Goal: Information Seeking & Learning: Find specific fact

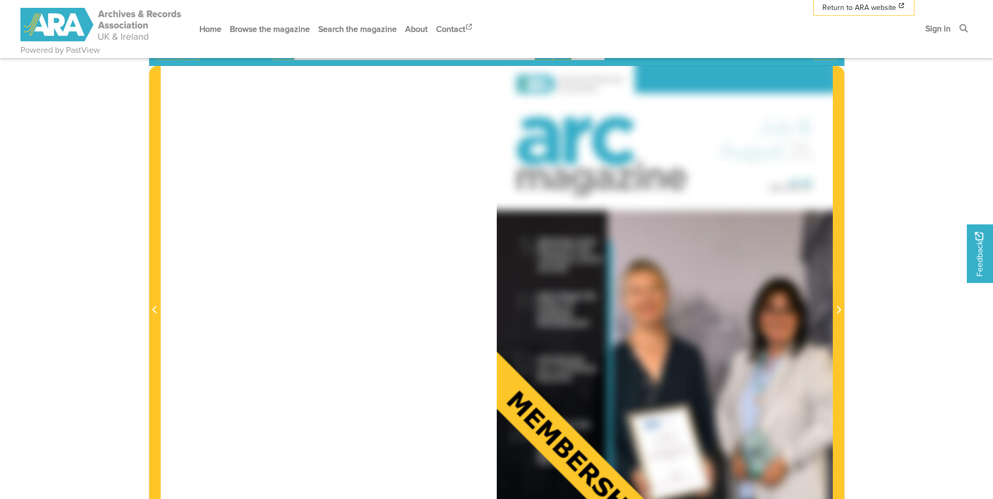
scroll to position [262, 0]
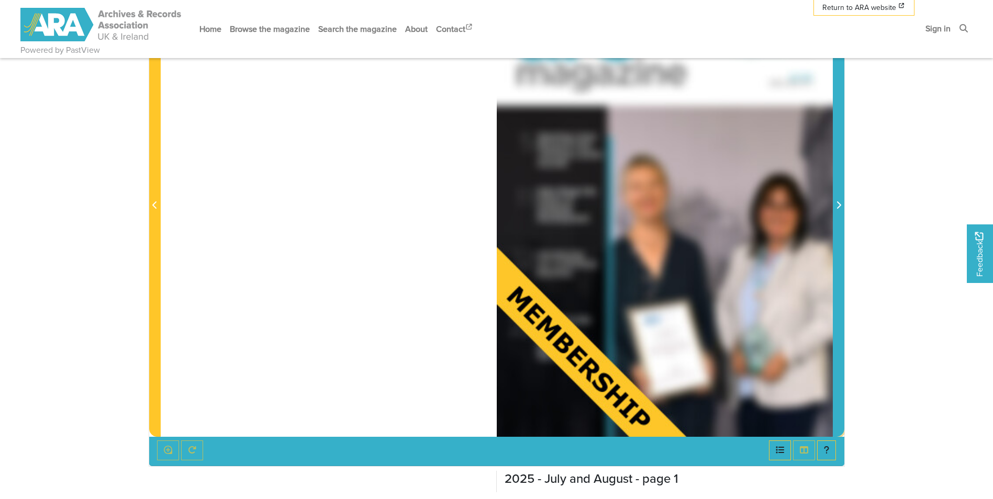
click at [840, 203] on icon "Next Page" at bounding box center [838, 205] width 5 height 8
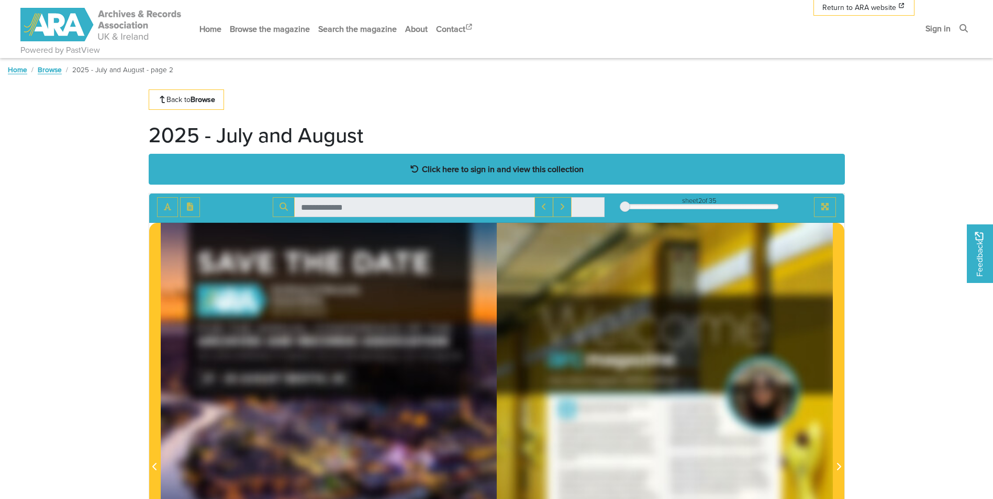
click at [486, 168] on strong "Click here to sign in and view this collection" at bounding box center [503, 169] width 162 height 12
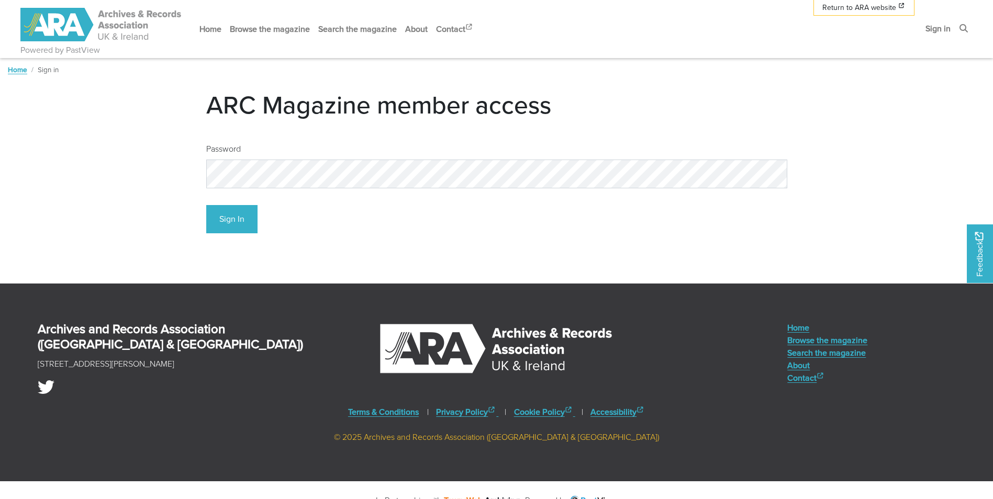
click at [236, 200] on div "Sign In" at bounding box center [496, 215] width 581 height 37
click at [235, 212] on button "Sign In" at bounding box center [231, 219] width 51 height 29
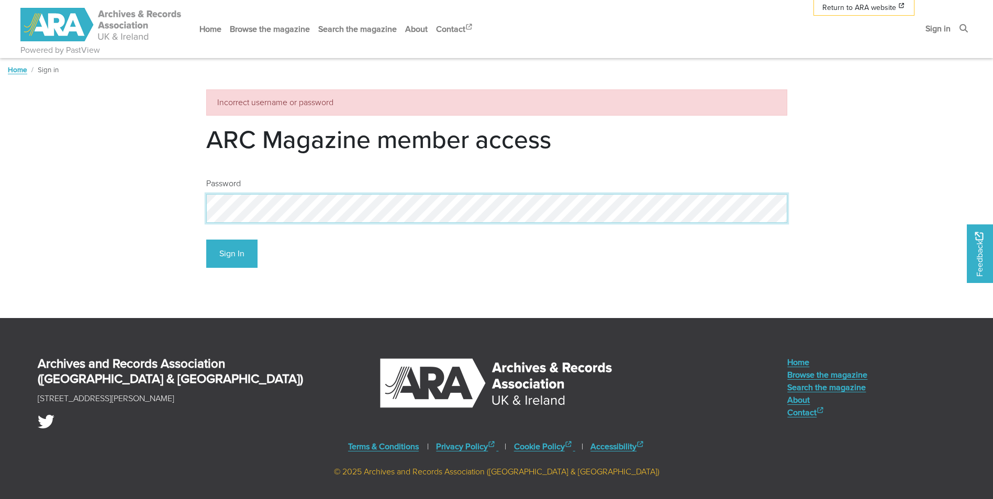
click at [199, 205] on div "Password Sign In" at bounding box center [496, 222] width 597 height 107
click at [573, 252] on div "Sign In" at bounding box center [496, 249] width 581 height 37
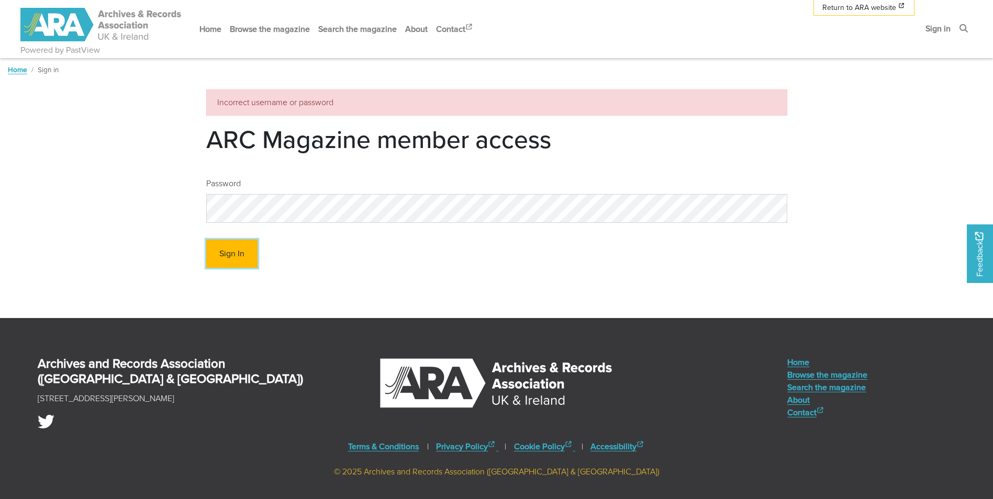
click at [226, 255] on button "Sign In" at bounding box center [231, 254] width 51 height 29
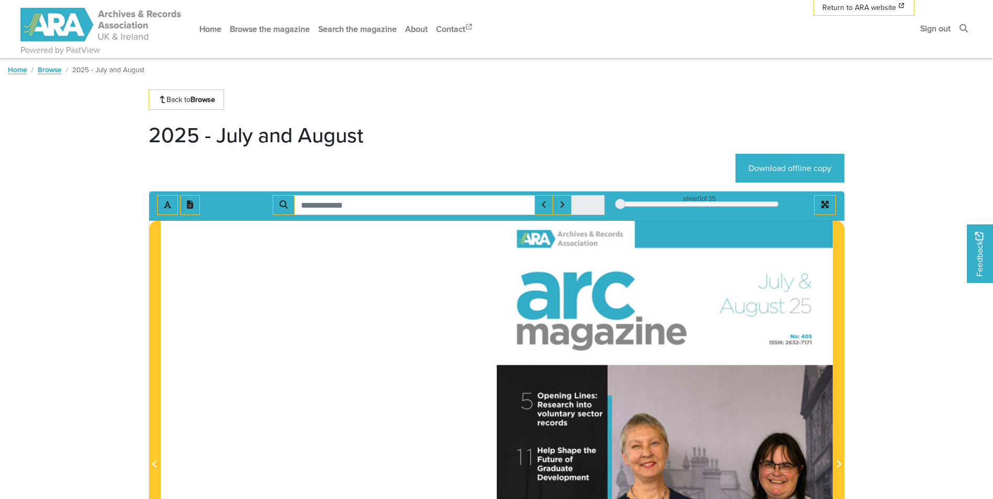
scroll to position [209, 0]
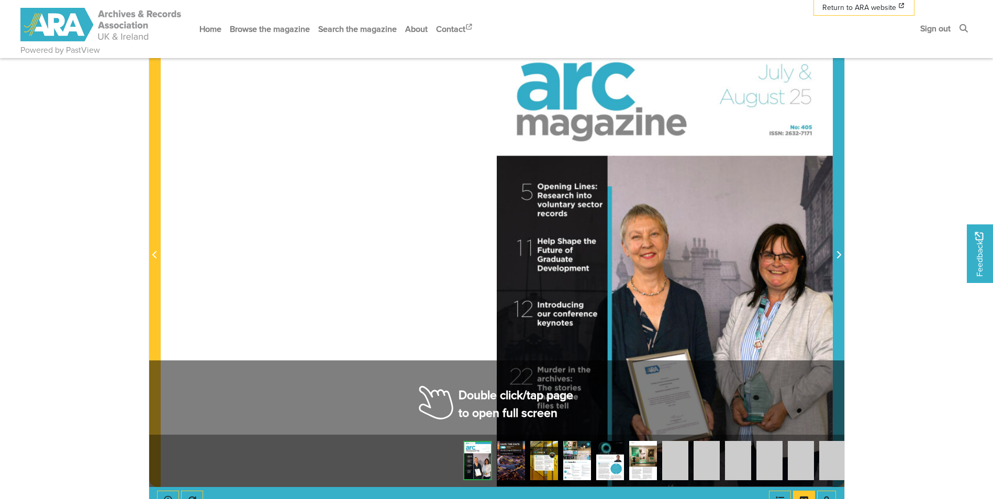
click at [836, 258] on icon "Next Page" at bounding box center [838, 255] width 5 height 8
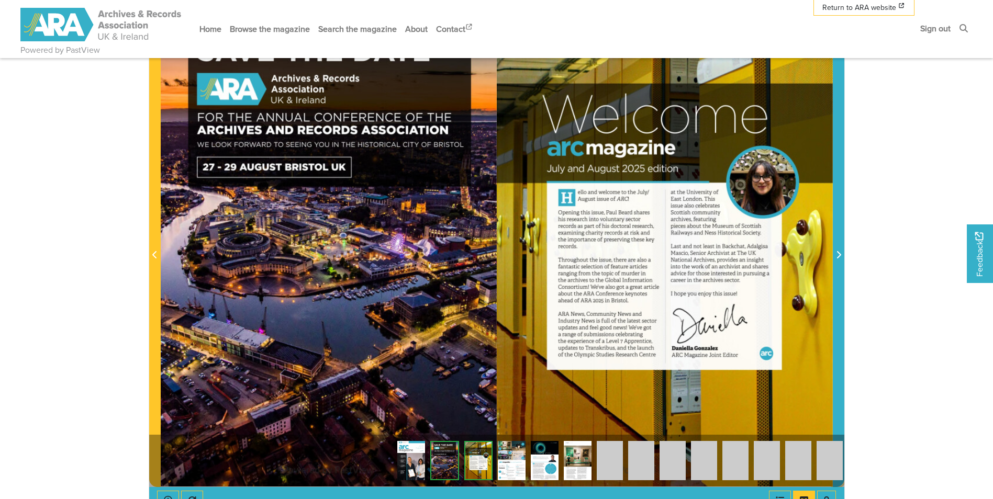
click at [836, 258] on icon "Next Page" at bounding box center [838, 255] width 5 height 8
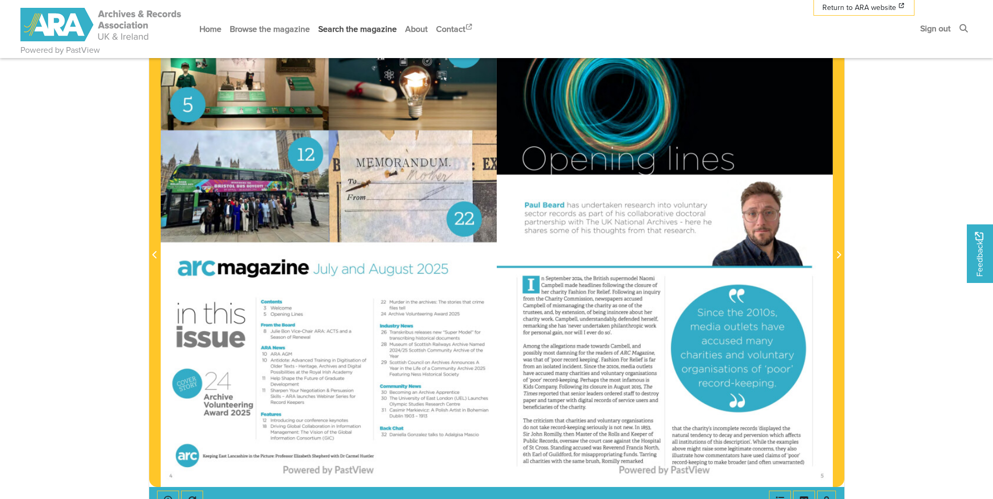
click at [355, 29] on link "Search the magazine" at bounding box center [357, 29] width 87 height 28
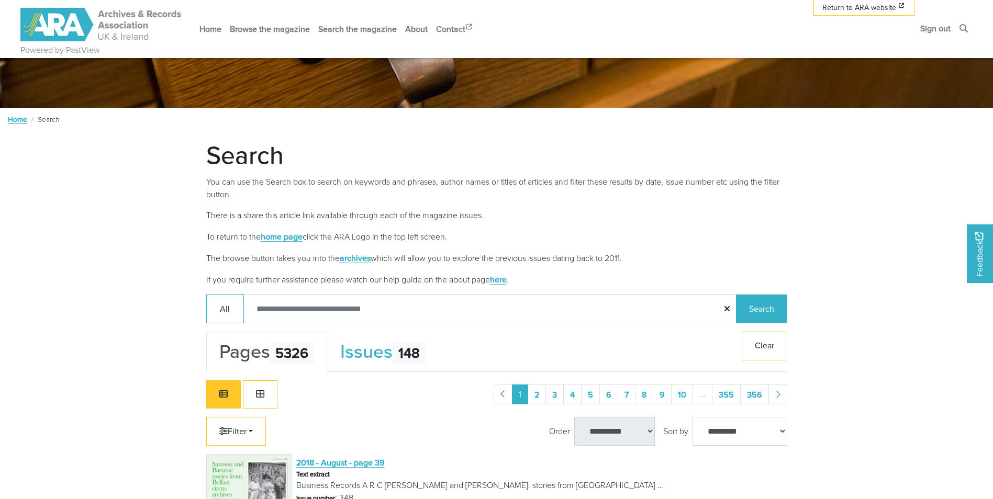
scroll to position [314, 0]
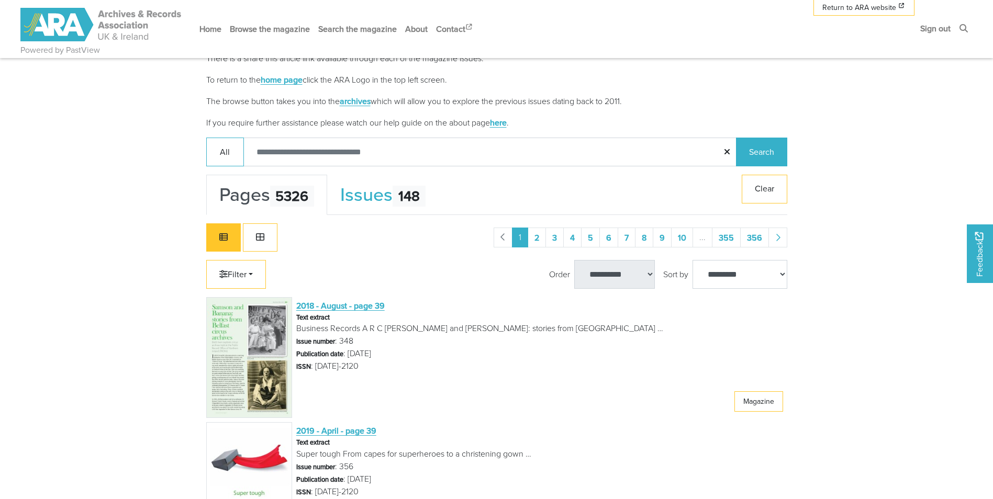
click at [386, 145] on input "Search:" at bounding box center [490, 152] width 494 height 29
type input "**********"
click at [736, 138] on button "Search" at bounding box center [761, 152] width 51 height 29
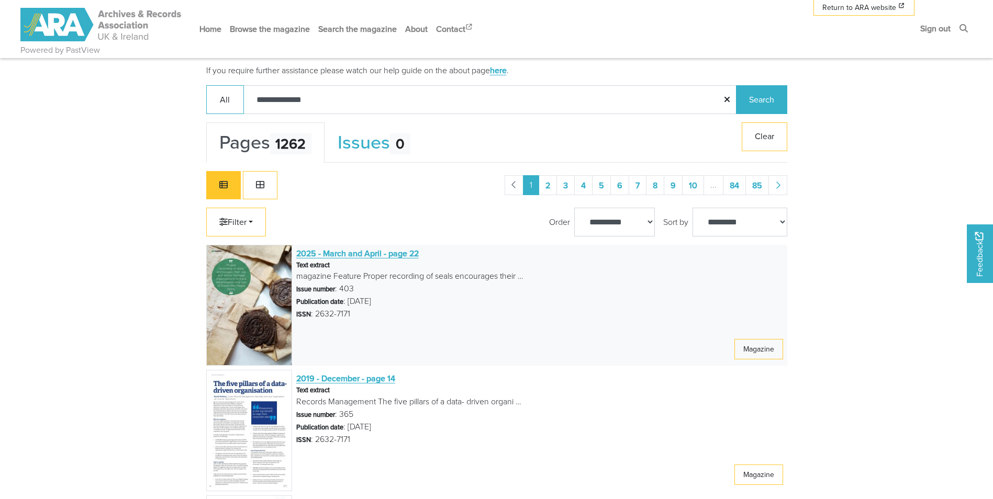
scroll to position [419, 0]
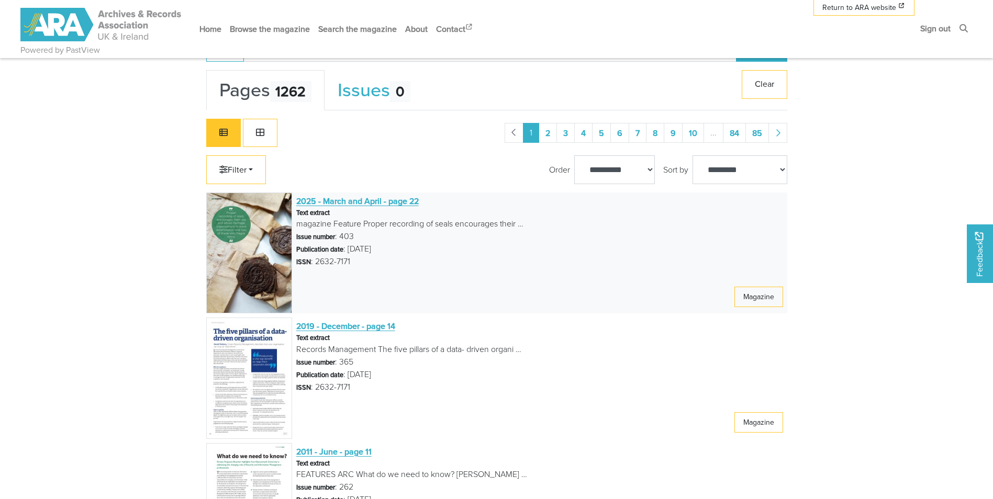
click at [373, 204] on span "2025 - March and April - page 22" at bounding box center [357, 201] width 122 height 12
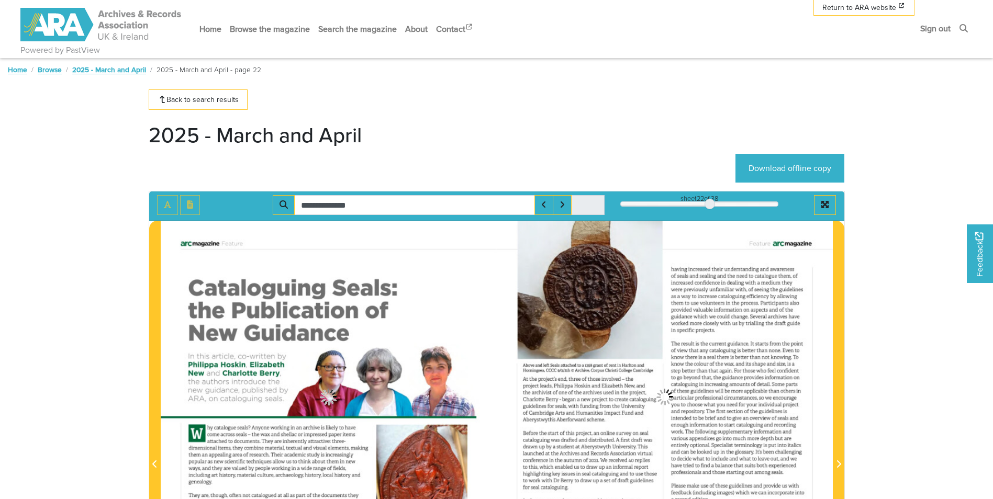
type input "**********"
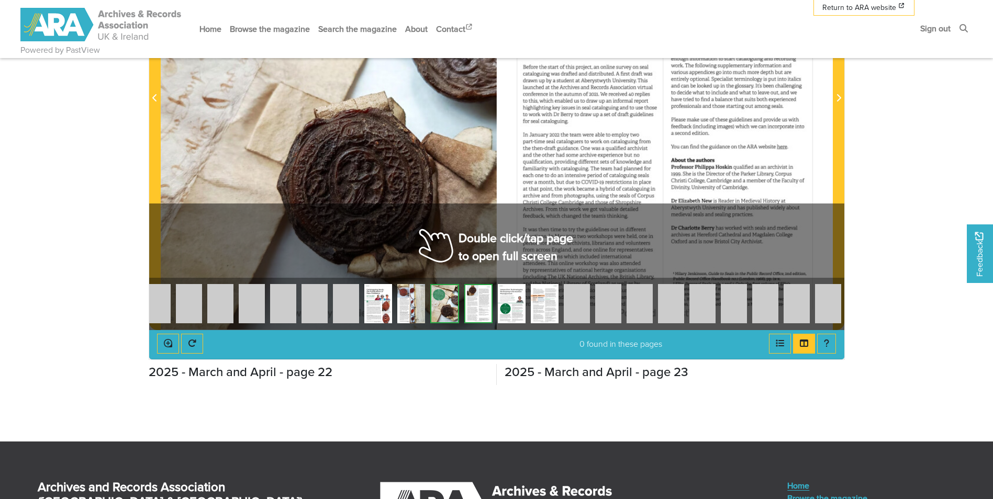
scroll to position [262, 0]
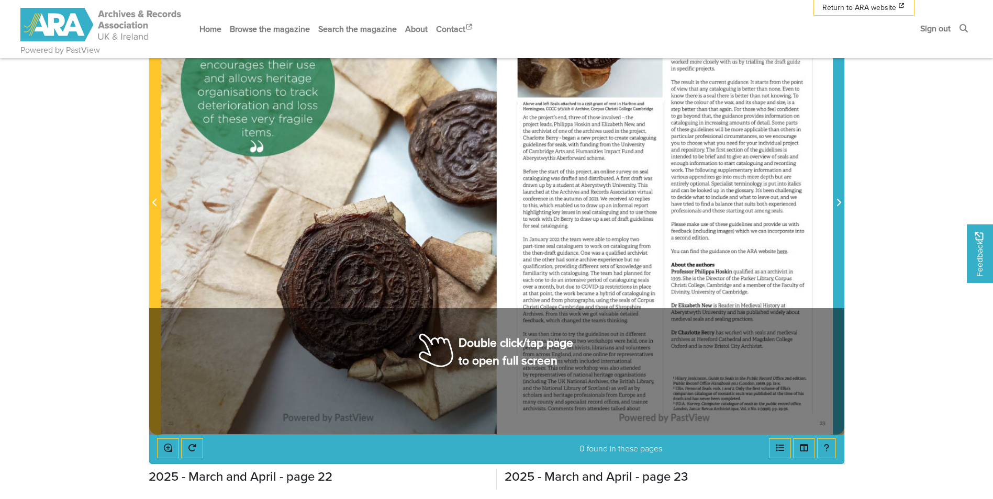
click at [837, 205] on icon "Next Page" at bounding box center [838, 202] width 5 height 8
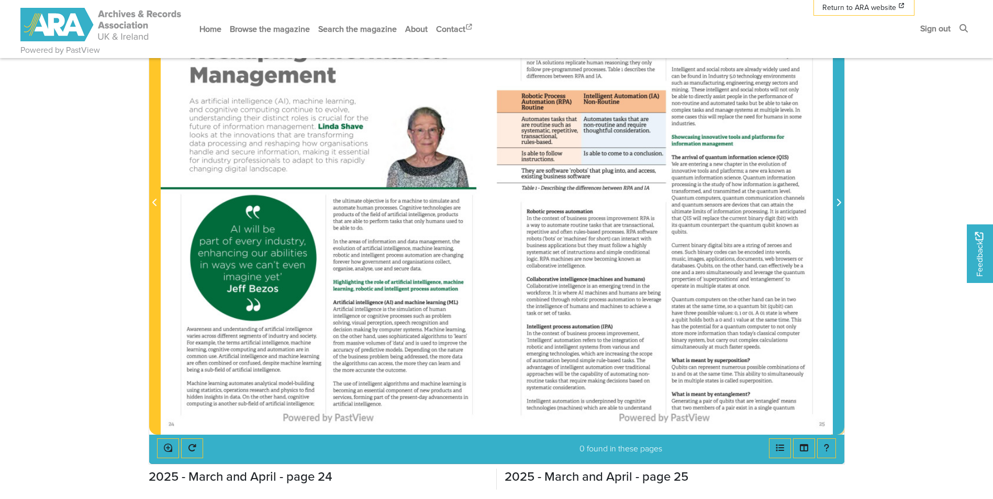
click at [841, 205] on span "Next Page" at bounding box center [838, 203] width 10 height 13
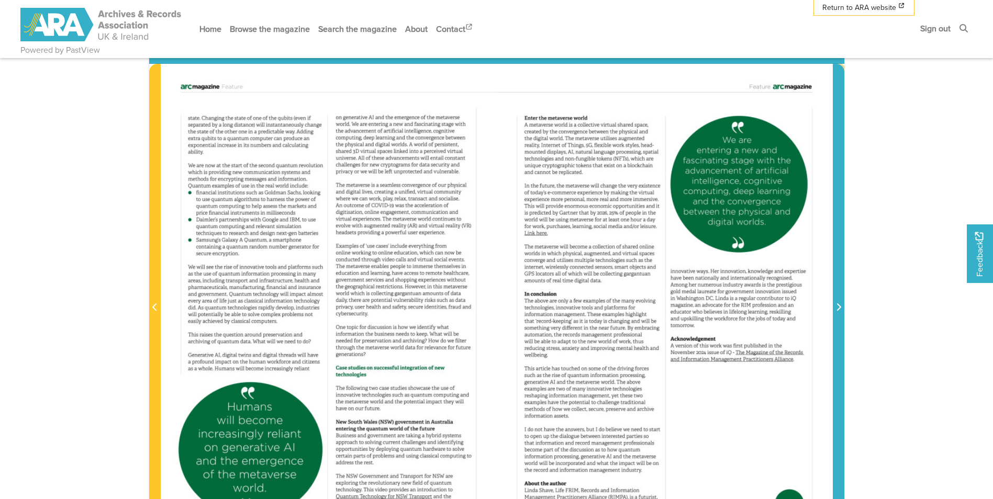
scroll to position [209, 0]
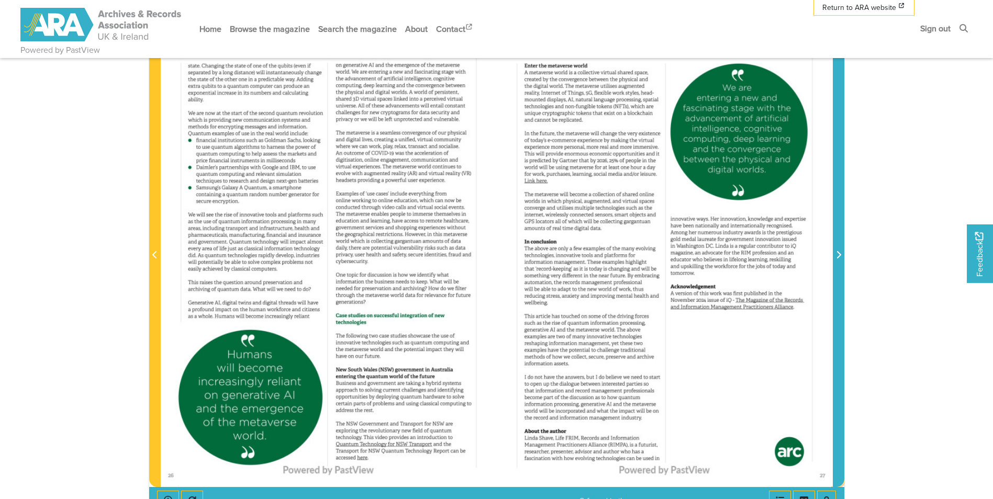
click at [842, 256] on span "Next Page" at bounding box center [838, 255] width 10 height 13
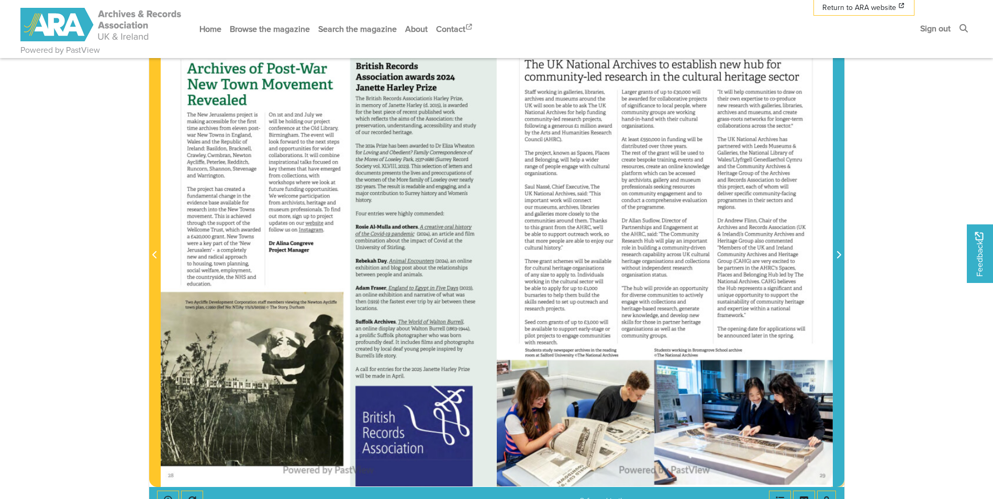
click at [836, 256] on icon "Next Page" at bounding box center [838, 255] width 5 height 8
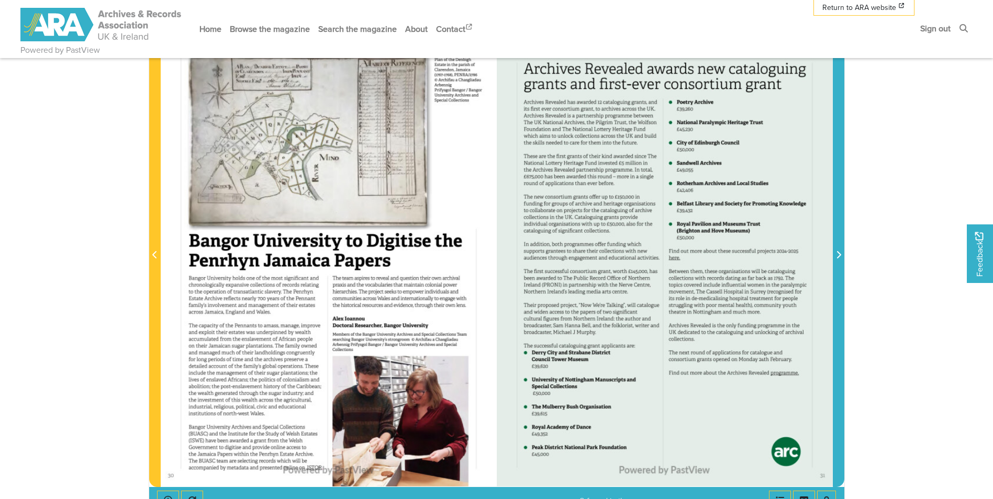
scroll to position [216, 0]
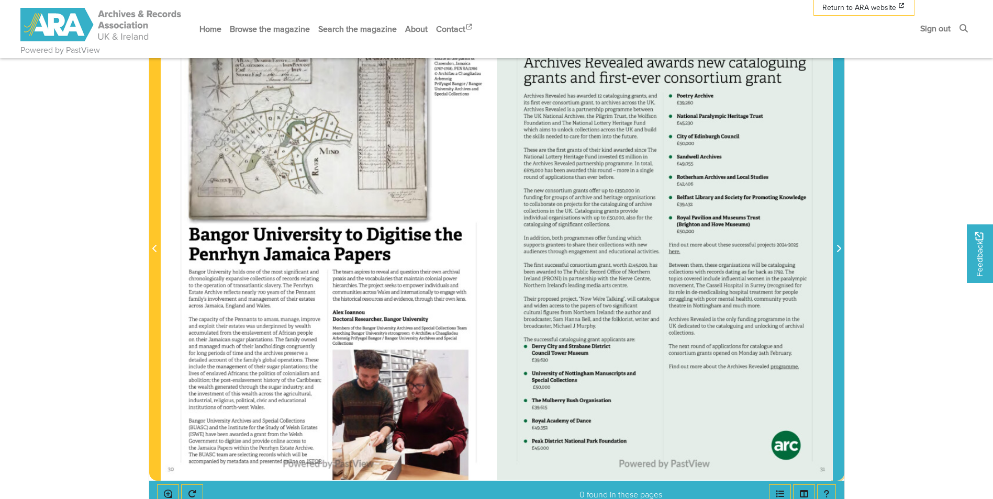
click at [837, 250] on icon "Next Page" at bounding box center [838, 248] width 5 height 8
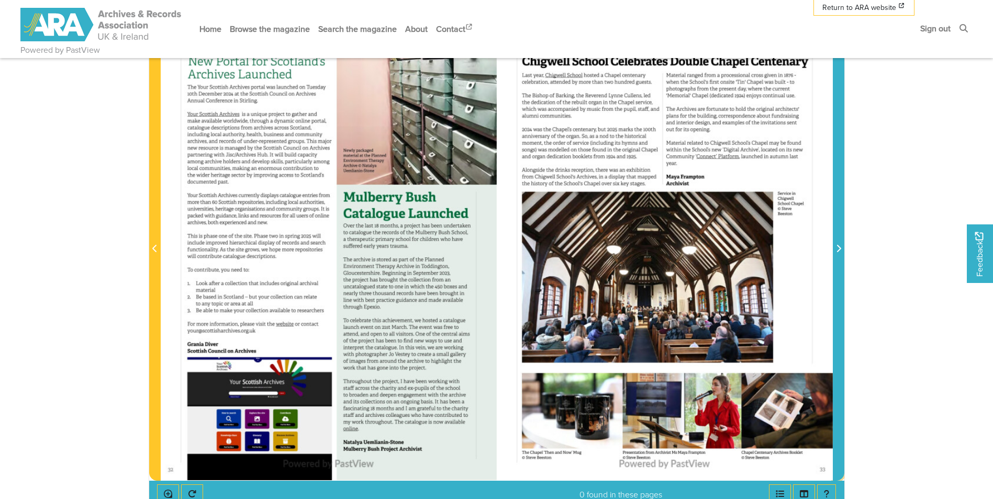
click at [837, 250] on icon "Next Page" at bounding box center [838, 248] width 5 height 8
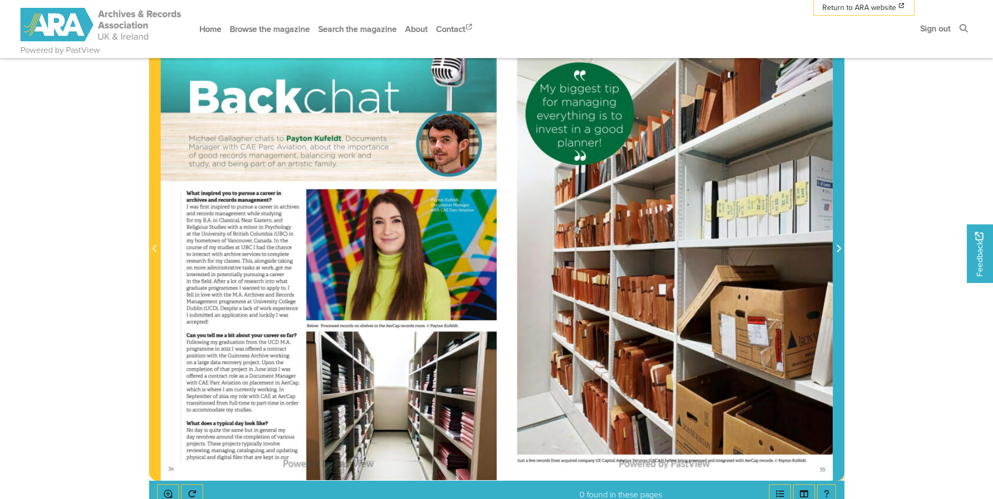
click at [837, 250] on icon "Next Page" at bounding box center [838, 248] width 5 height 8
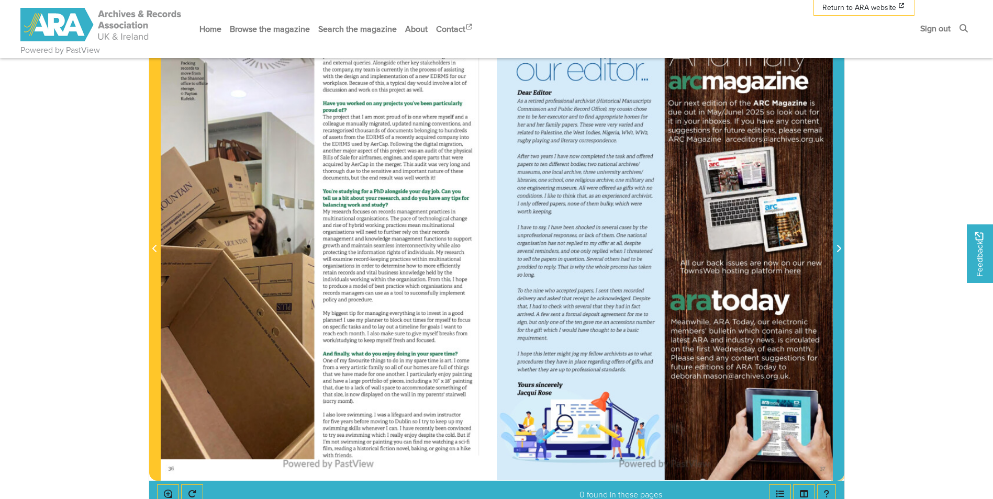
click at [837, 250] on icon "Next Page" at bounding box center [838, 248] width 5 height 8
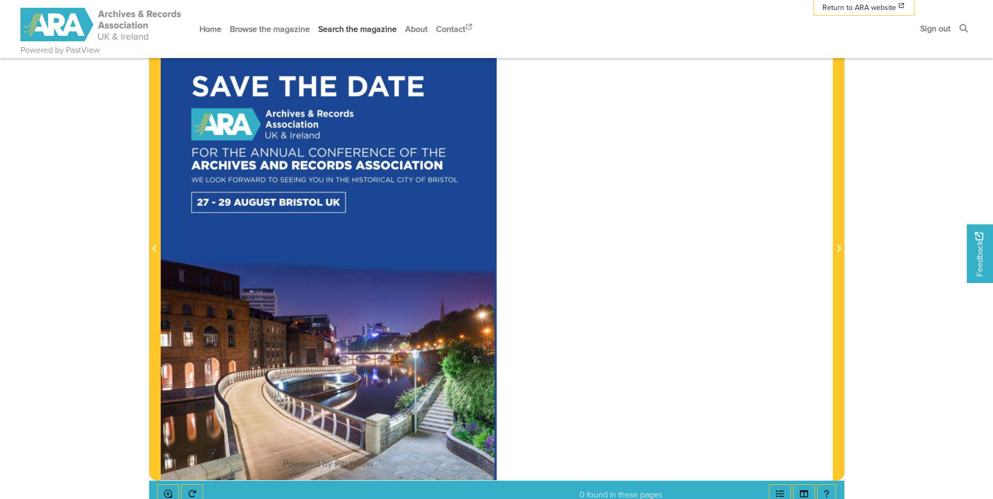
click at [331, 32] on link "Search the magazine" at bounding box center [357, 29] width 87 height 28
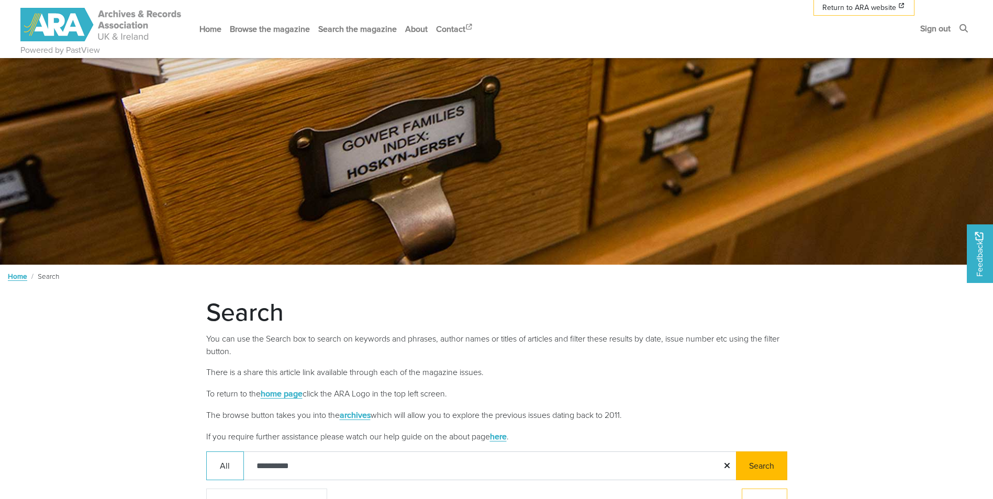
type input "**********"
click at [765, 464] on button "Search" at bounding box center [761, 466] width 51 height 29
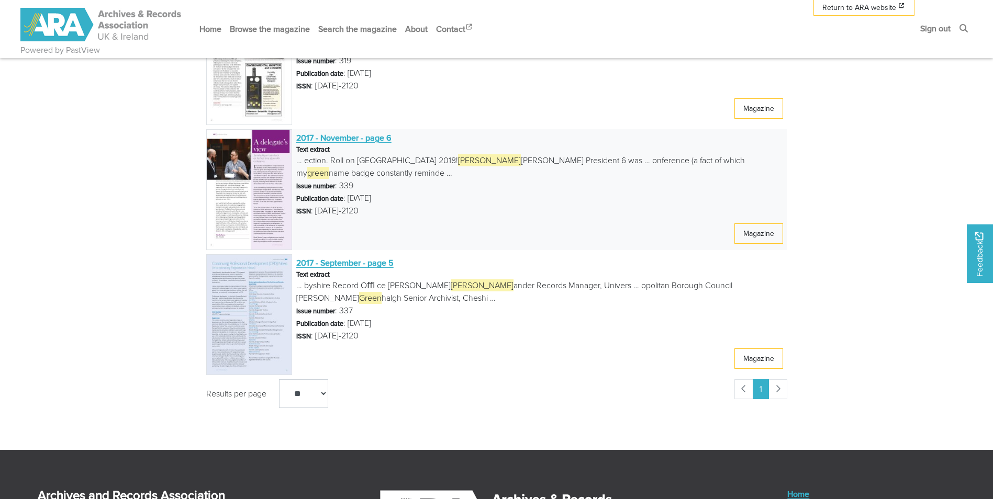
scroll to position [366, 0]
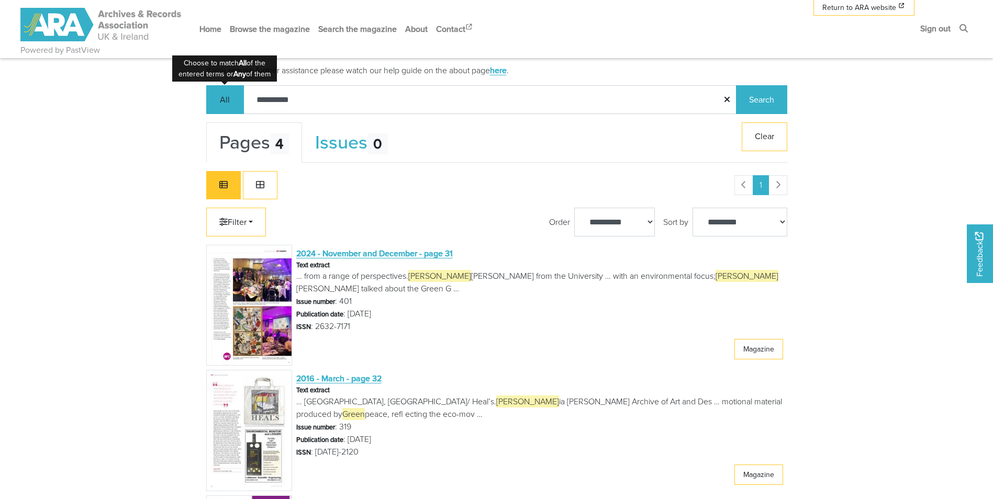
drag, startPoint x: 319, startPoint y: 100, endPoint x: 220, endPoint y: 103, distance: 99.5
click at [220, 103] on div "**********" at bounding box center [496, 99] width 581 height 29
type input "*******"
click at [736, 85] on button "Search" at bounding box center [761, 99] width 51 height 29
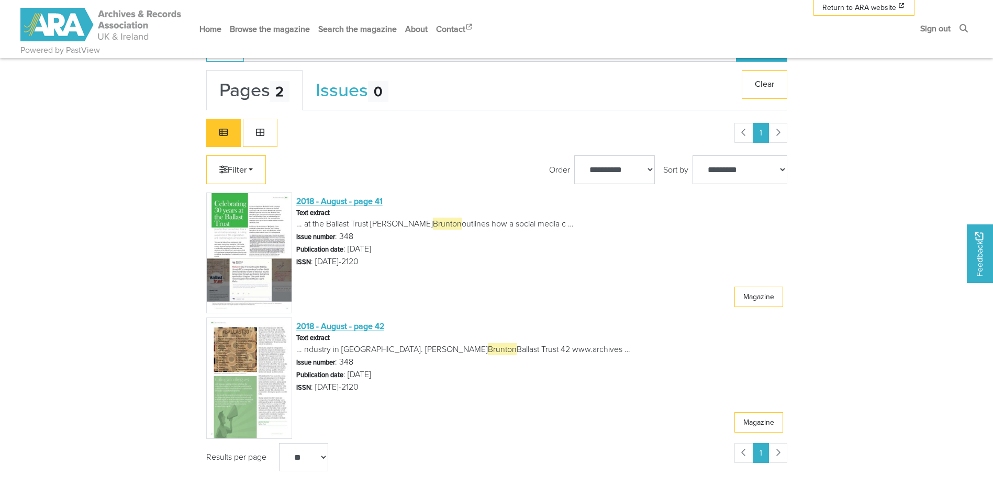
scroll to position [157, 0]
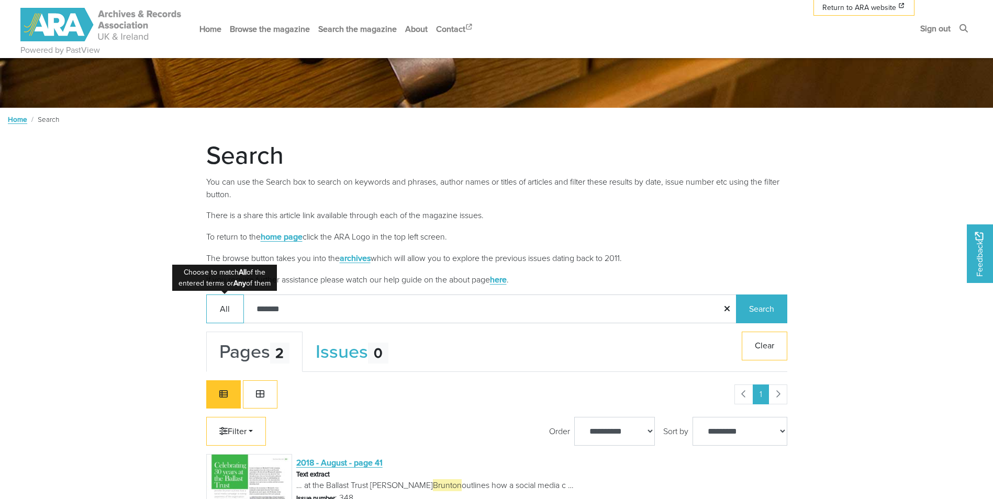
drag, startPoint x: 275, startPoint y: 309, endPoint x: 278, endPoint y: 290, distance: 19.7
click at [267, 295] on input "*******" at bounding box center [490, 309] width 494 height 29
type input "*"
type input "*****"
click at [736, 295] on button "Search" at bounding box center [761, 309] width 51 height 29
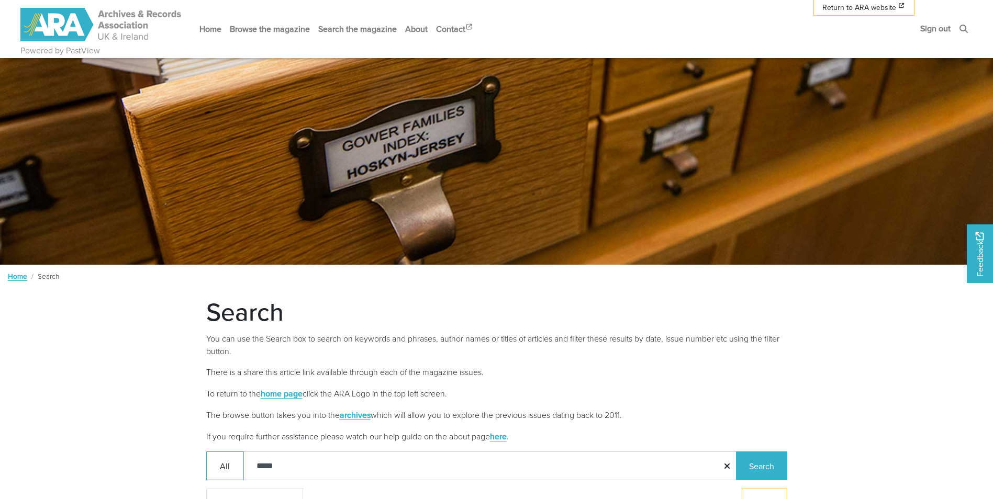
scroll to position [209, 0]
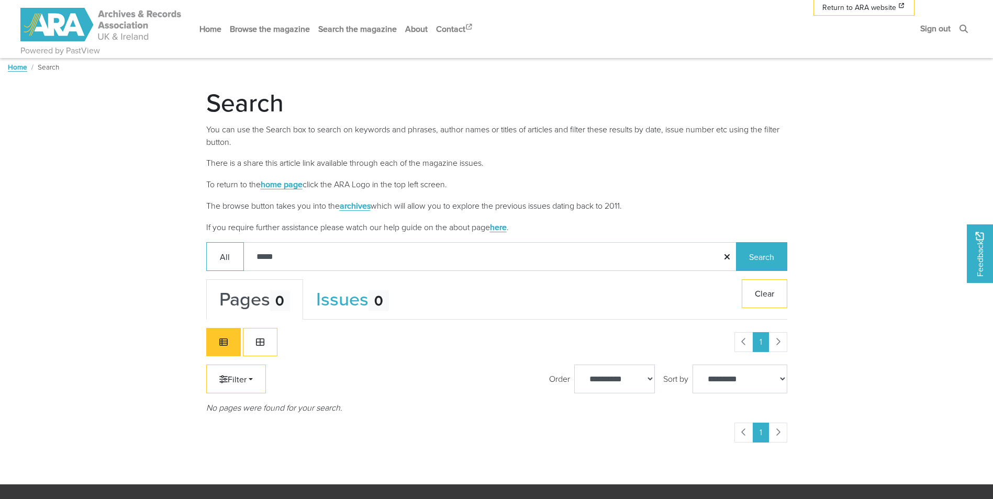
drag, startPoint x: 301, startPoint y: 261, endPoint x: 255, endPoint y: 260, distance: 46.1
click at [255, 260] on input "*****" at bounding box center [490, 256] width 494 height 29
type input "**"
click at [736, 242] on button "Search" at bounding box center [761, 256] width 51 height 29
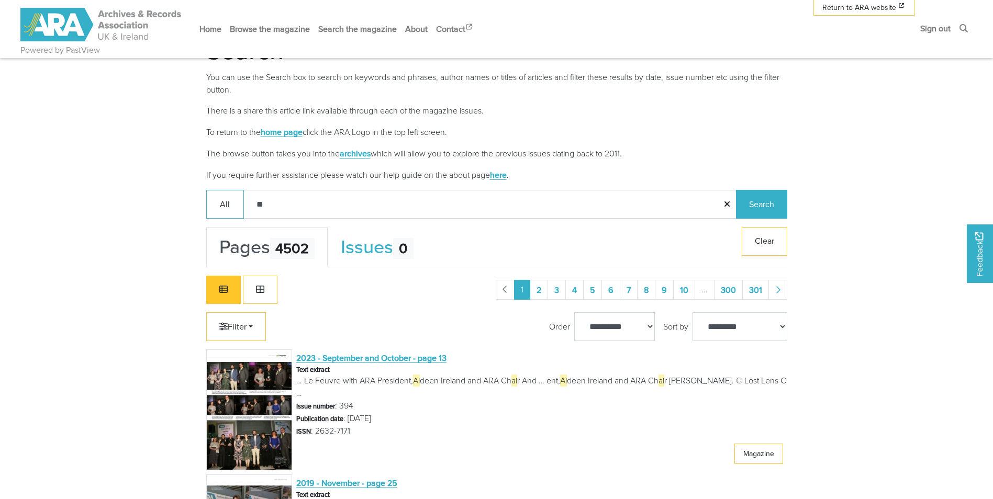
scroll to position [157, 0]
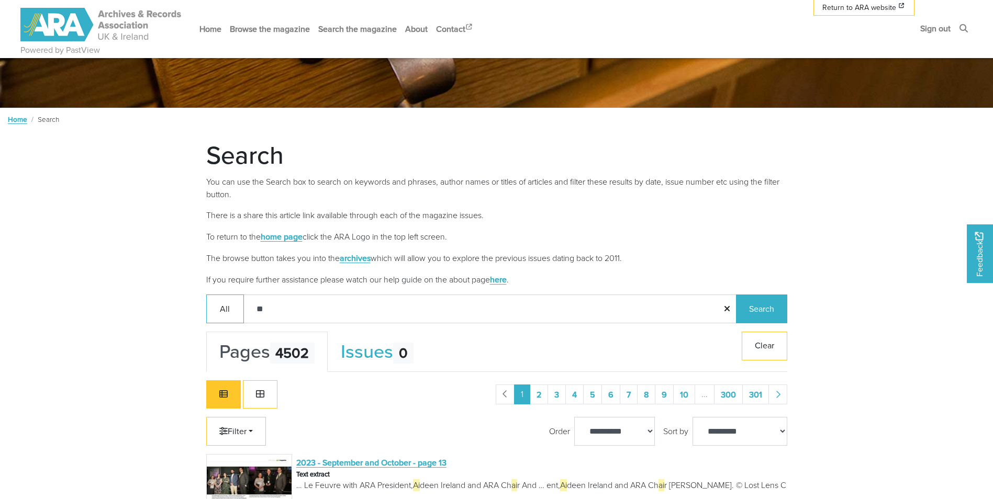
click at [283, 309] on input "**" at bounding box center [490, 309] width 494 height 29
type input "**********"
click at [736, 295] on button "Search" at bounding box center [761, 309] width 51 height 29
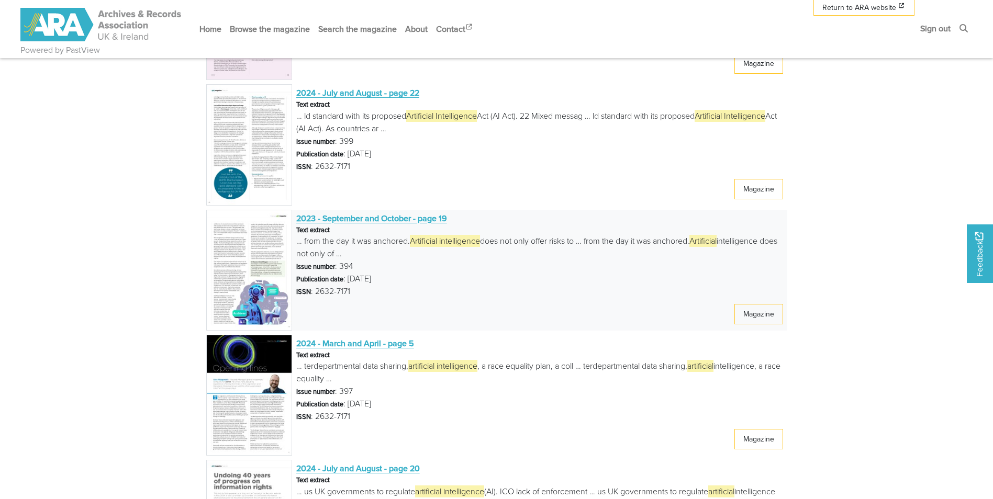
scroll to position [1727, 0]
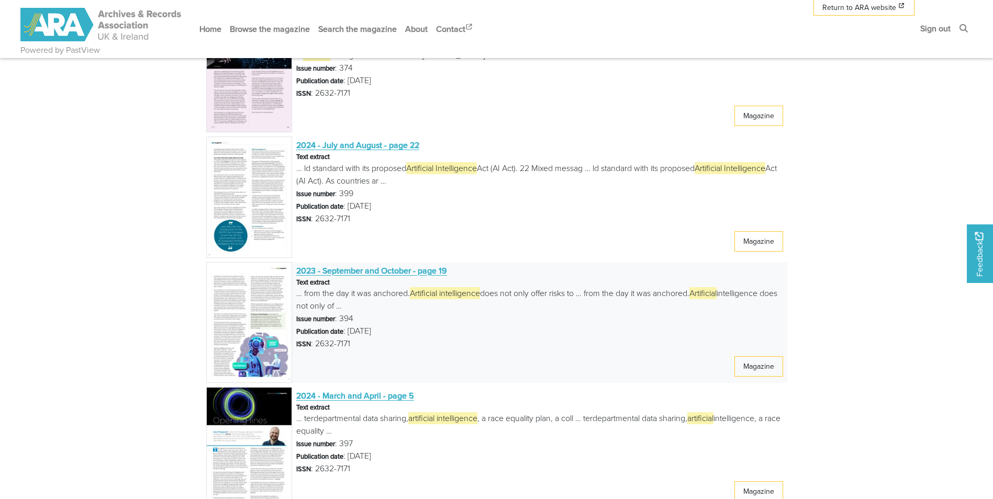
click at [342, 272] on span "2023 - September and October - page 19" at bounding box center [371, 271] width 151 height 12
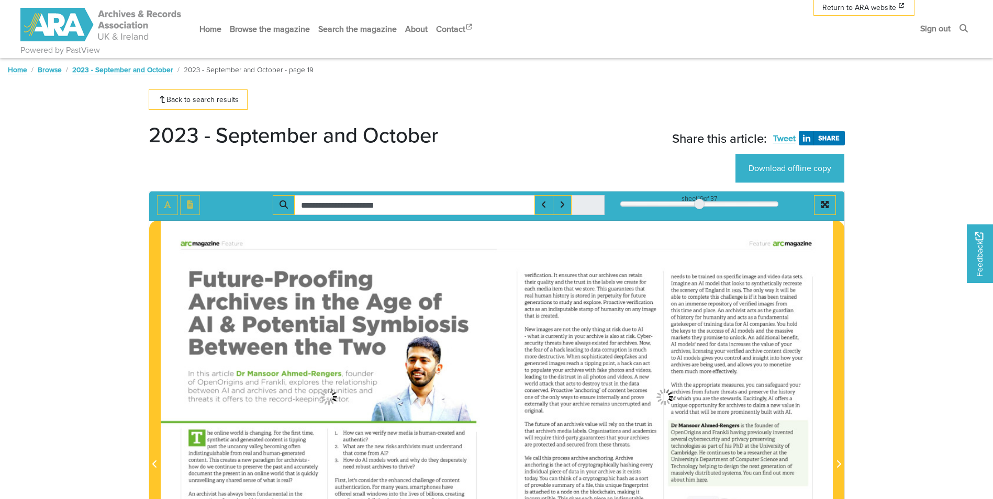
type input "**********"
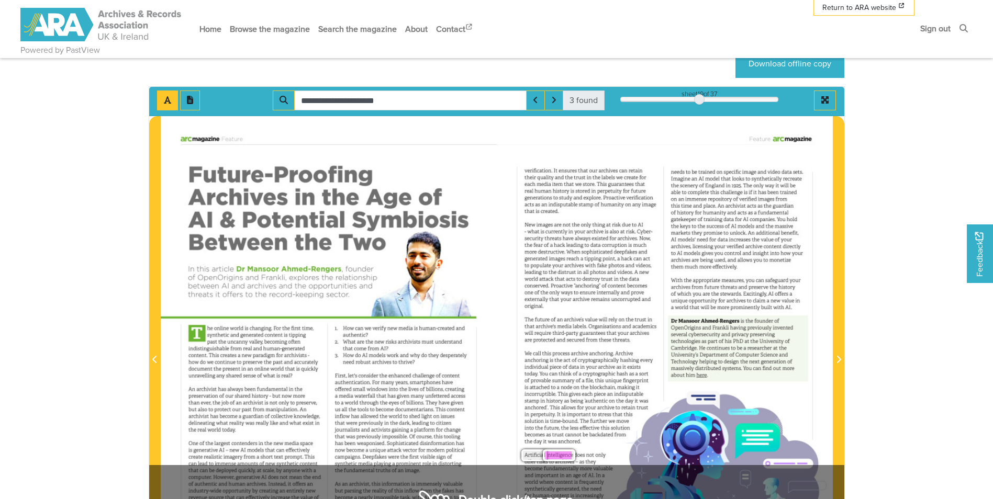
scroll to position [157, 0]
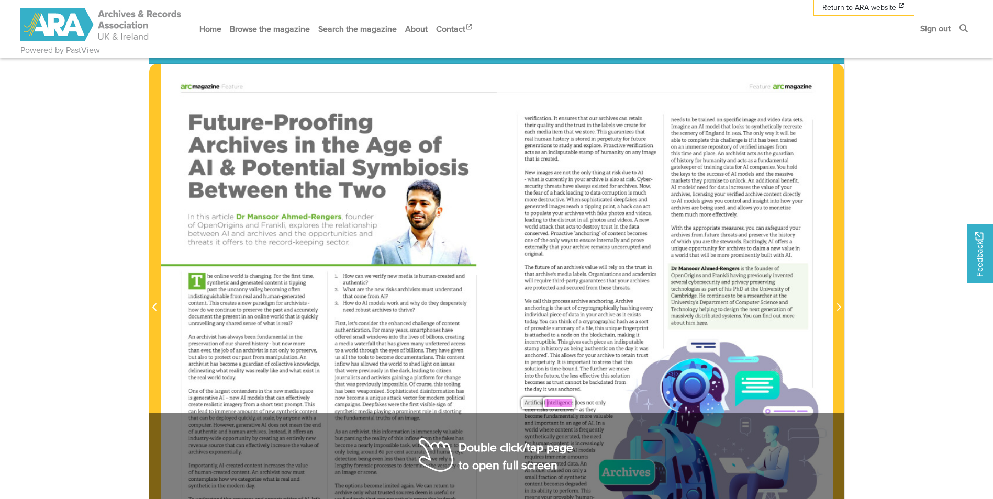
click at [458, 310] on div "How can we verify new media is human-created and authentic? 2. What are the new…" at bounding box center [400, 293] width 132 height 41
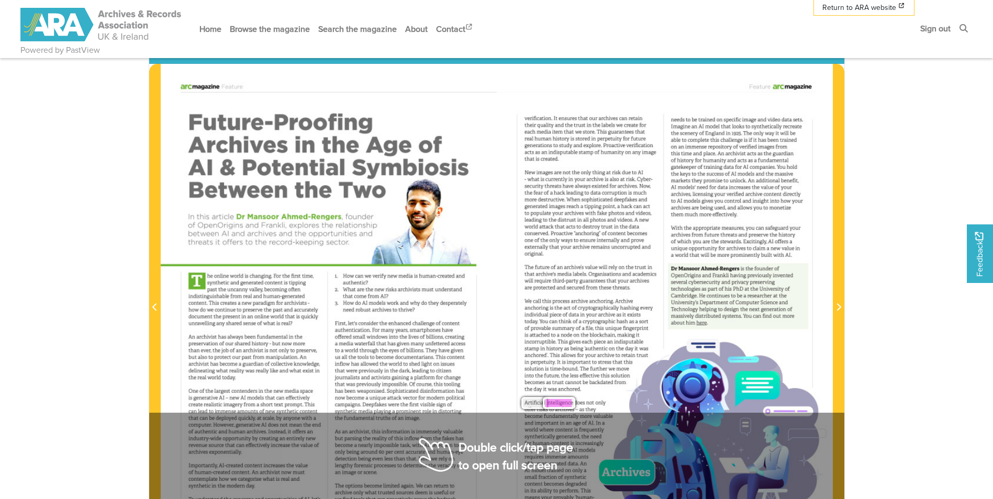
click at [459, 310] on div "How can we verify new media is human-created and authentic? 2. What are the new…" at bounding box center [400, 293] width 132 height 41
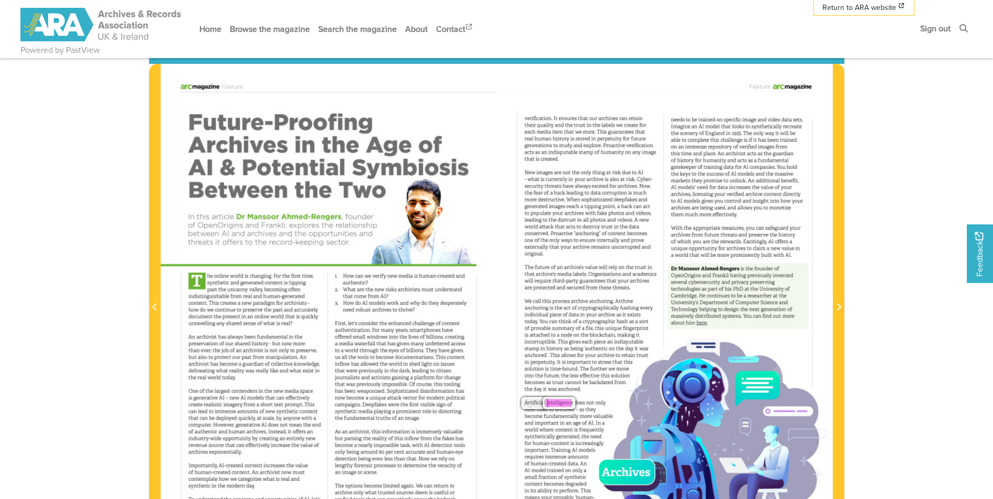
drag, startPoint x: 459, startPoint y: 310, endPoint x: 384, endPoint y: 301, distance: 76.0
click at [384, 300] on span "models" at bounding box center [376, 303] width 17 height 7
click at [384, 301] on span "models" at bounding box center [376, 303] width 17 height 7
click at [375, 121] on div "Future-Proofing Archives in the Age of AI & Potential Symbiosis Between the Two" at bounding box center [327, 155] width 281 height 93
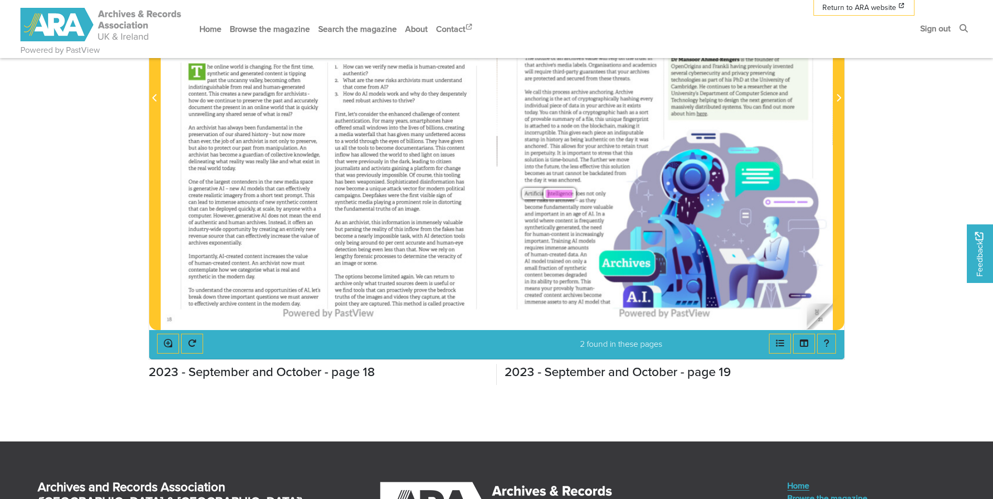
scroll to position [262, 0]
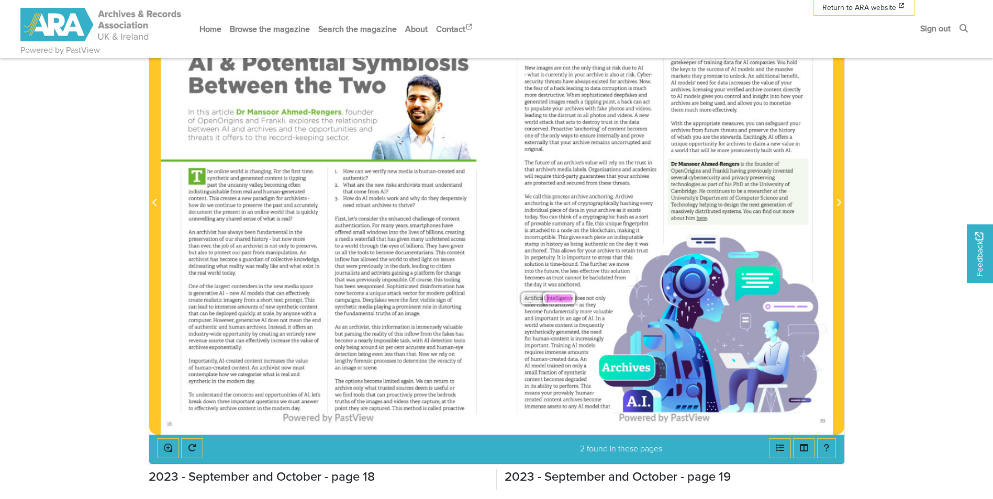
click at [768, 249] on div "Feature verification. It ensures that our archives can retain their quality and…" at bounding box center [665, 196] width 336 height 475
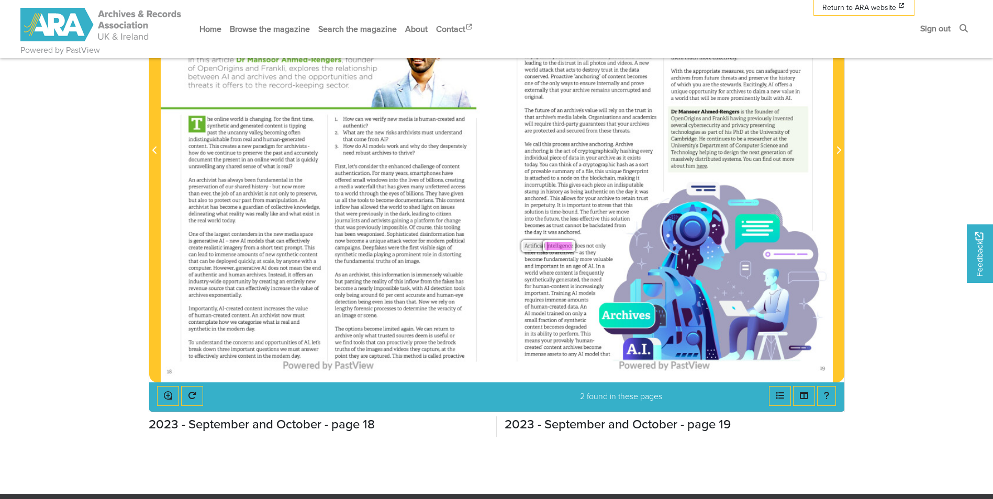
scroll to position [52, 0]
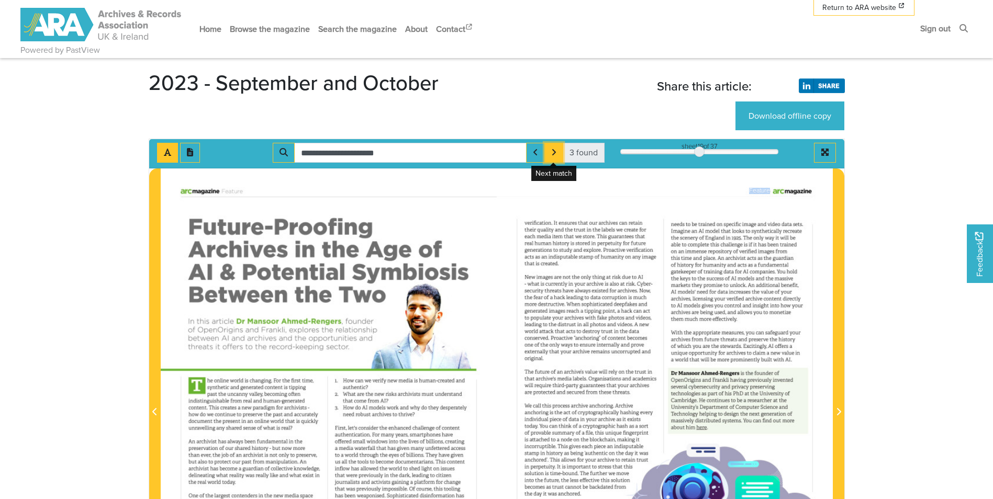
click at [553, 154] on icon "Next Match" at bounding box center [553, 152] width 5 height 8
click at [556, 153] on icon "Next Match" at bounding box center [553, 152] width 5 height 8
click at [537, 154] on icon "Previous Match" at bounding box center [535, 152] width 5 height 8
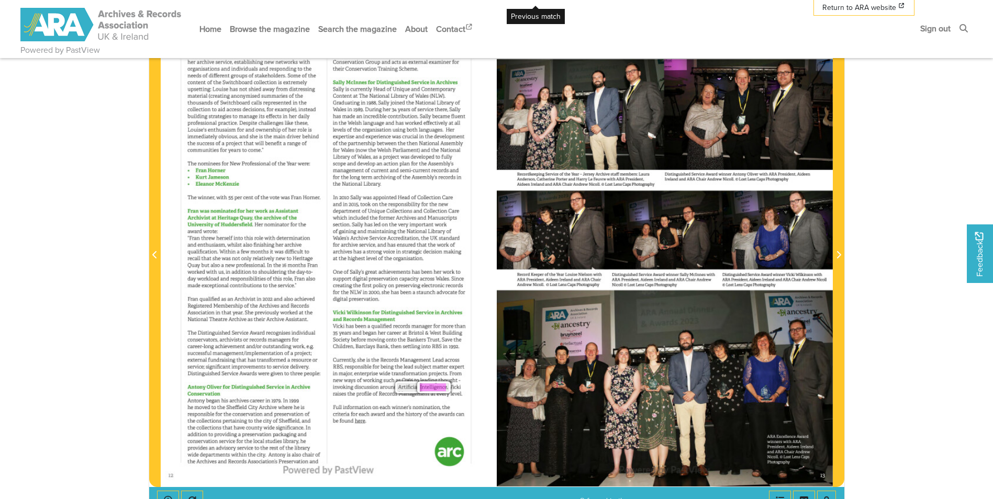
scroll to position [0, 0]
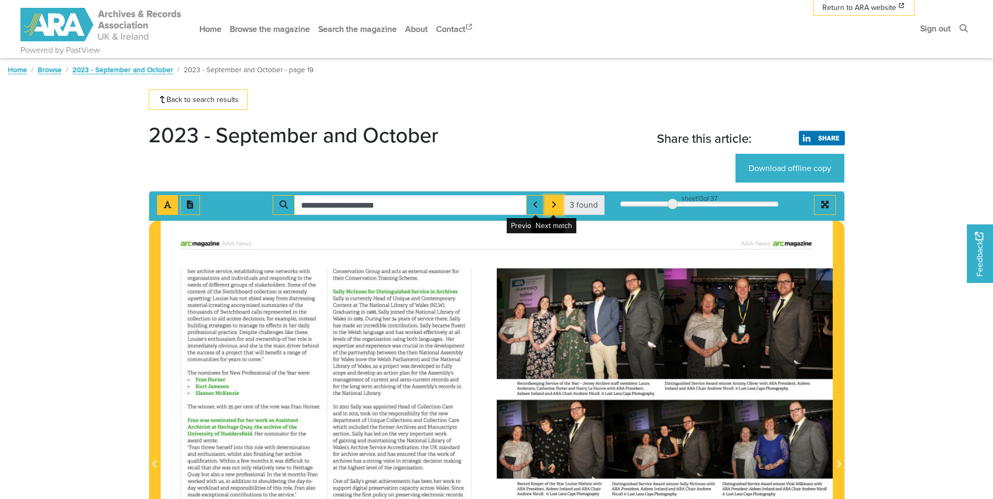
click at [562, 200] on button "Next Match" at bounding box center [553, 205] width 19 height 20
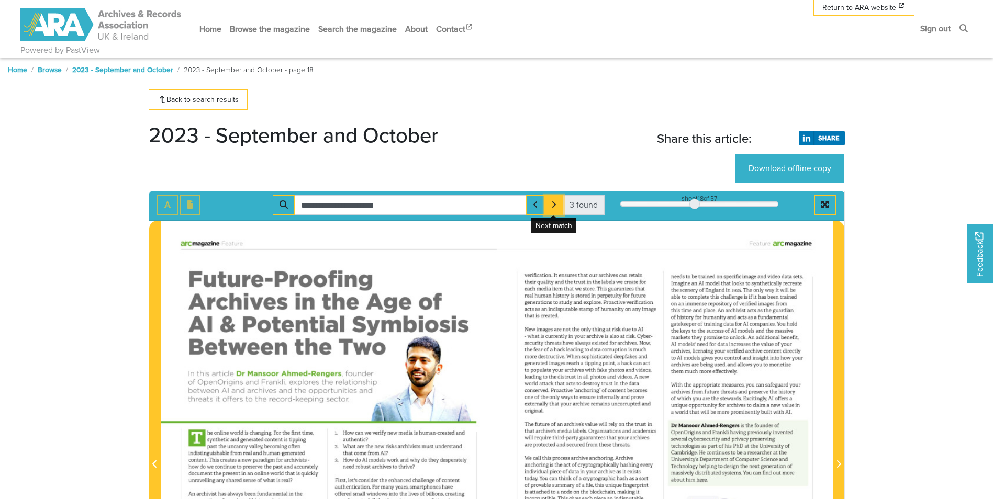
click at [562, 200] on button "Next Match" at bounding box center [553, 205] width 19 height 20
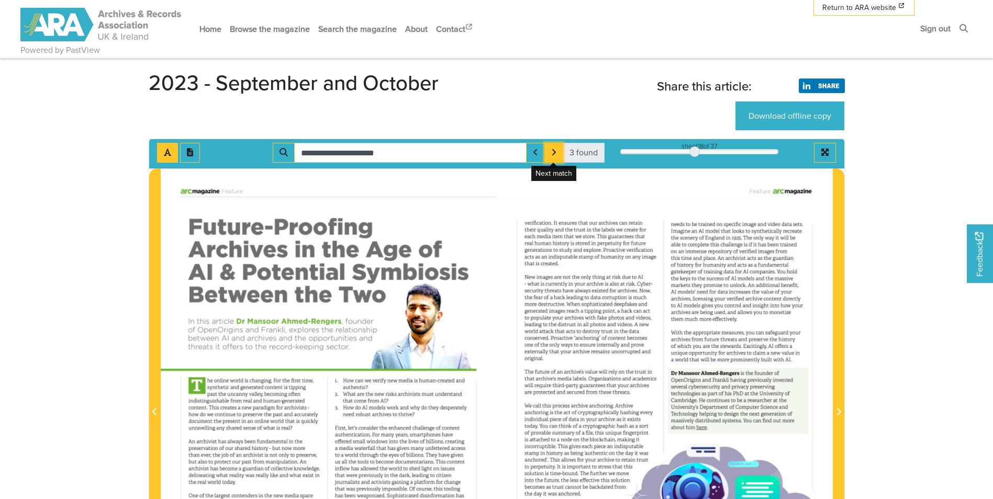
click at [551, 155] on icon "Next Match" at bounding box center [553, 152] width 5 height 8
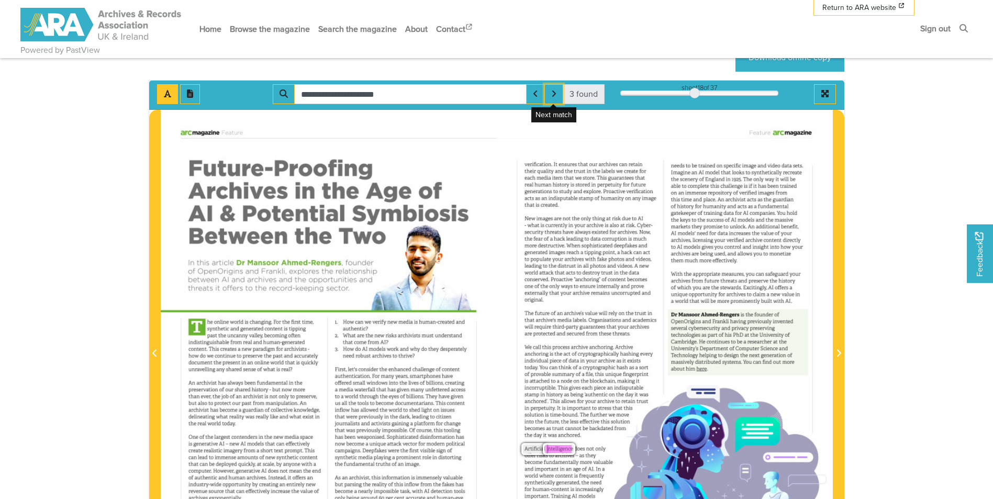
scroll to position [6, 0]
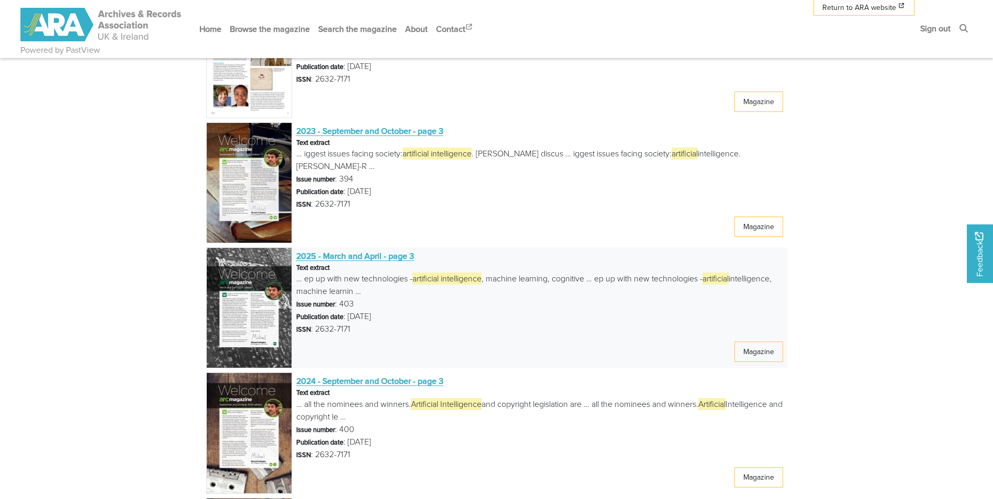
scroll to position [1325, 0]
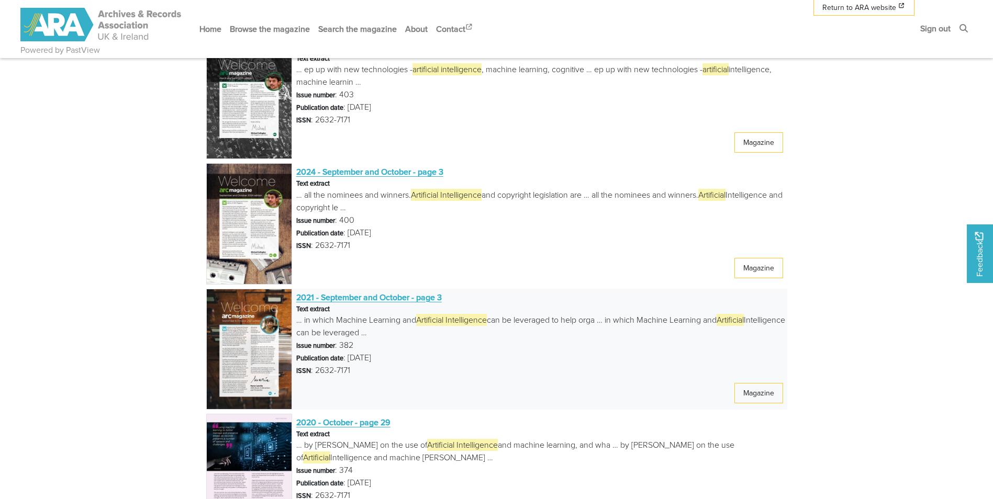
click at [380, 299] on span "2021 - September and October - page 3" at bounding box center [369, 298] width 146 height 12
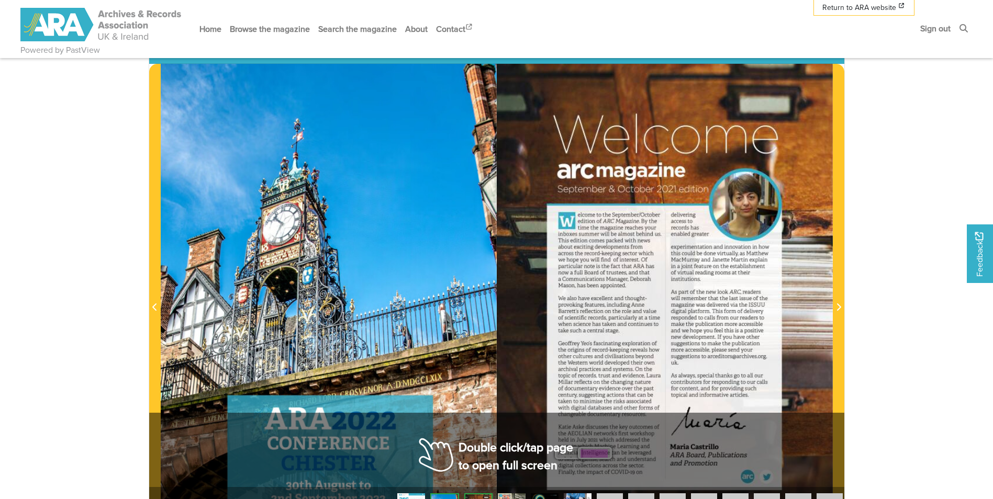
scroll to position [52, 0]
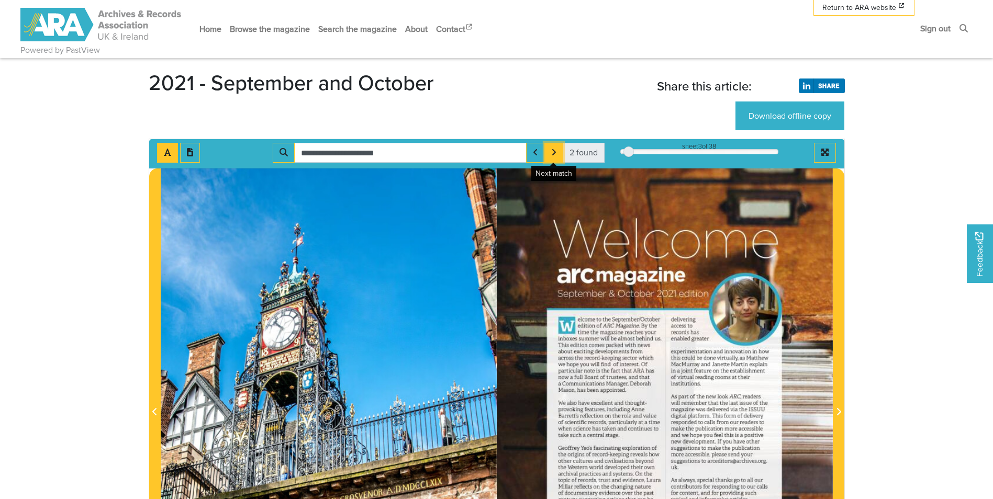
click at [549, 152] on button "Next Match" at bounding box center [553, 153] width 19 height 20
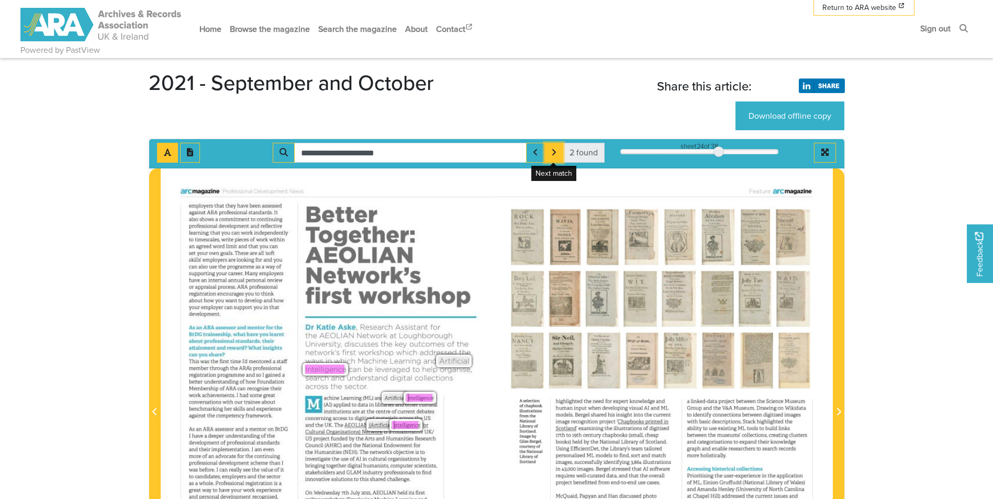
click at [551, 152] on icon "Next Match" at bounding box center [553, 152] width 5 height 8
click at [554, 154] on icon "Next Match" at bounding box center [554, 152] width 4 height 6
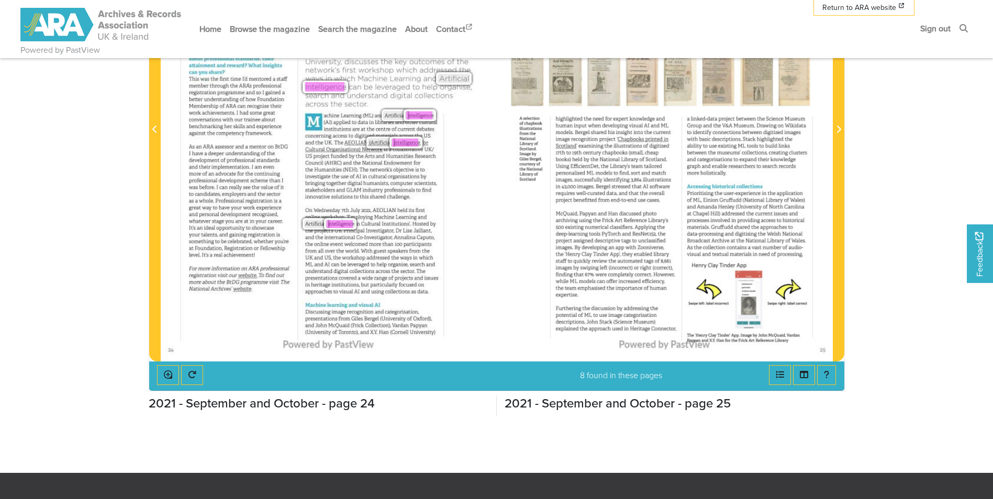
scroll to position [126, 0]
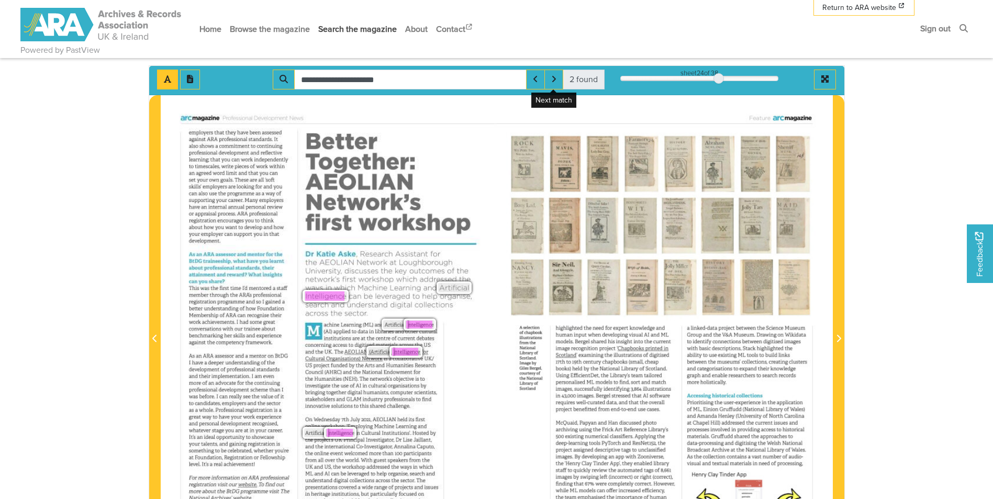
click at [353, 29] on link "Search the magazine" at bounding box center [357, 29] width 87 height 28
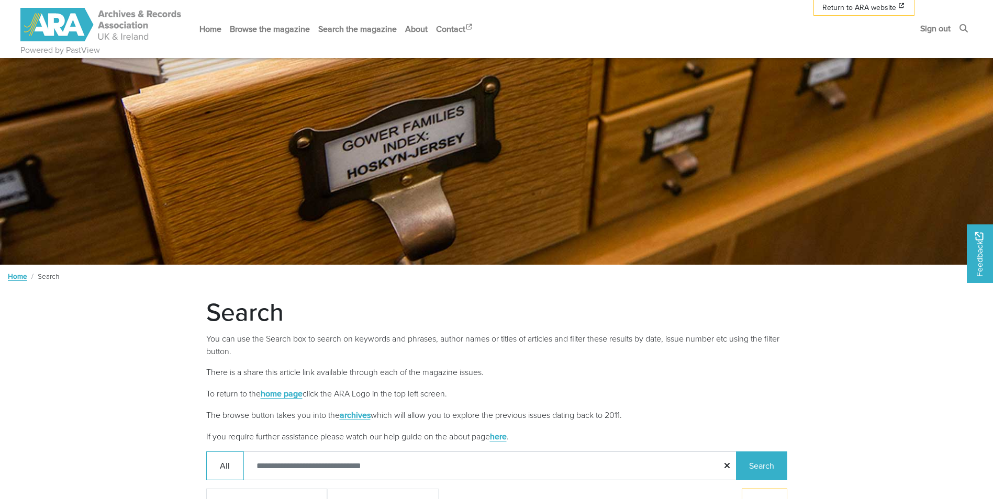
scroll to position [209, 0]
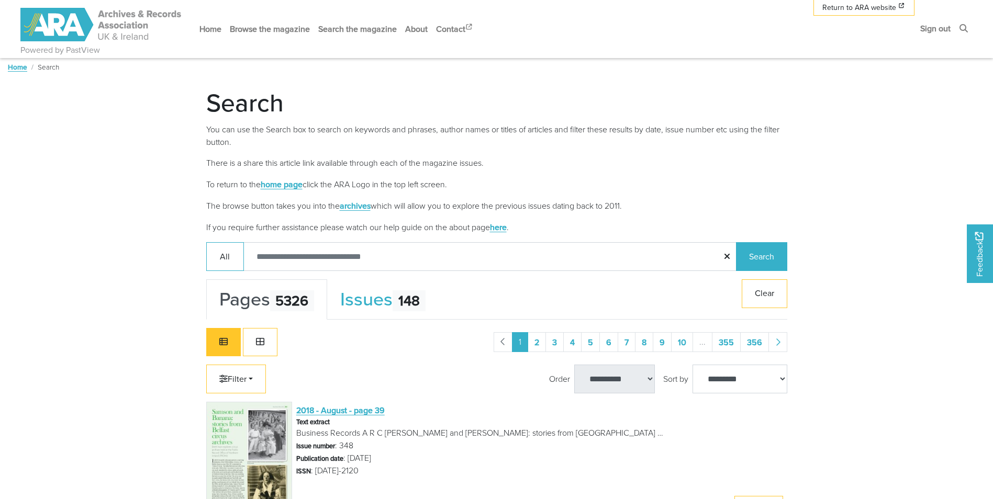
click at [341, 253] on input "Search:" at bounding box center [490, 256] width 494 height 29
type input "***"
click at [736, 242] on button "Search" at bounding box center [761, 256] width 51 height 29
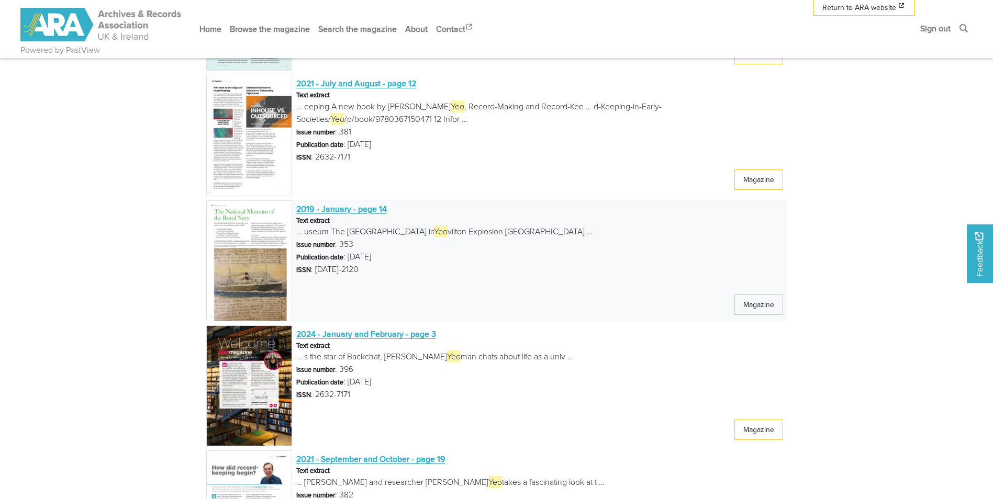
scroll to position [1518, 0]
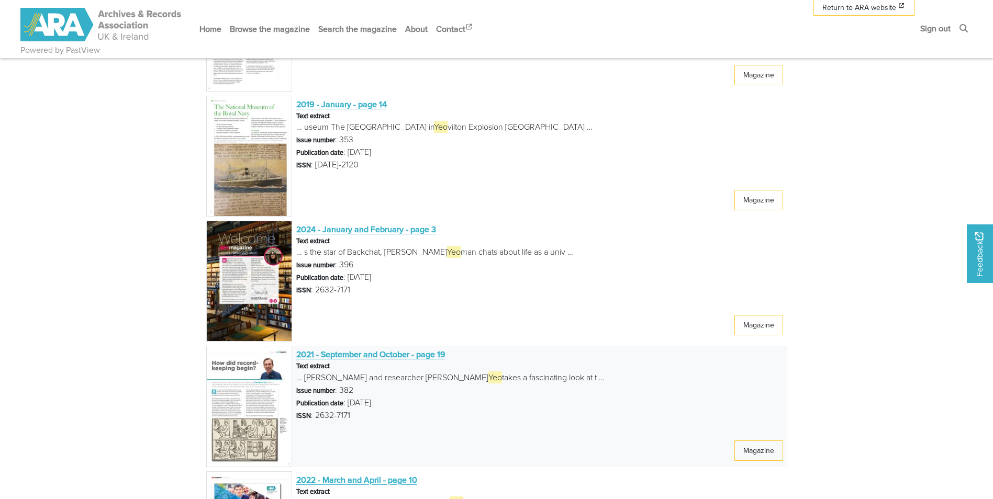
click at [350, 353] on span "2021 - September and October - page 19" at bounding box center [370, 355] width 149 height 12
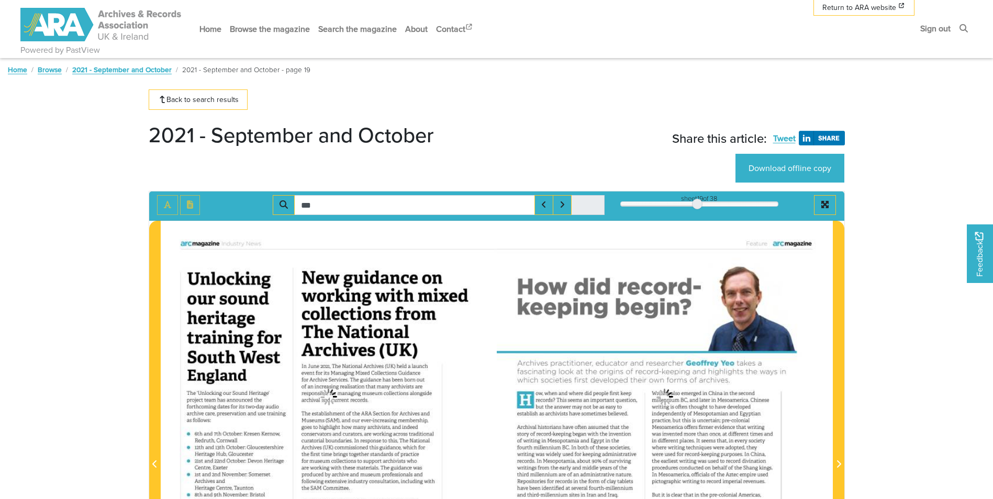
type input "***"
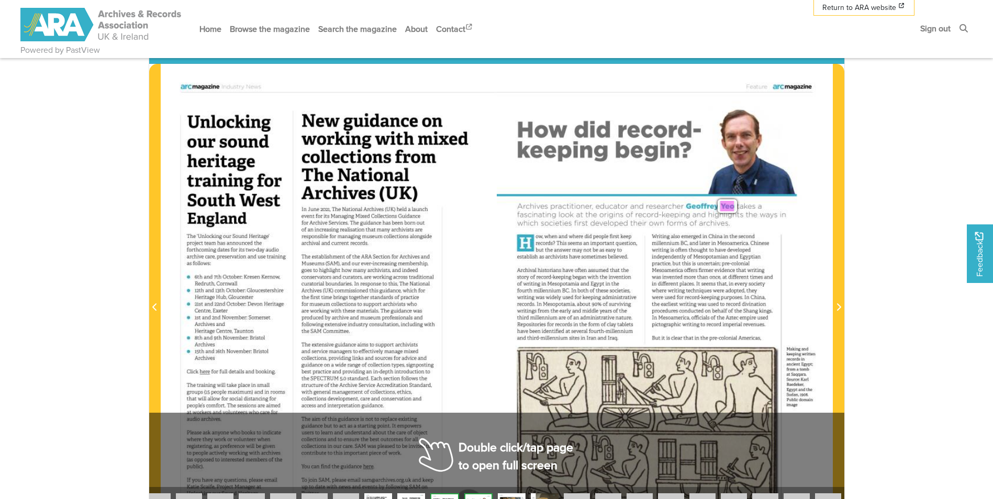
scroll to position [262, 0]
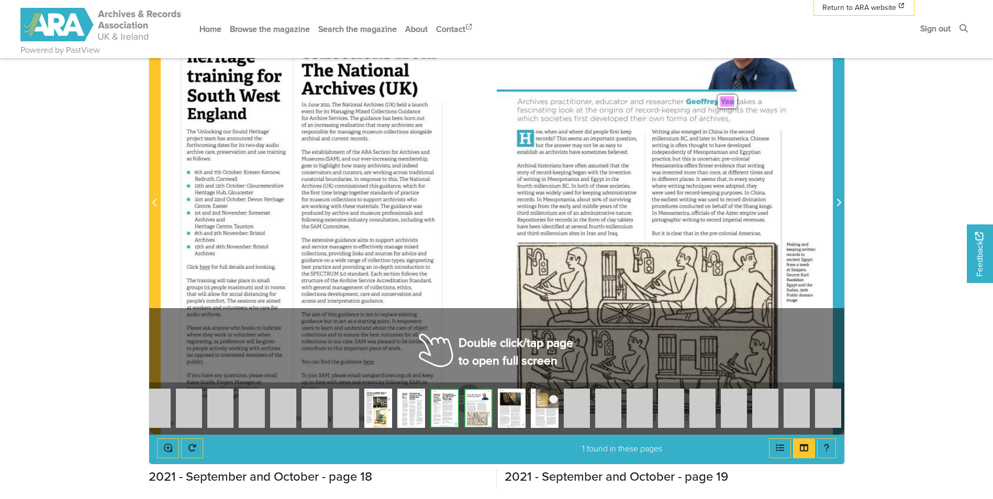
click at [835, 199] on span "Next Page" at bounding box center [838, 203] width 10 height 13
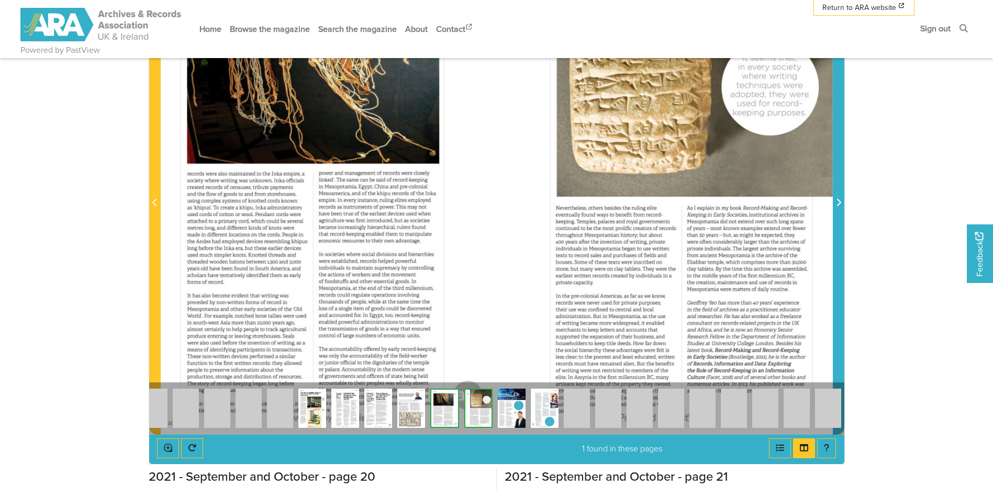
click at [836, 200] on icon "Next Page" at bounding box center [838, 202] width 5 height 8
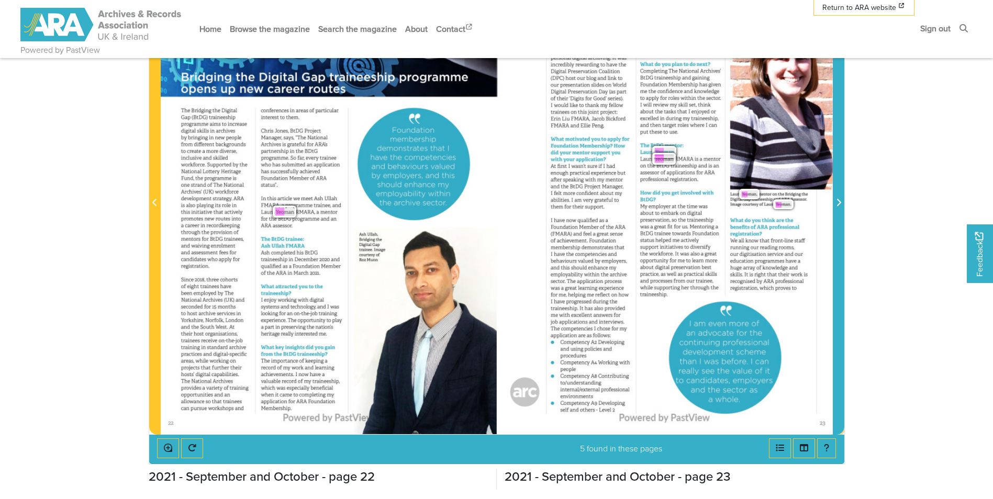
click at [834, 203] on span "Next Page" at bounding box center [838, 203] width 10 height 13
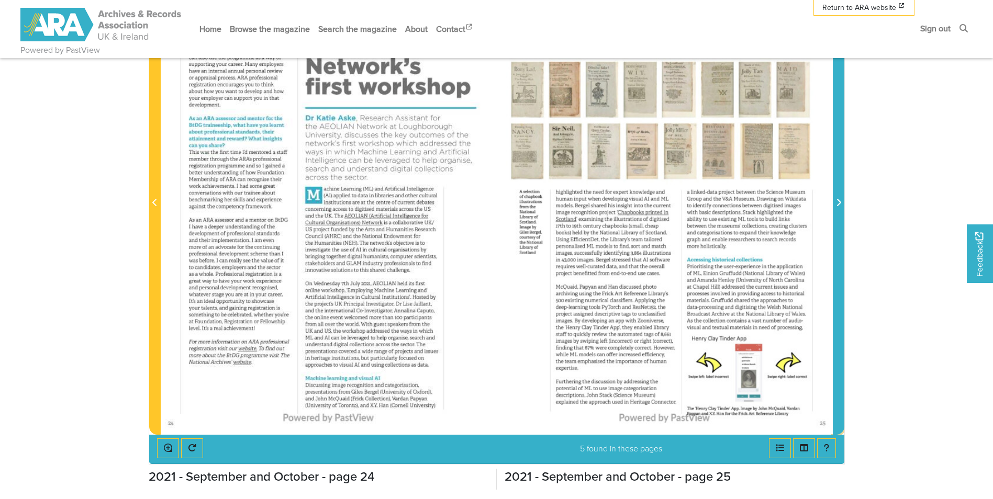
click at [836, 203] on icon "Next Page" at bounding box center [838, 202] width 5 height 8
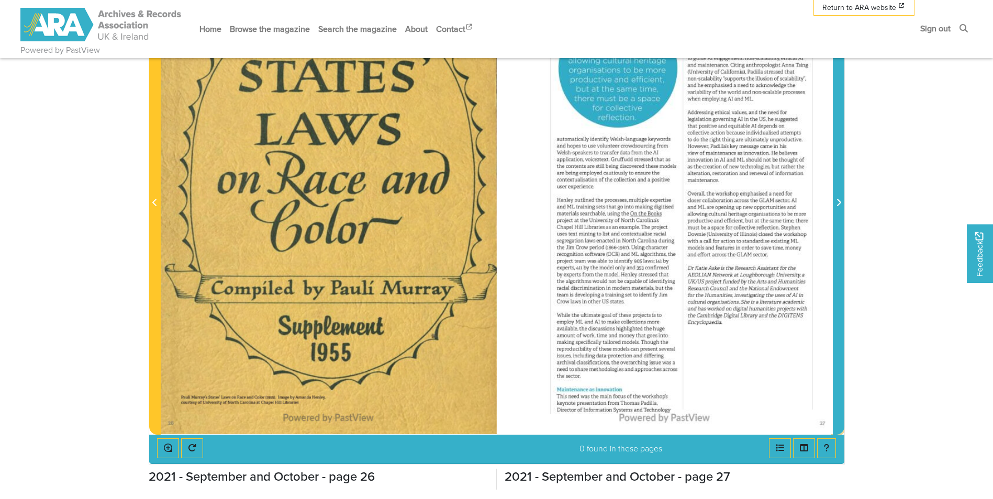
click at [836, 203] on icon "Next Page" at bounding box center [838, 202] width 5 height 8
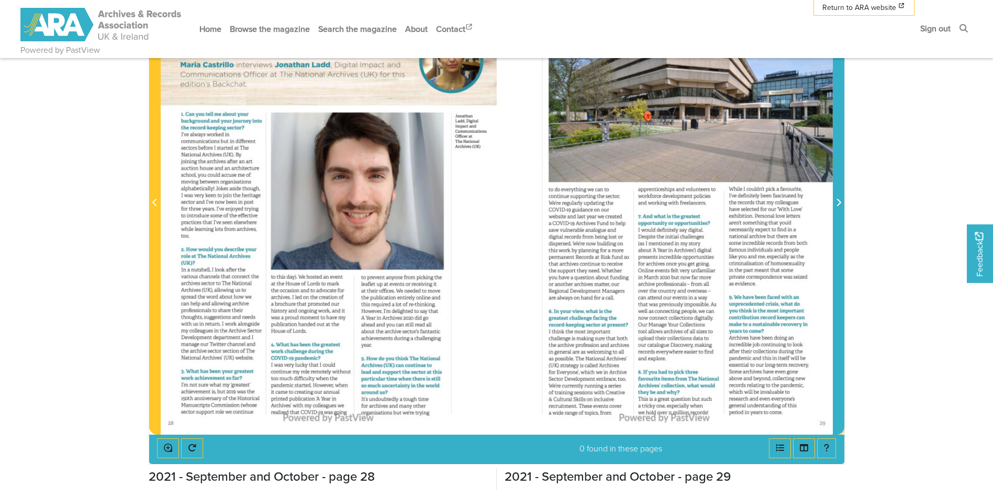
scroll to position [209, 0]
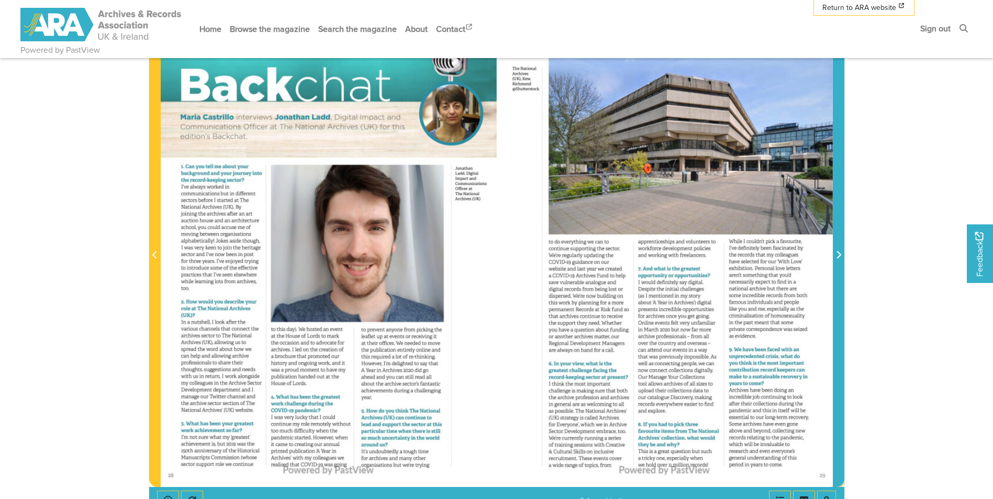
click at [838, 258] on icon "Next Page" at bounding box center [838, 254] width 4 height 7
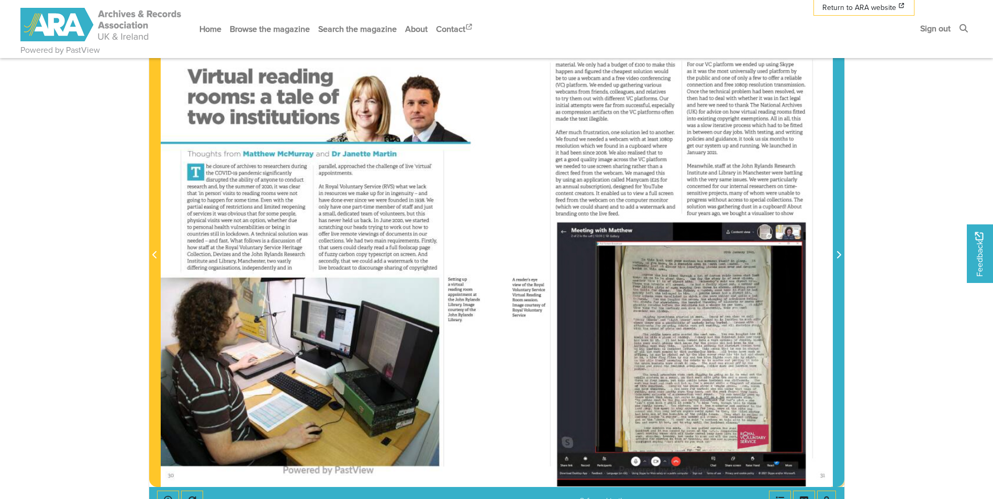
click at [838, 258] on icon "Next Page" at bounding box center [838, 254] width 4 height 7
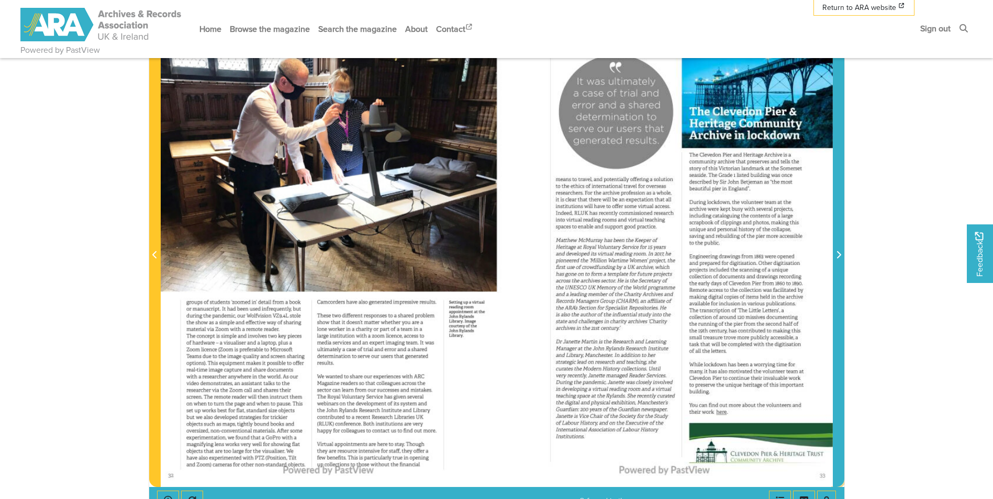
click at [838, 258] on icon "Next Page" at bounding box center [838, 254] width 4 height 7
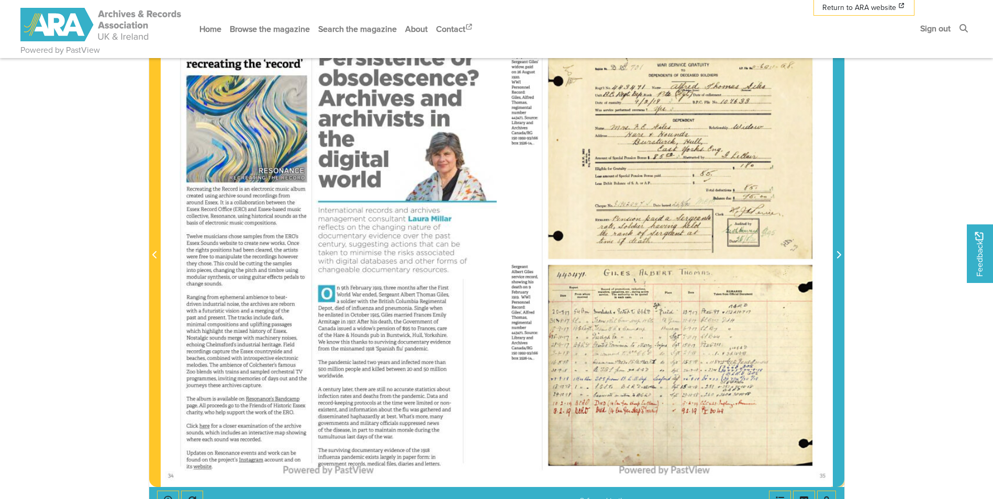
click at [838, 258] on icon "Next Page" at bounding box center [838, 254] width 4 height 7
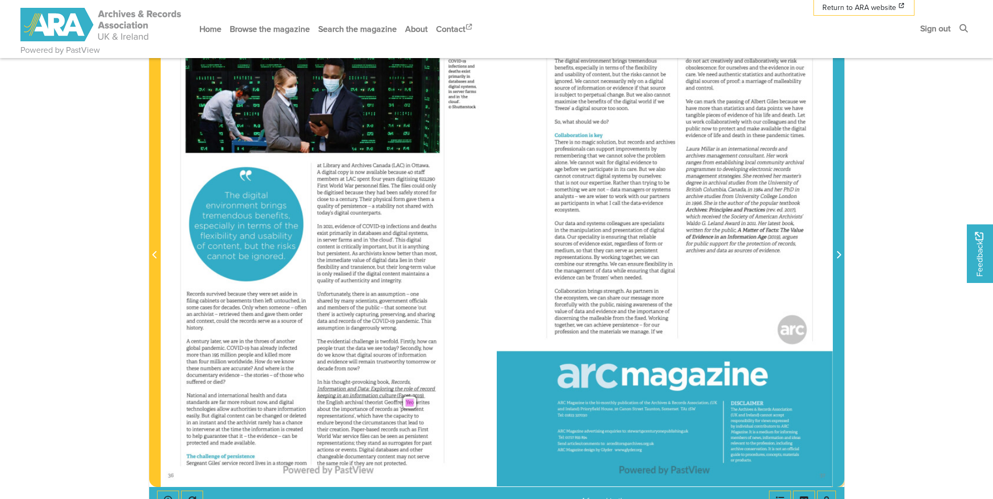
scroll to position [157, 0]
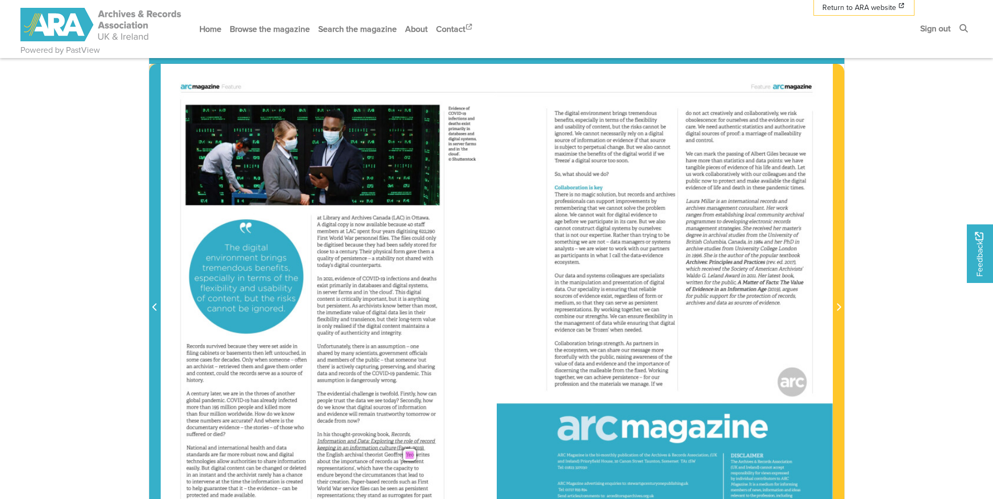
click at [155, 308] on icon "Previous Page" at bounding box center [154, 307] width 5 height 8
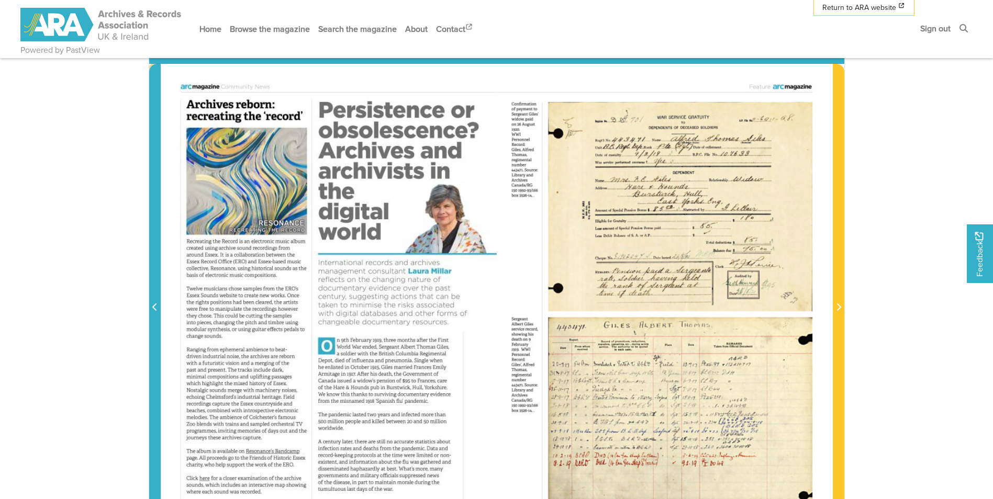
scroll to position [262, 0]
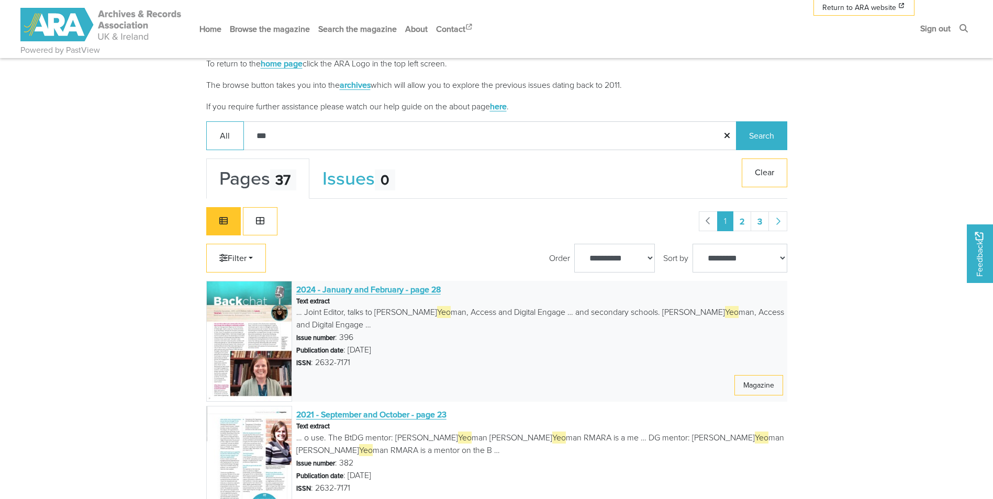
scroll to position [173, 0]
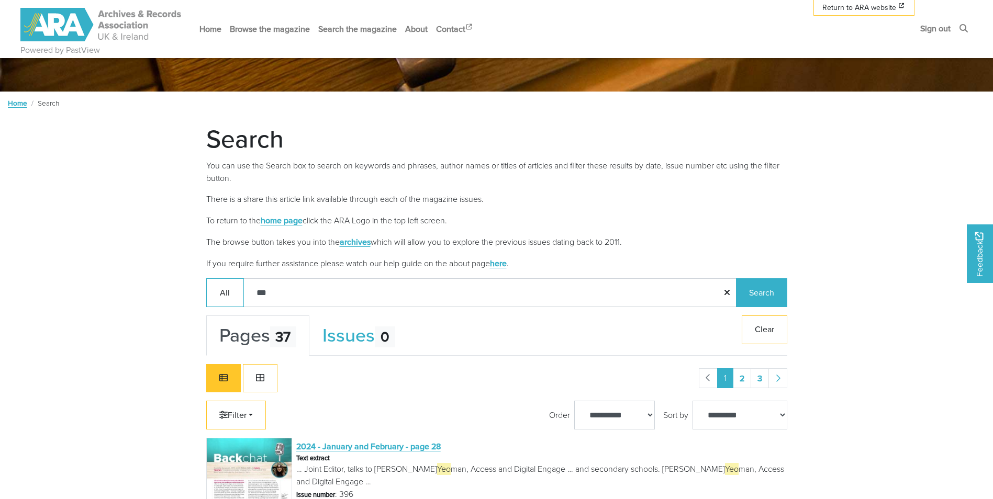
drag, startPoint x: 329, startPoint y: 296, endPoint x: 188, endPoint y: 294, distance: 140.8
type input "**********"
click at [755, 288] on button "Search" at bounding box center [761, 292] width 51 height 29
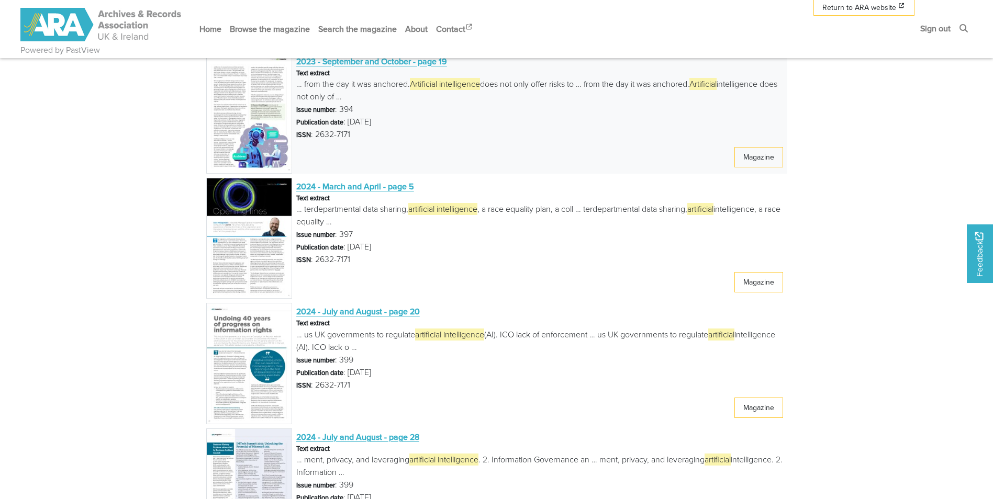
scroll to position [2041, 0]
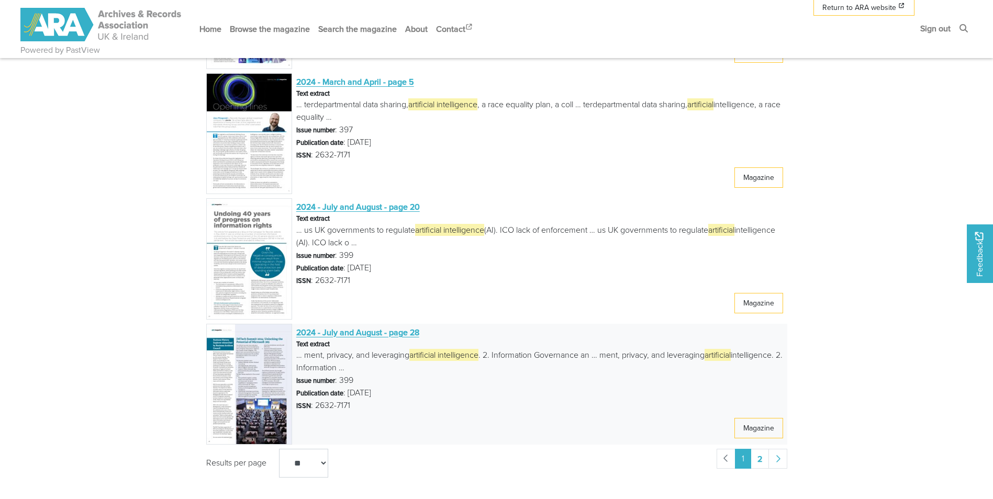
click at [355, 330] on span "2024 - July and August - page 28" at bounding box center [357, 333] width 123 height 12
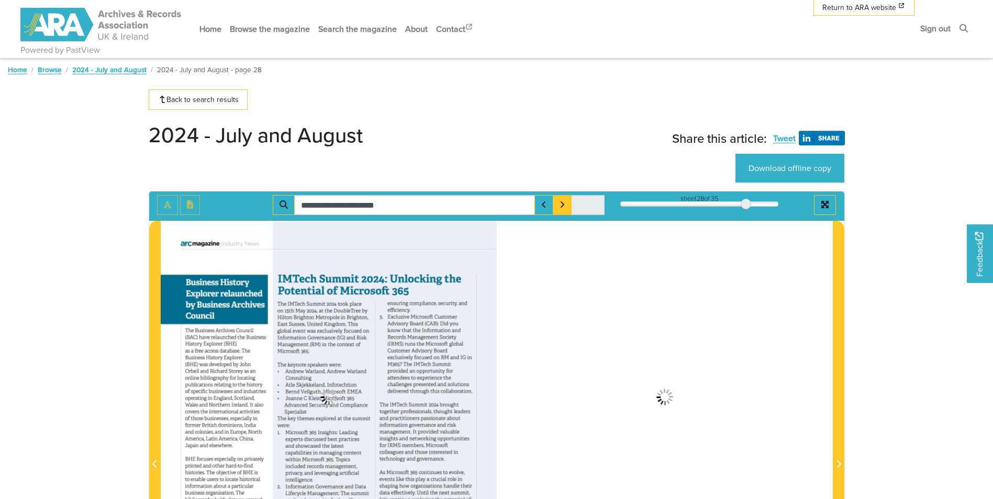
type input "**********"
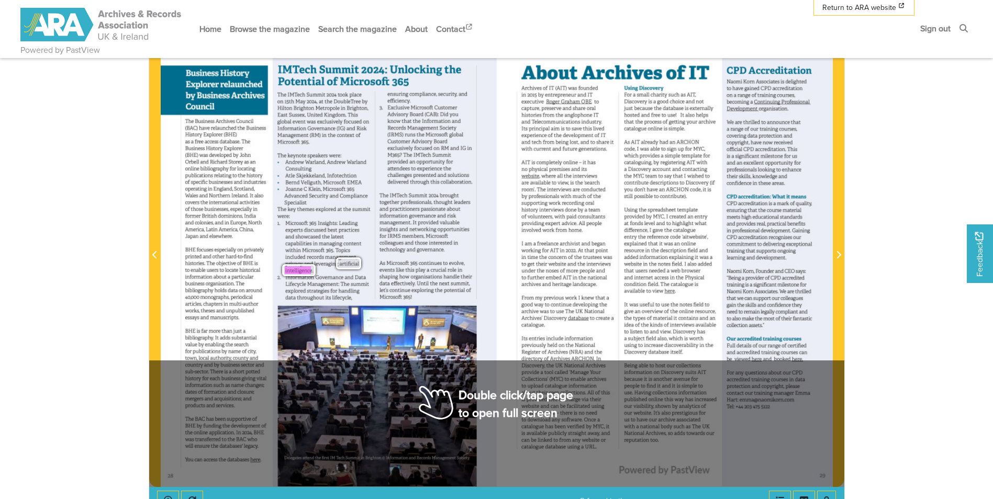
scroll to position [157, 0]
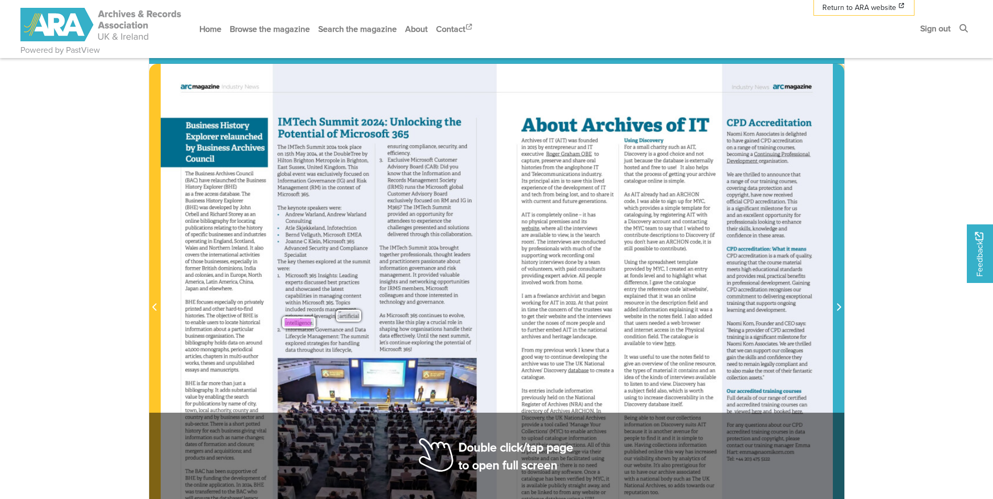
click at [839, 303] on span "Next Page" at bounding box center [838, 307] width 10 height 13
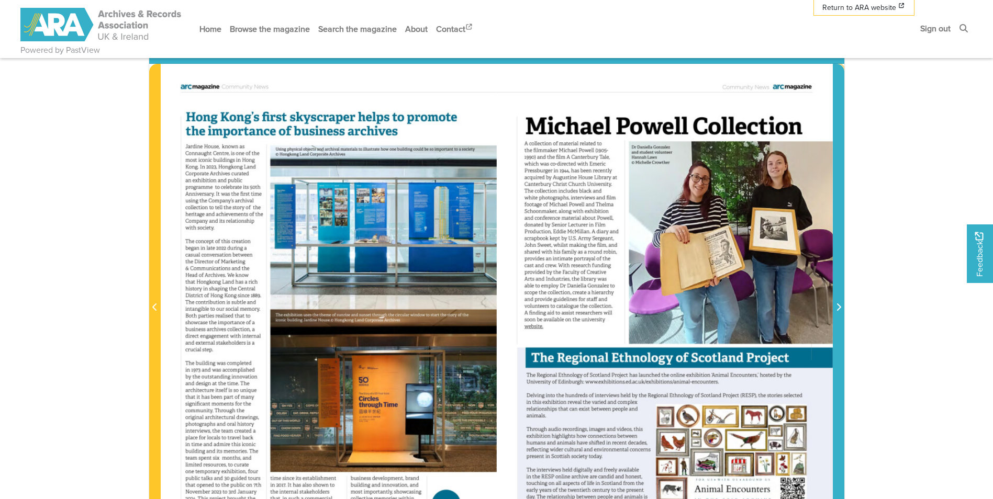
click at [839, 303] on span "Next Page" at bounding box center [838, 307] width 10 height 13
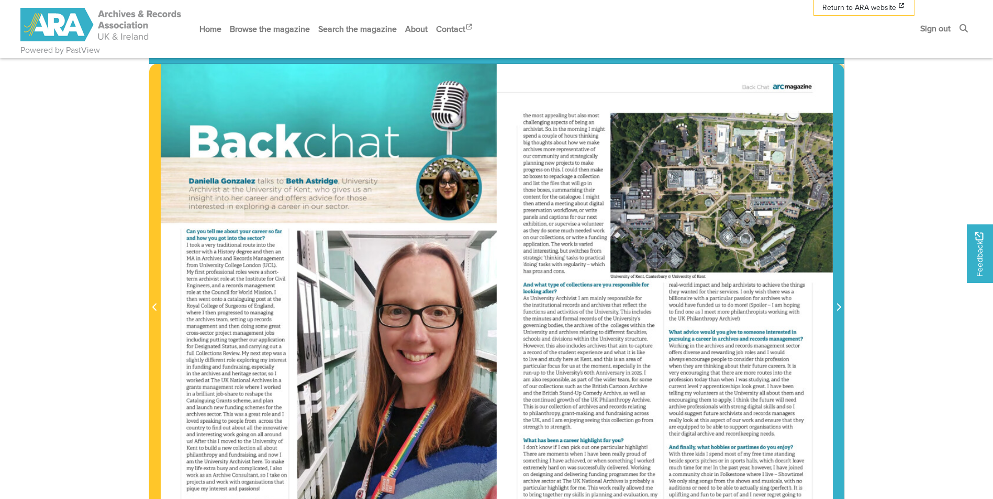
scroll to position [52, 0]
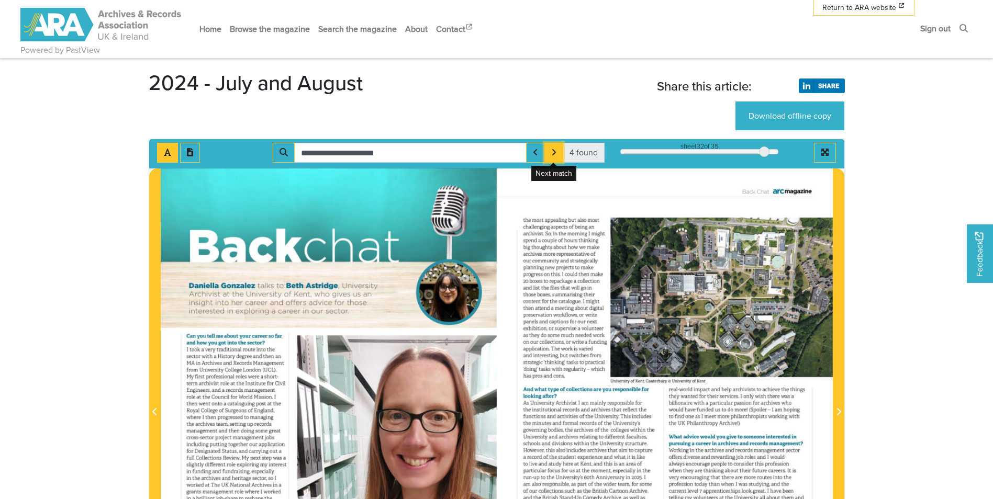
click at [551, 154] on button "Next Match" at bounding box center [553, 153] width 19 height 20
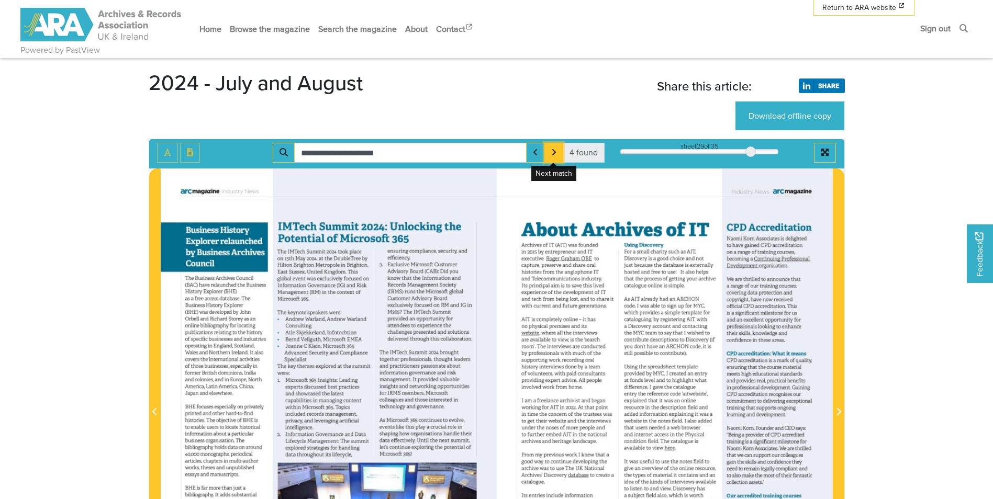
click at [551, 154] on button "Next Match" at bounding box center [553, 153] width 19 height 20
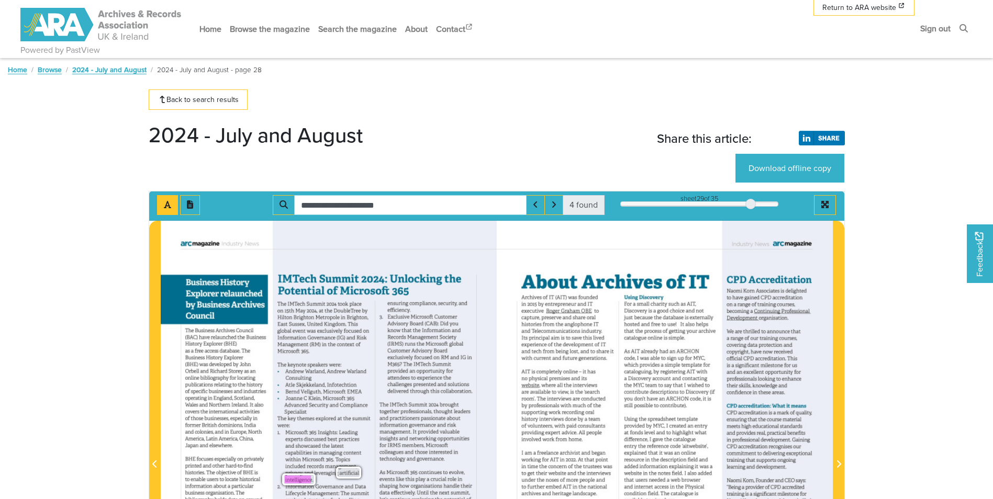
click at [426, 202] on input "**********" at bounding box center [410, 205] width 232 height 20
click at [351, 26] on link "Search the magazine" at bounding box center [357, 29] width 87 height 28
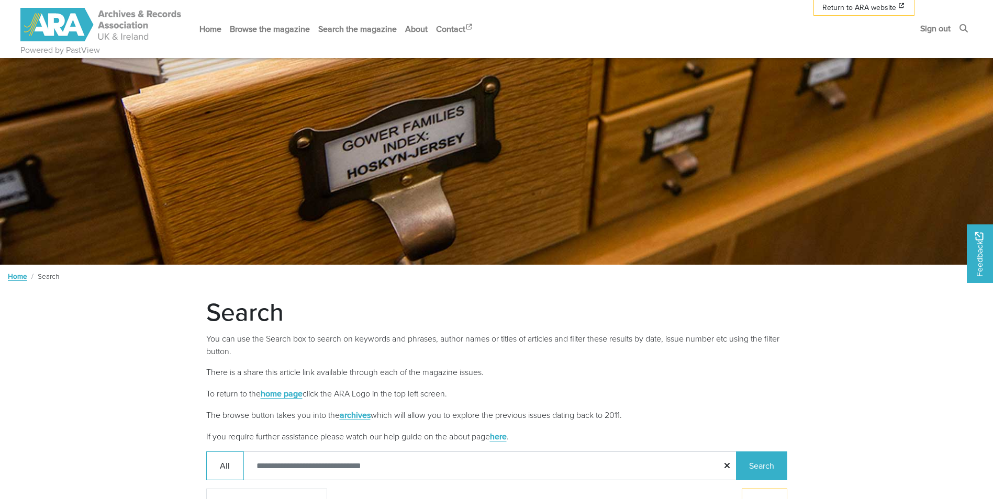
scroll to position [209, 0]
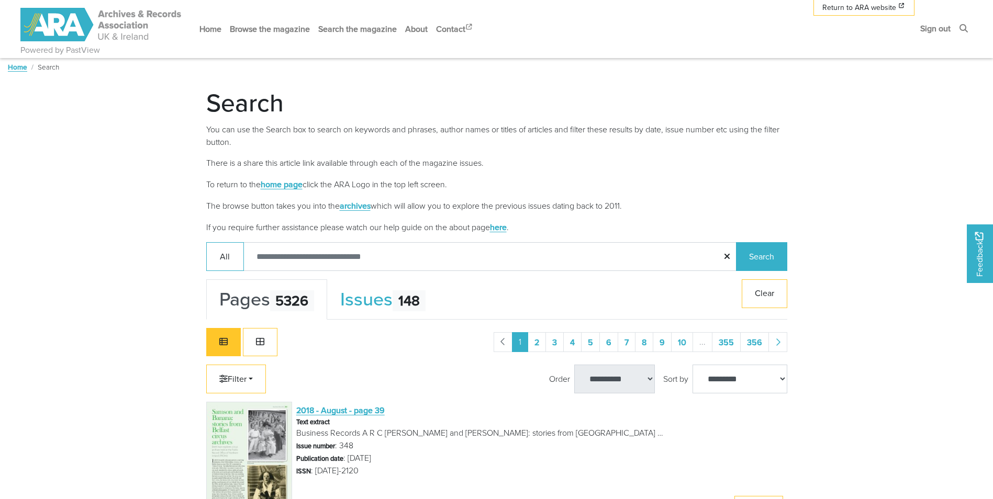
click at [400, 255] on input "Search:" at bounding box center [490, 256] width 494 height 29
type input "**********"
click at [736, 242] on button "Search" at bounding box center [761, 256] width 51 height 29
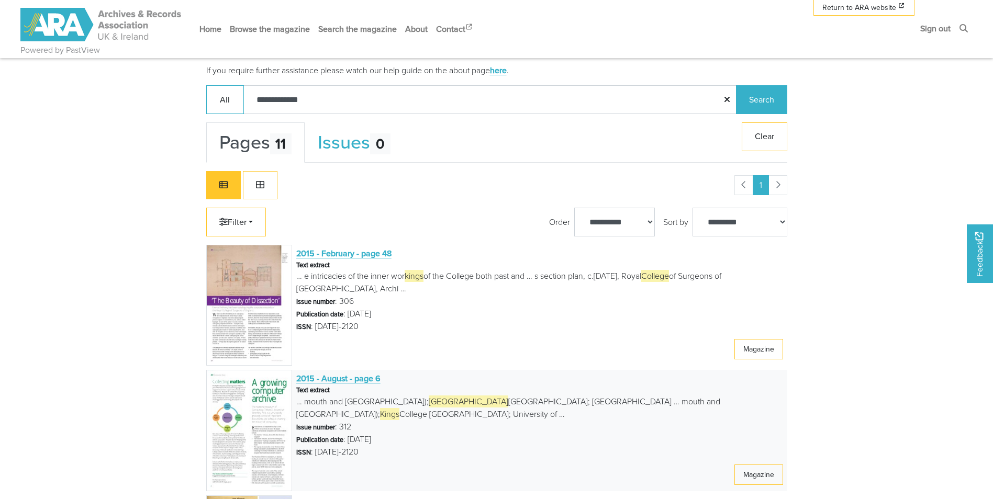
scroll to position [157, 0]
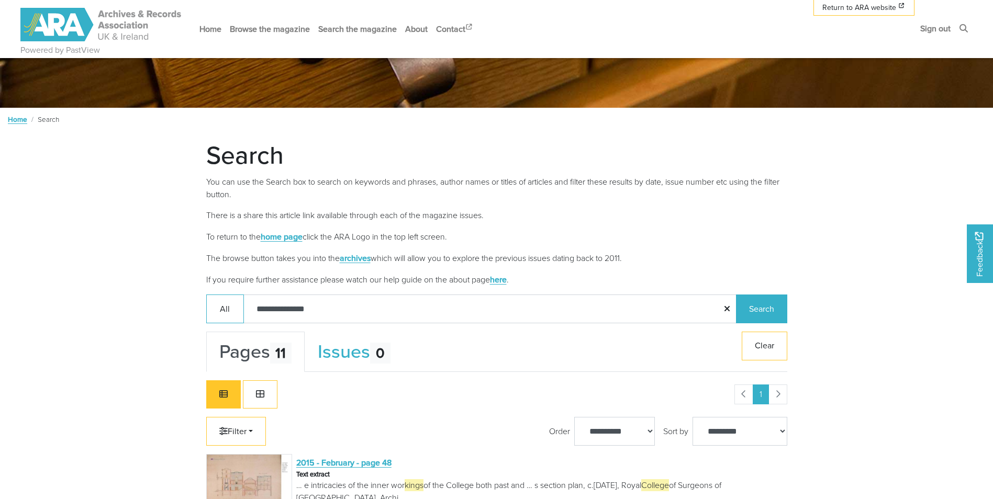
type input "**********"
click at [736, 295] on button "Search" at bounding box center [761, 309] width 51 height 29
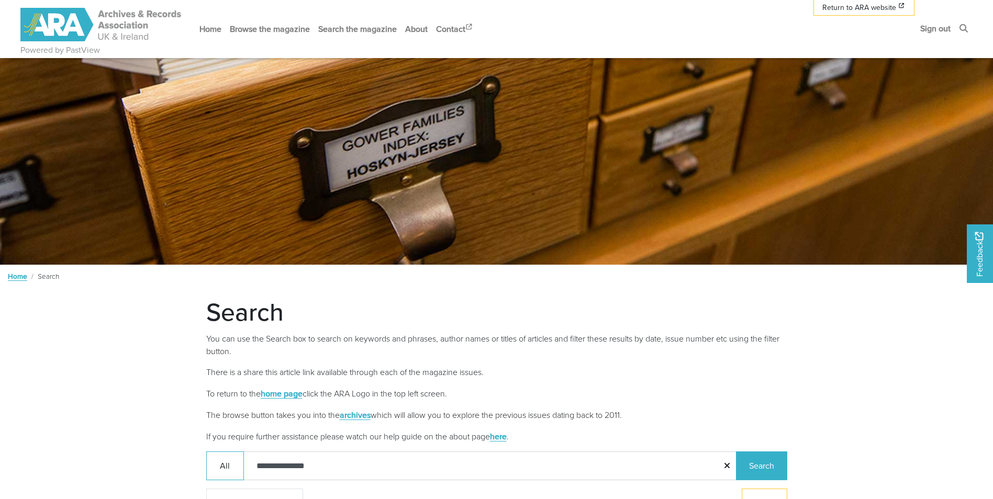
scroll to position [262, 0]
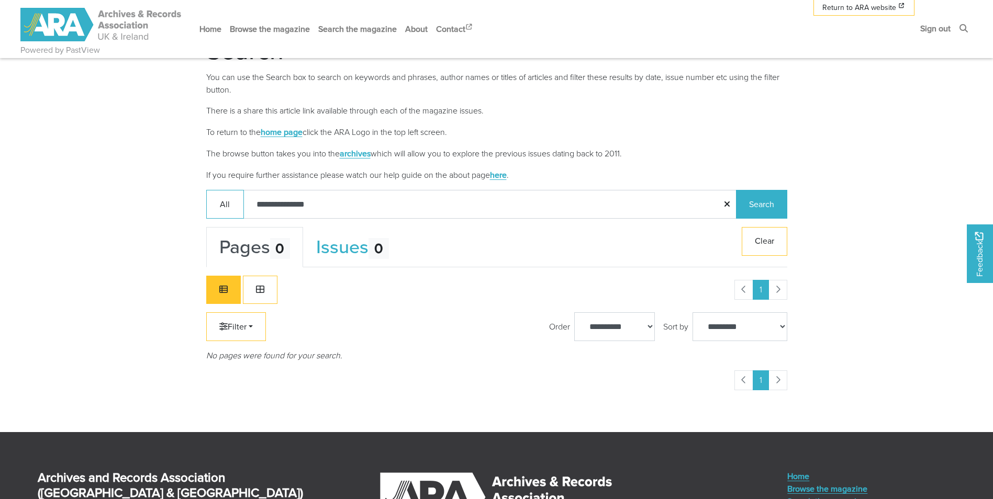
click at [259, 204] on input "**********" at bounding box center [490, 204] width 494 height 29
click at [314, 203] on input "**********" at bounding box center [490, 204] width 494 height 29
type input "**********"
click at [736, 190] on button "Search" at bounding box center [761, 204] width 51 height 29
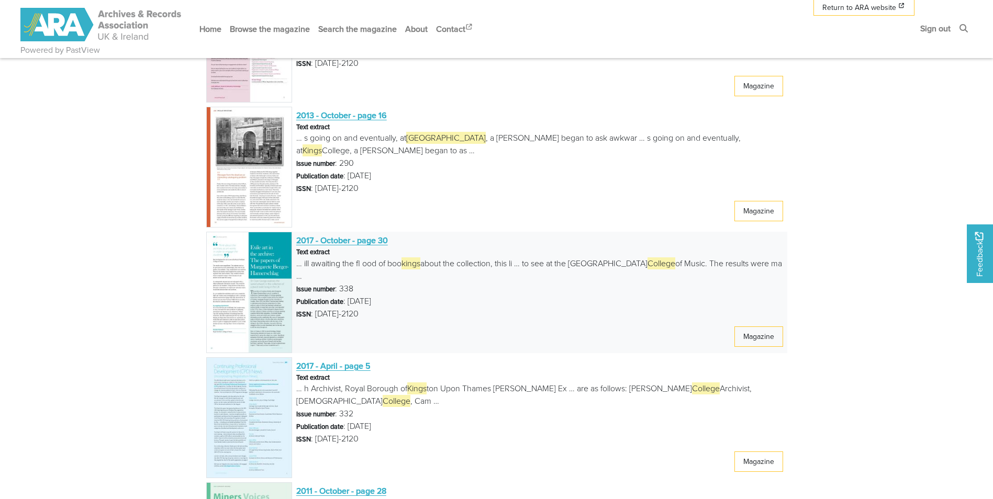
scroll to position [994, 0]
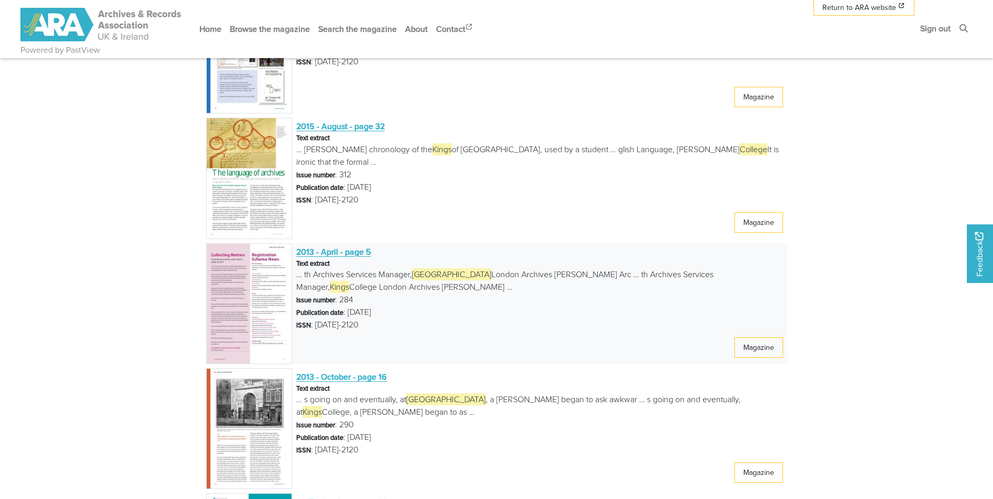
click at [350, 251] on span "2013 - April - page 5" at bounding box center [333, 252] width 75 height 12
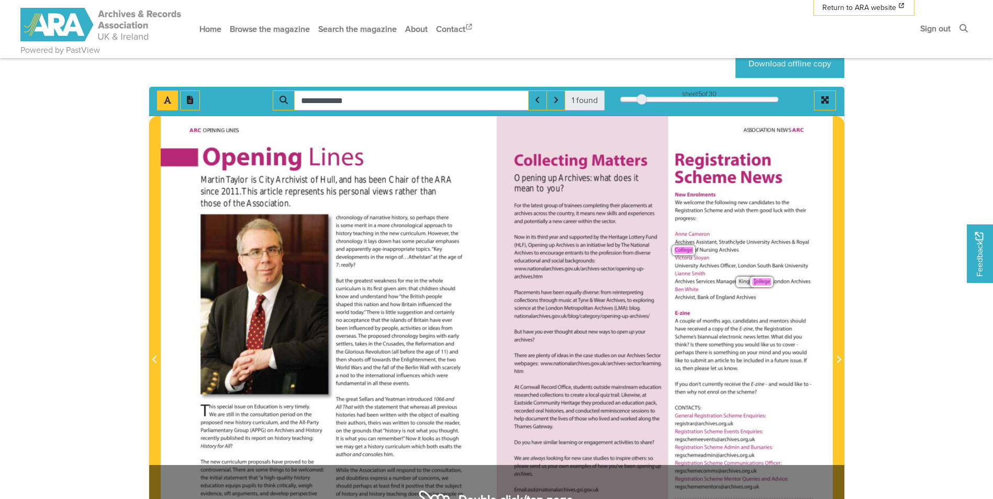
scroll to position [209, 0]
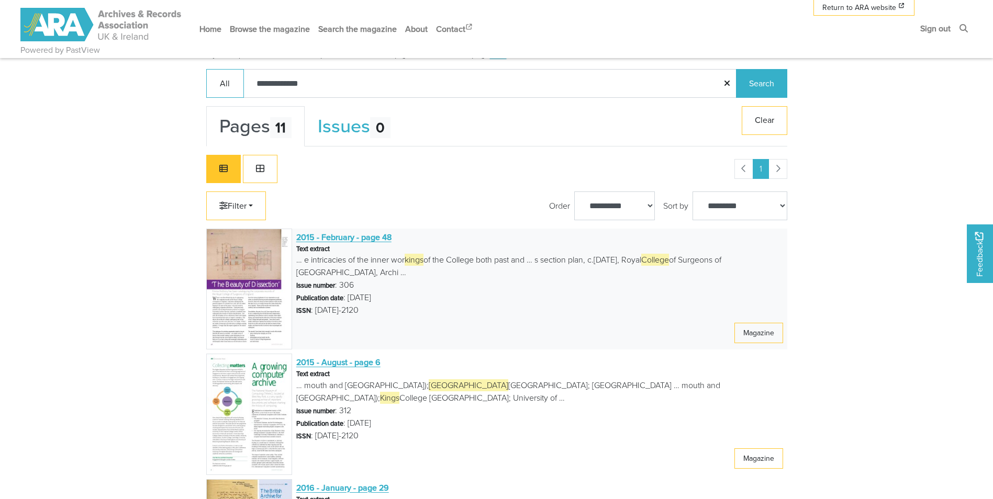
scroll to position [487, 0]
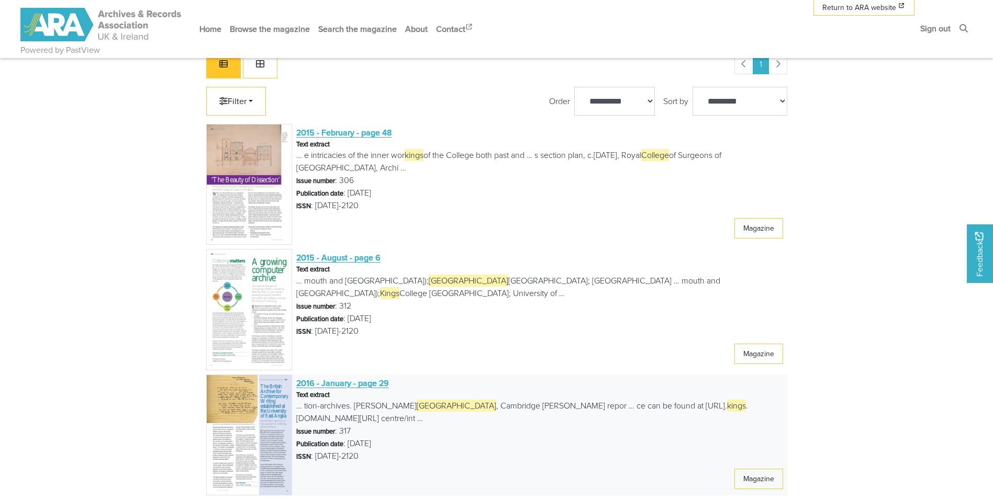
click at [310, 382] on span "2016 - January - page 29" at bounding box center [342, 383] width 93 height 12
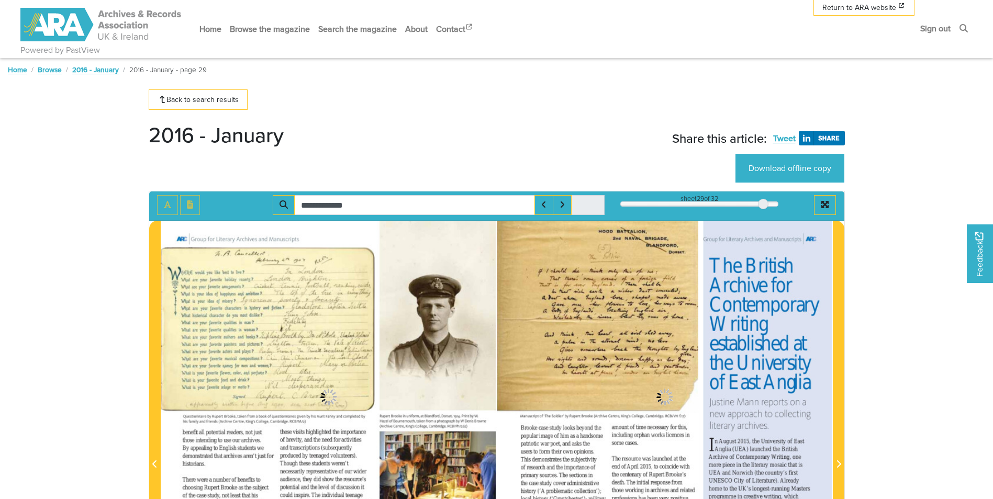
type input "**********"
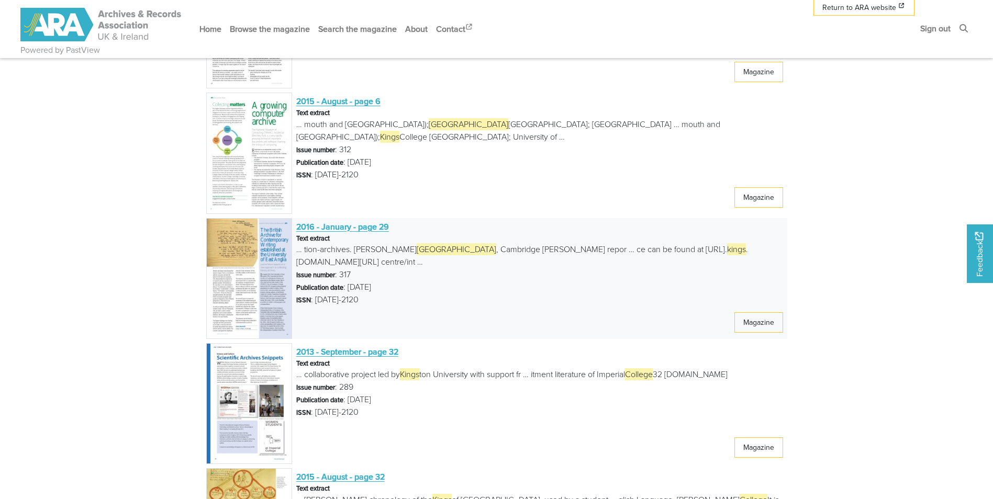
scroll to position [905, 0]
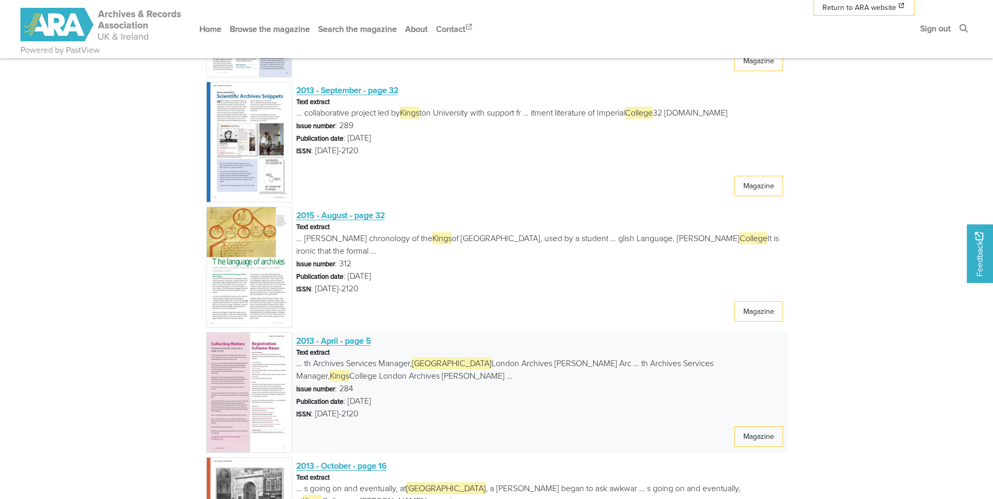
click at [329, 340] on span "2013 - April - page 5" at bounding box center [333, 341] width 75 height 12
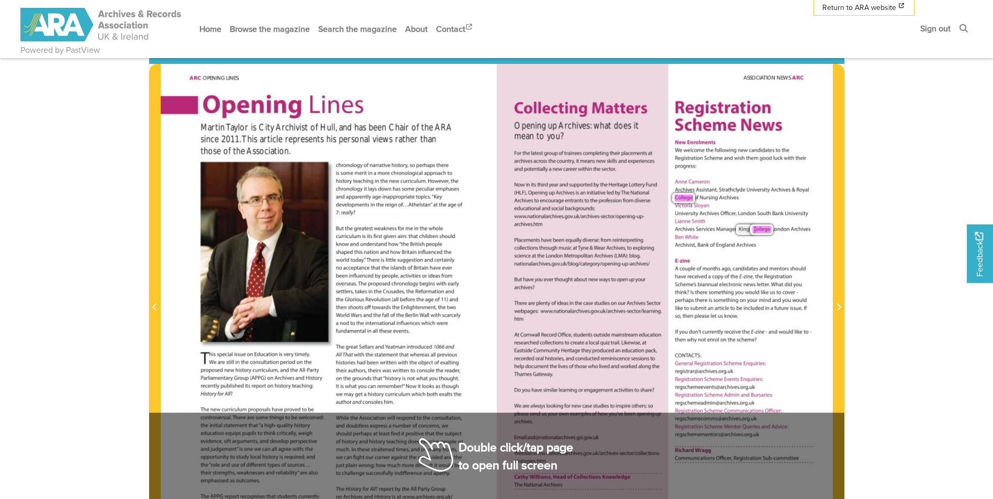
scroll to position [52, 0]
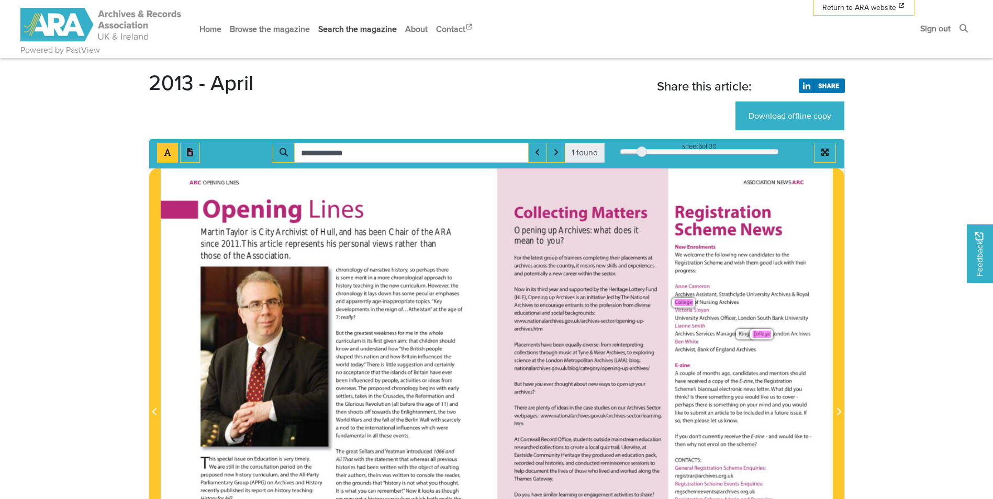
click at [374, 26] on link "Search the magazine" at bounding box center [357, 29] width 87 height 28
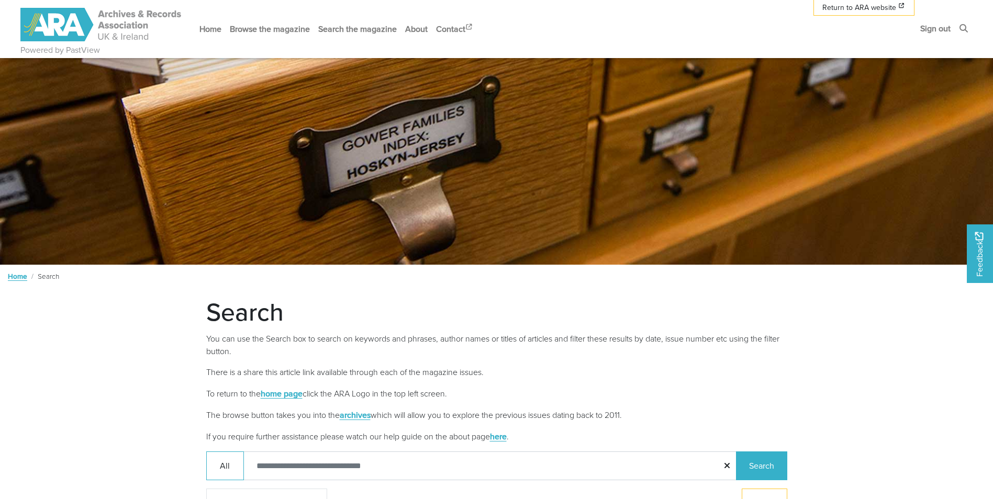
scroll to position [157, 0]
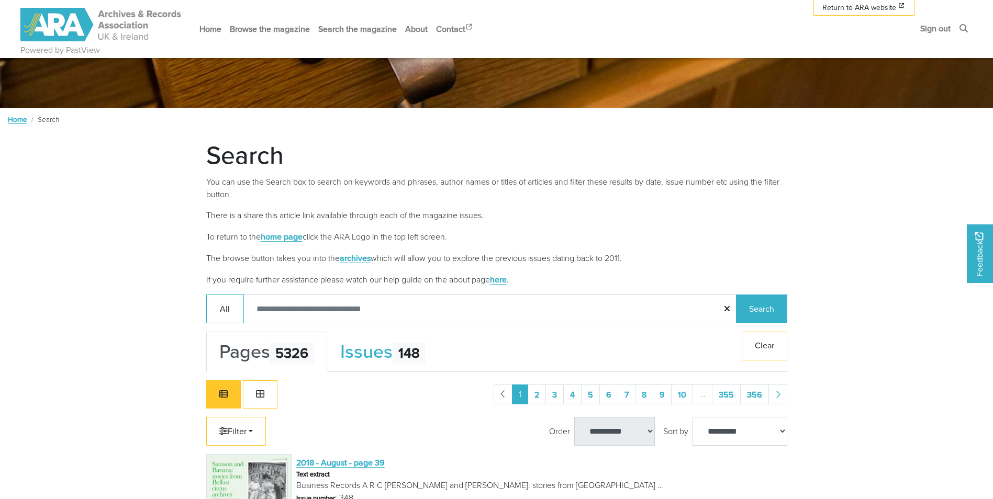
click at [283, 313] on input "Search:" at bounding box center [490, 309] width 494 height 29
type input "**********"
click at [736, 295] on button "Search" at bounding box center [761, 309] width 51 height 29
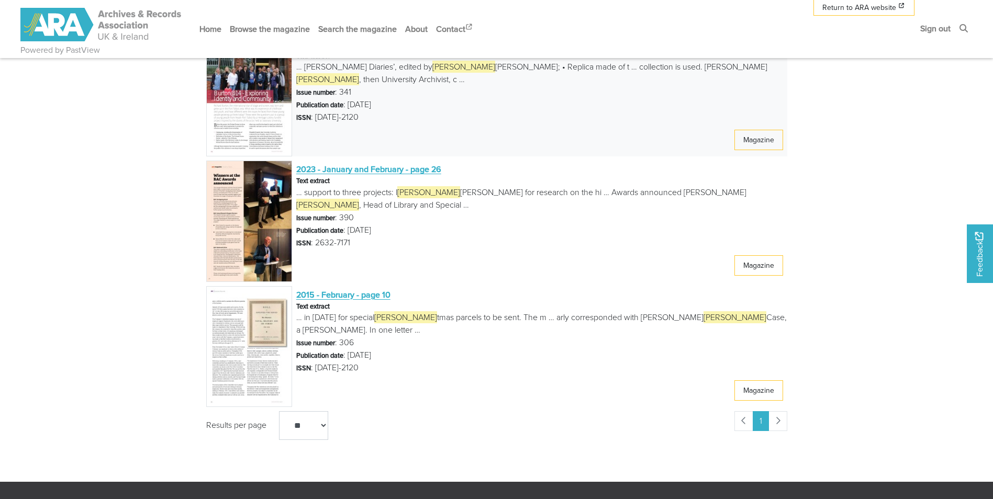
scroll to position [262, 0]
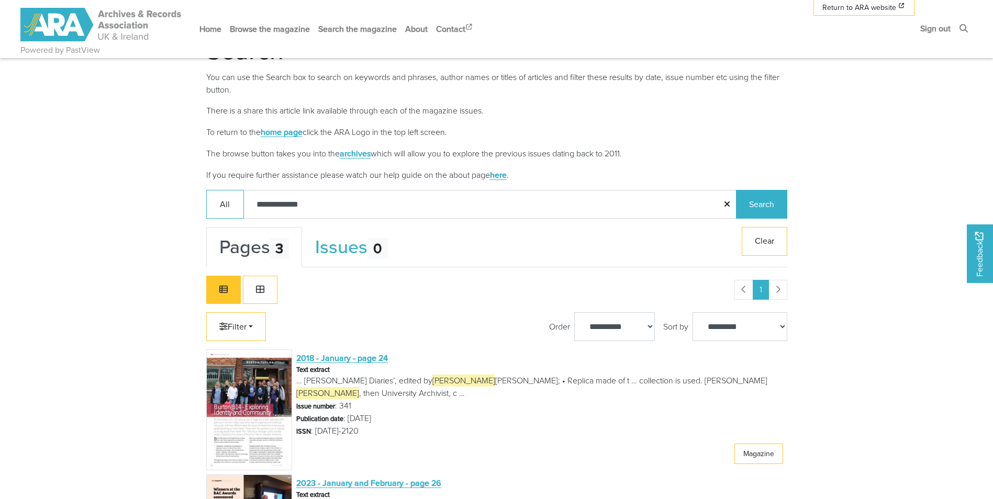
drag, startPoint x: 275, startPoint y: 206, endPoint x: 194, endPoint y: 205, distance: 81.1
click at [194, 205] on body "Powered by PastView Menu" at bounding box center [496, 384] width 993 height 1293
type input "*******"
click at [736, 190] on button "Search" at bounding box center [761, 204] width 51 height 29
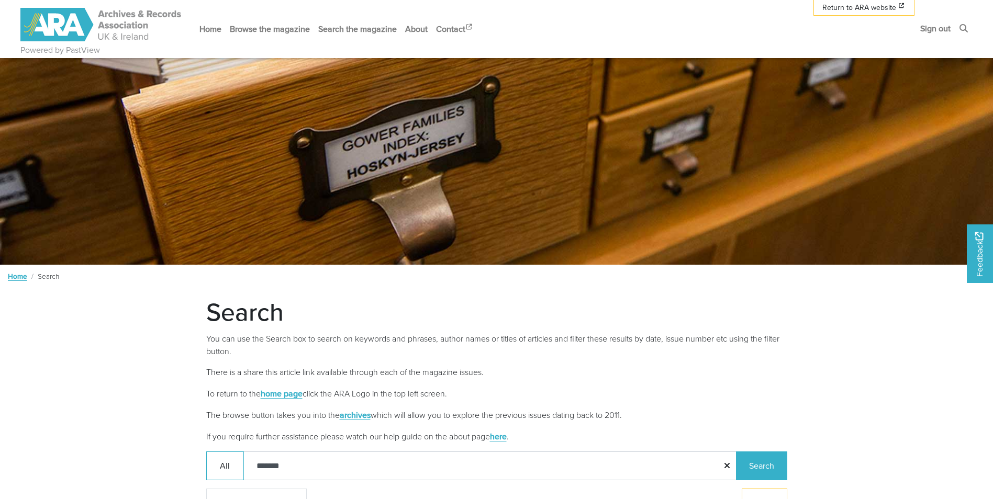
scroll to position [105, 0]
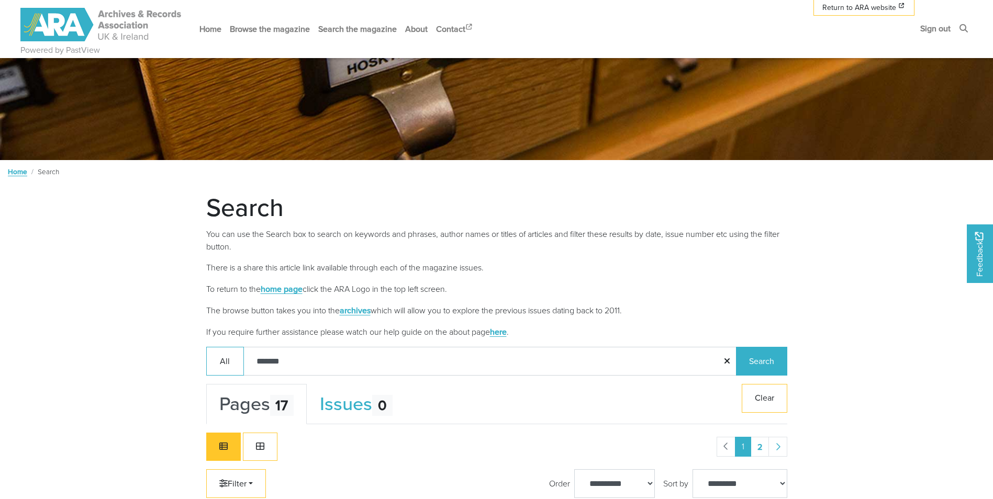
drag, startPoint x: 294, startPoint y: 356, endPoint x: 199, endPoint y: 359, distance: 94.8
click at [199, 359] on div "Search: All ******* Search" at bounding box center [496, 361] width 597 height 29
type input "*******"
click at [736, 347] on button "Search" at bounding box center [761, 361] width 51 height 29
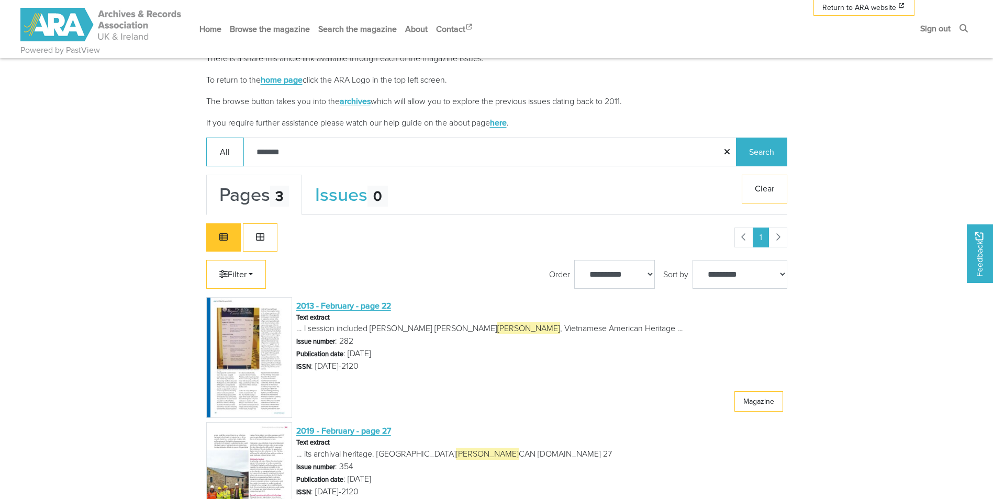
scroll to position [471, 0]
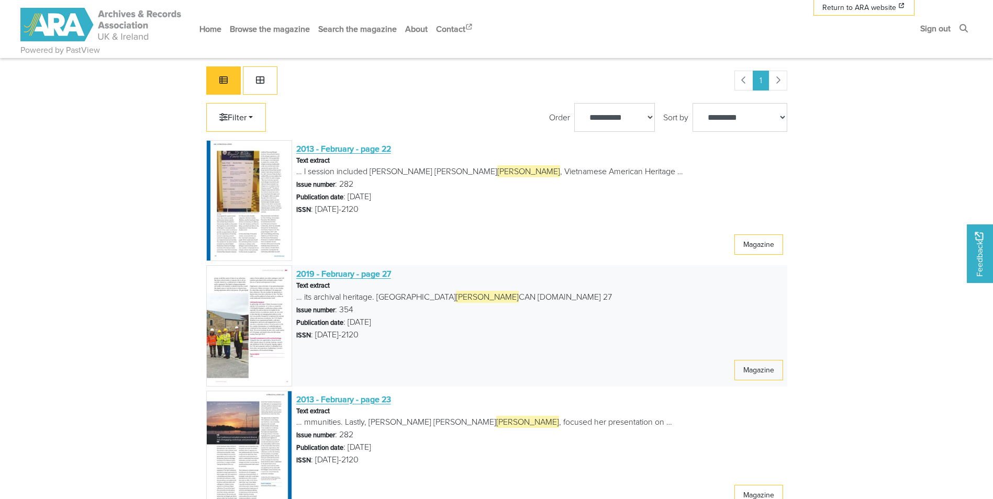
click at [363, 275] on span "2019 - February - page 27" at bounding box center [343, 274] width 95 height 12
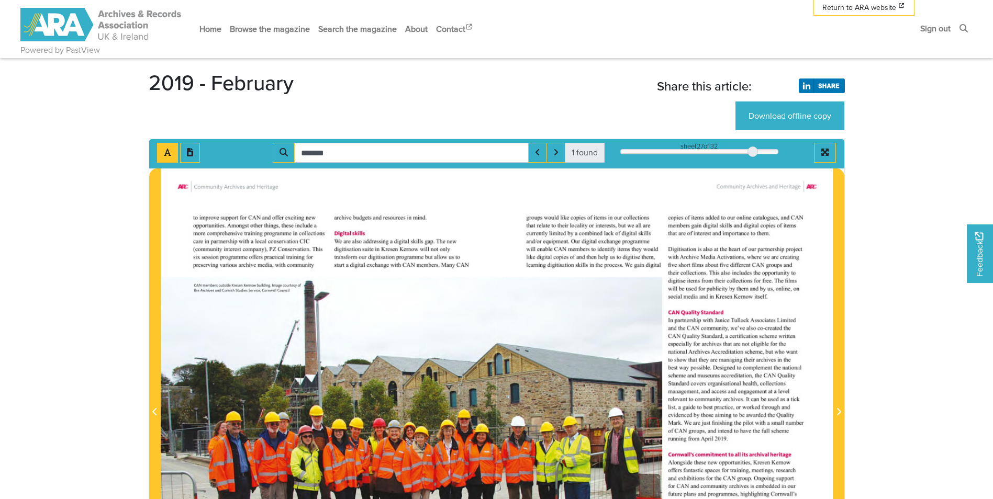
scroll to position [209, 0]
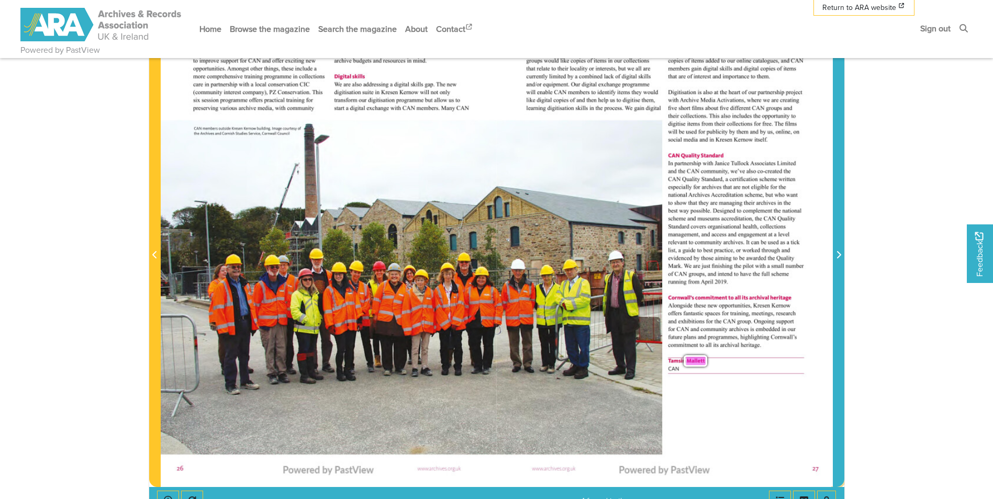
click at [837, 257] on icon "Next Page" at bounding box center [838, 255] width 5 height 8
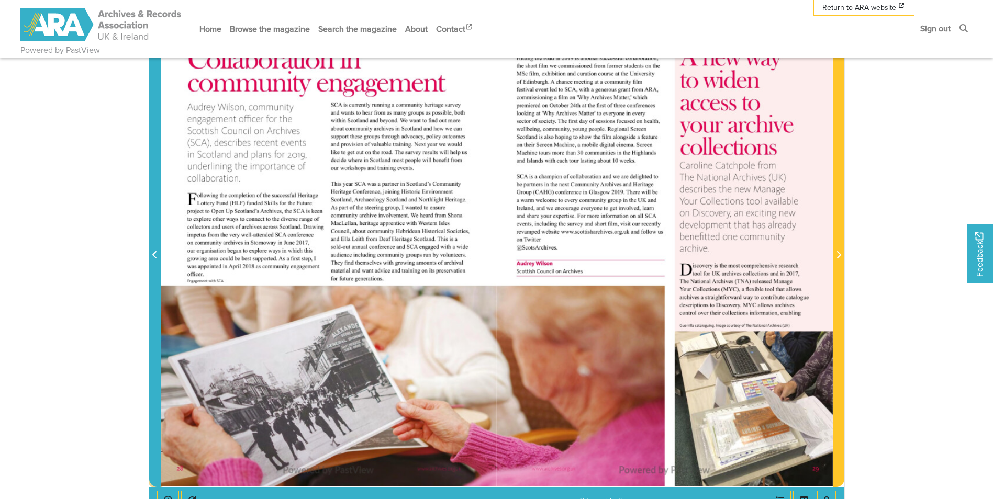
click at [156, 255] on icon "Previous Page" at bounding box center [154, 255] width 5 height 8
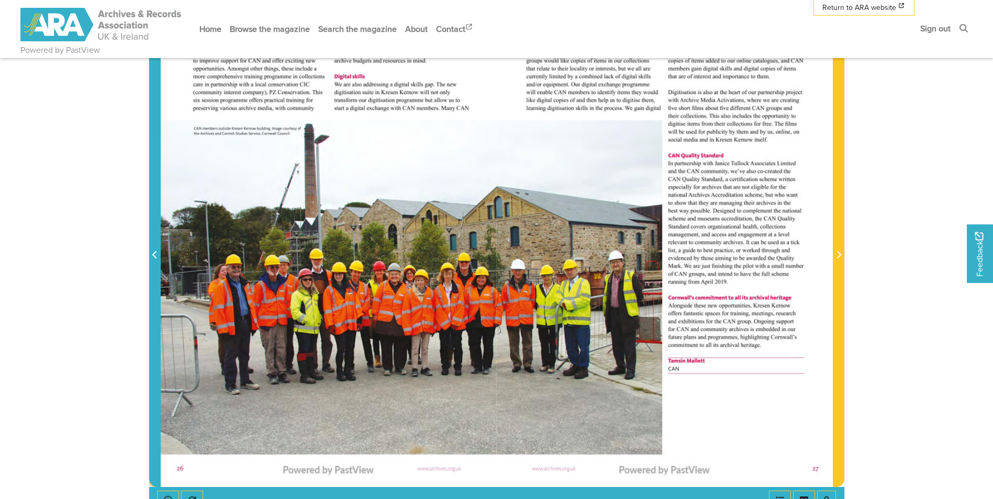
click at [156, 255] on icon "Previous Page" at bounding box center [154, 255] width 5 height 8
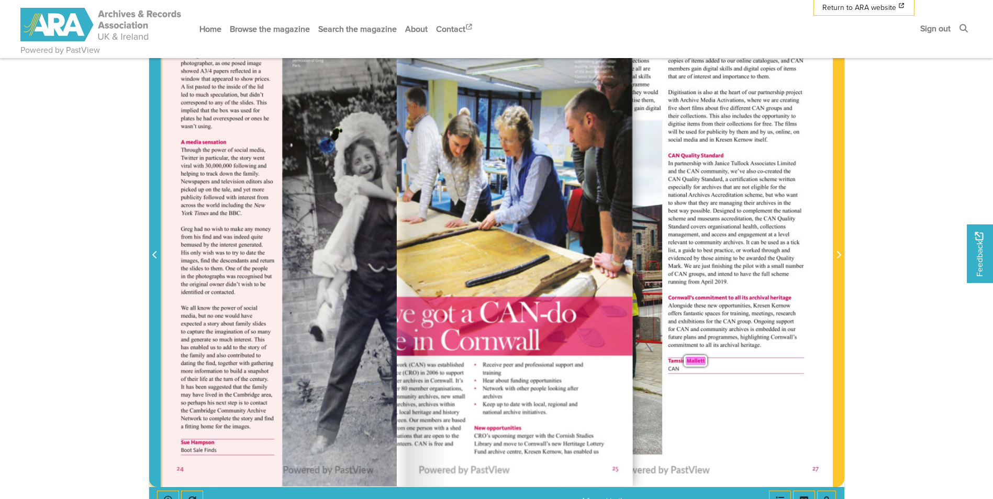
scroll to position [209, 0]
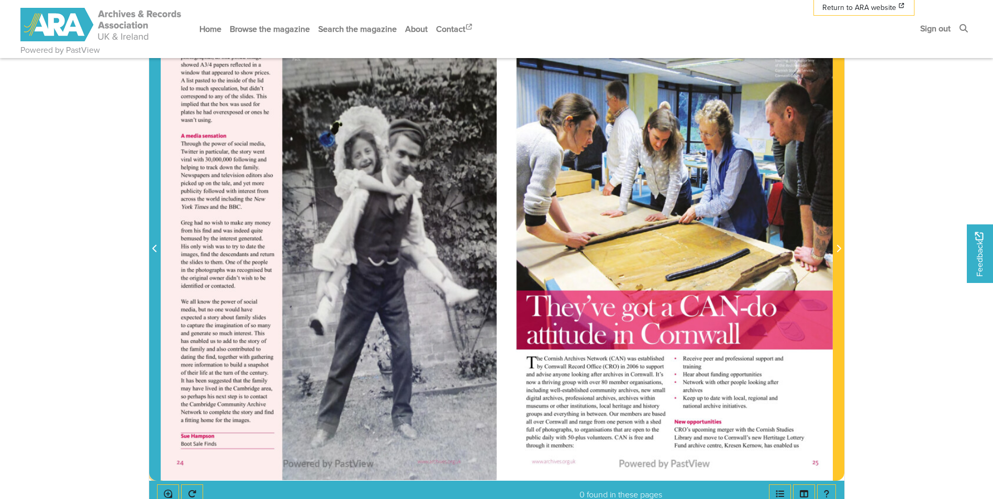
scroll to position [209, 0]
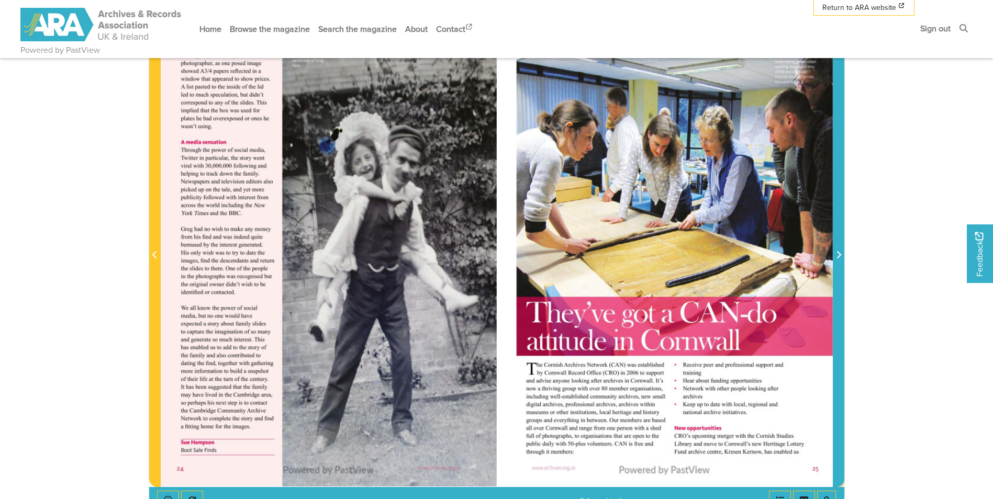
click at [839, 252] on icon "Next Page" at bounding box center [838, 255] width 5 height 8
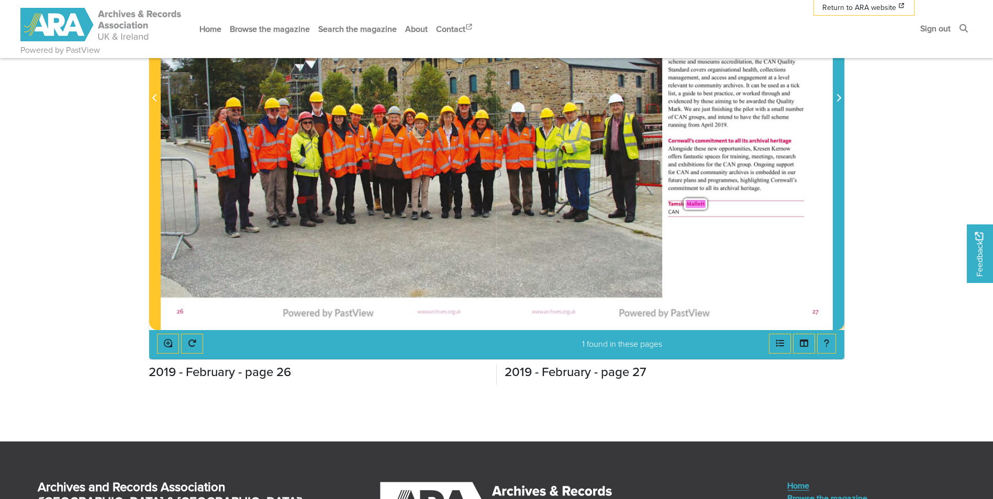
scroll to position [105, 0]
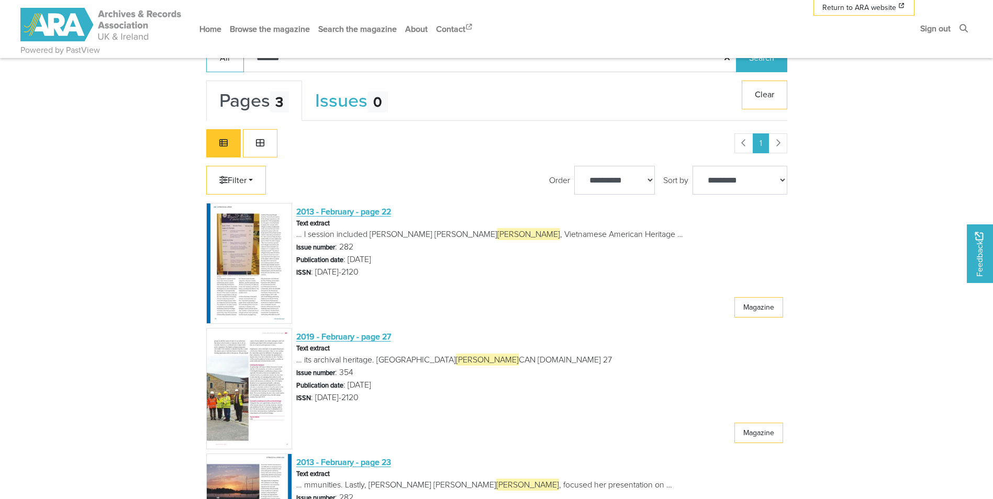
scroll to position [251, 0]
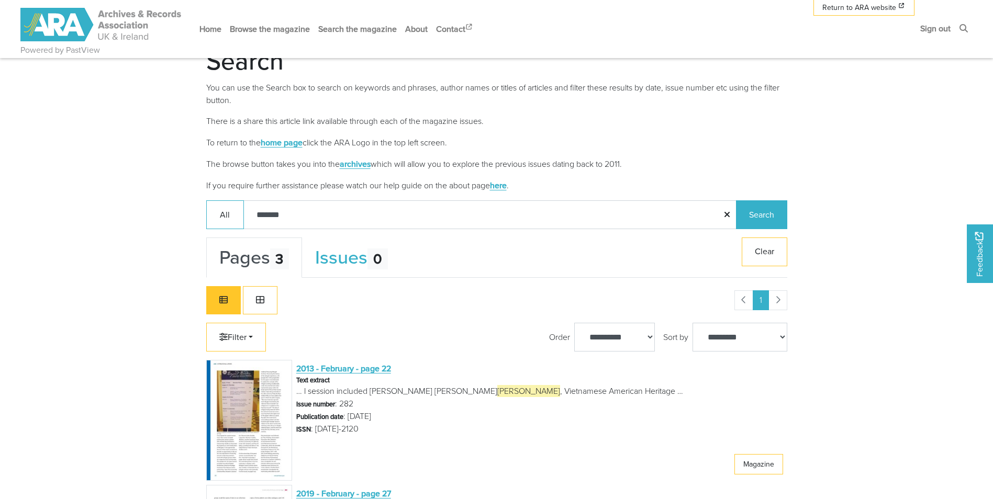
drag, startPoint x: 313, startPoint y: 210, endPoint x: 214, endPoint y: 199, distance: 100.1
click at [214, 199] on main "Search You can use the Search box to search on keywords and phrases, author nam…" at bounding box center [496, 405] width 597 height 719
type input "*******"
click at [736, 200] on button "Search" at bounding box center [761, 214] width 51 height 29
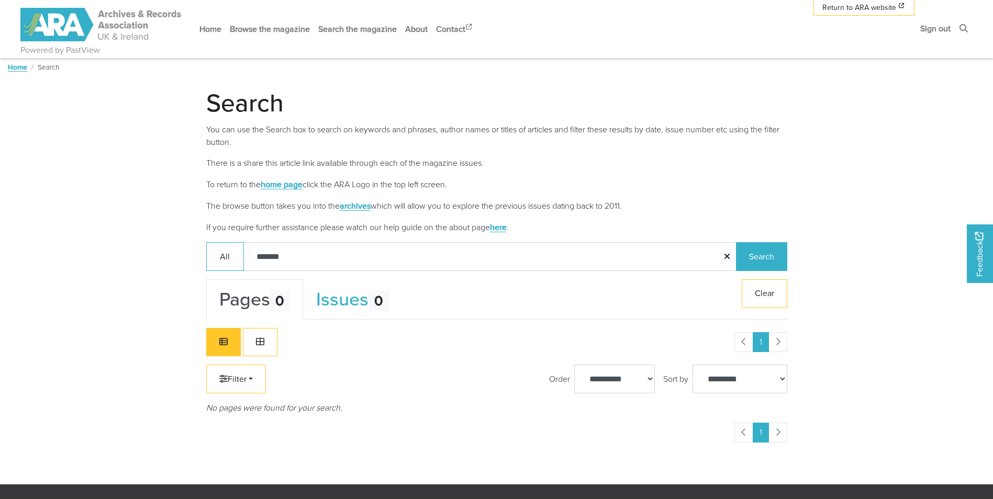
scroll to position [262, 0]
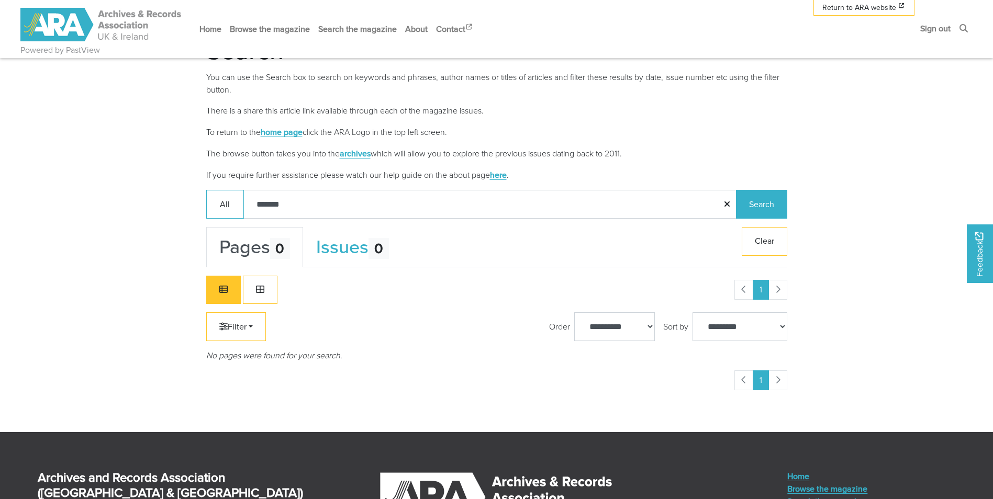
click at [298, 202] on input "*******" at bounding box center [490, 204] width 494 height 29
type input "*******"
click at [736, 190] on button "Search" at bounding box center [761, 204] width 51 height 29
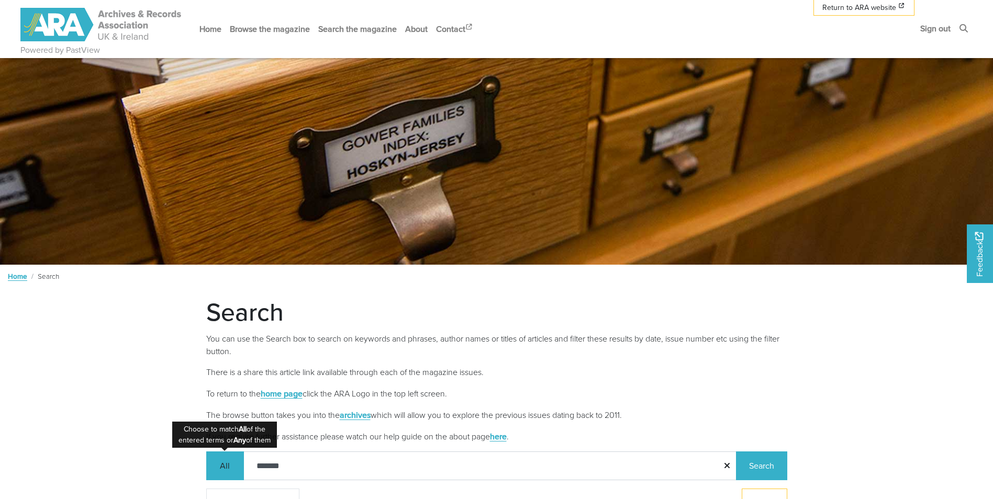
drag, startPoint x: 323, startPoint y: 461, endPoint x: 227, endPoint y: 469, distance: 97.1
click at [227, 469] on div "All ******* Search" at bounding box center [496, 466] width 581 height 29
type input "****"
click at [736, 452] on button "Search" at bounding box center [761, 466] width 51 height 29
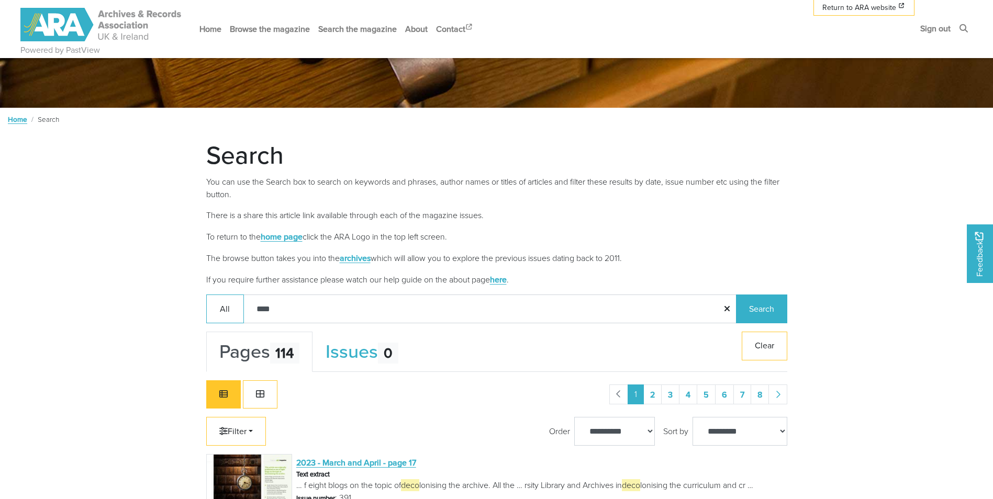
click at [314, 313] on input "****" at bounding box center [490, 309] width 494 height 29
type input "**********"
click at [769, 305] on button "Search" at bounding box center [761, 309] width 51 height 29
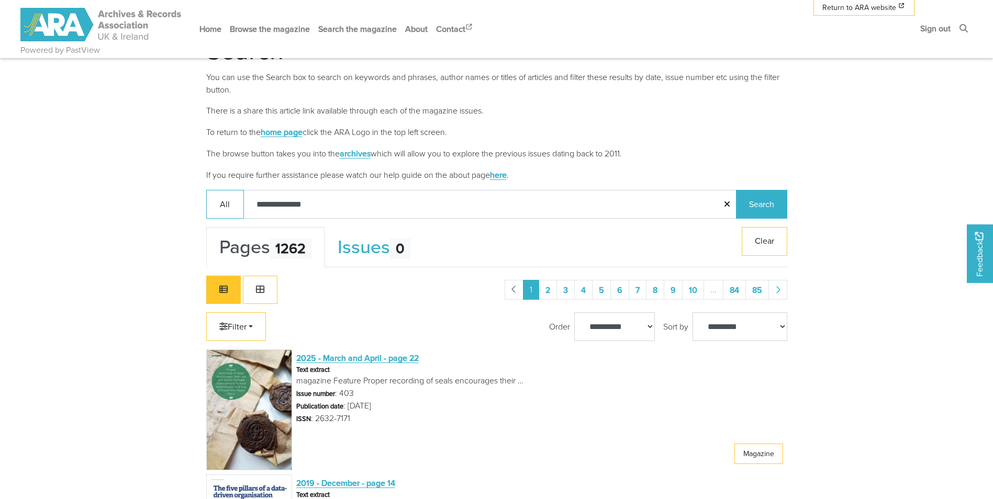
scroll to position [209, 0]
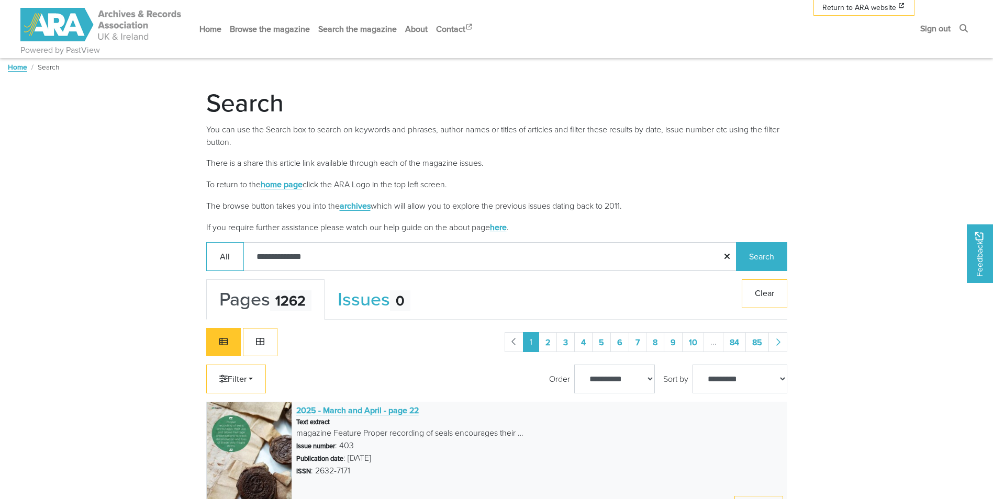
click at [362, 410] on span "2025 - March and April - page 22" at bounding box center [357, 411] width 122 height 12
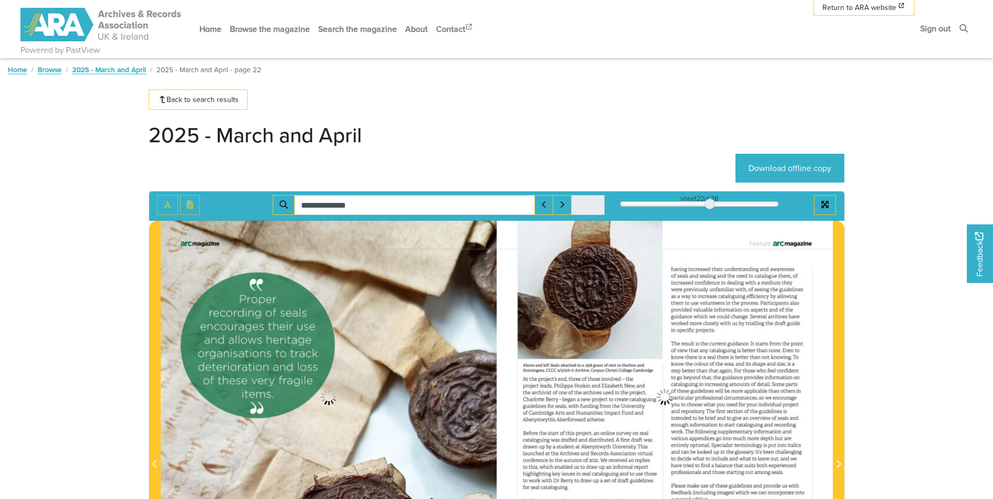
type input "**********"
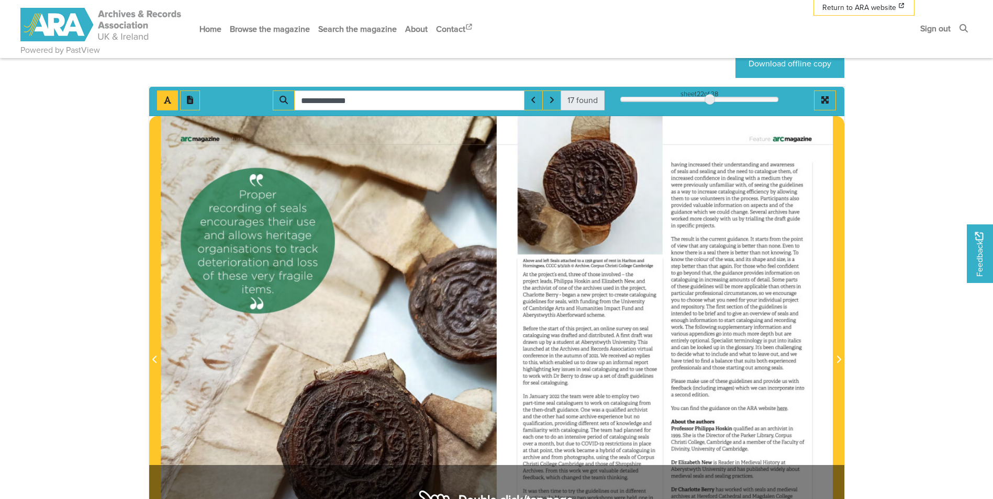
scroll to position [157, 0]
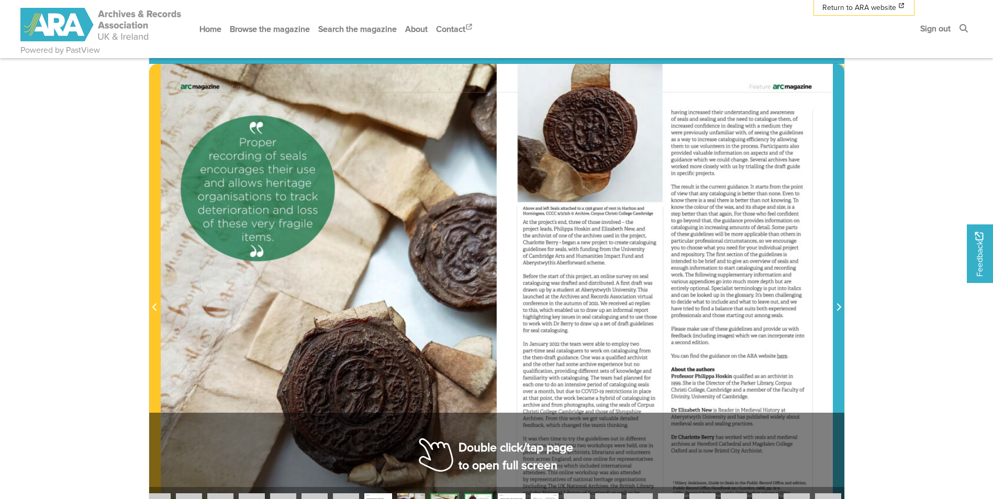
click at [837, 307] on icon "Next Page" at bounding box center [838, 307] width 5 height 8
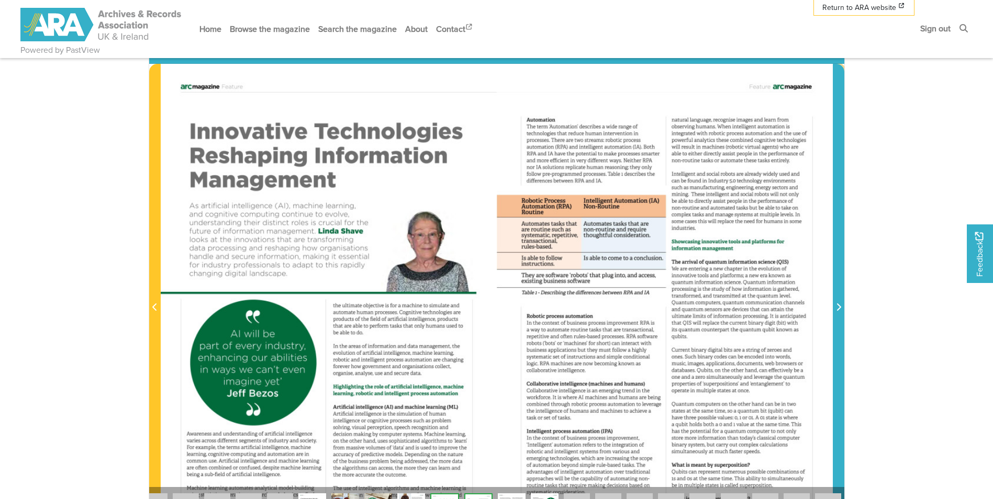
click at [837, 307] on icon "Next Page" at bounding box center [838, 307] width 5 height 8
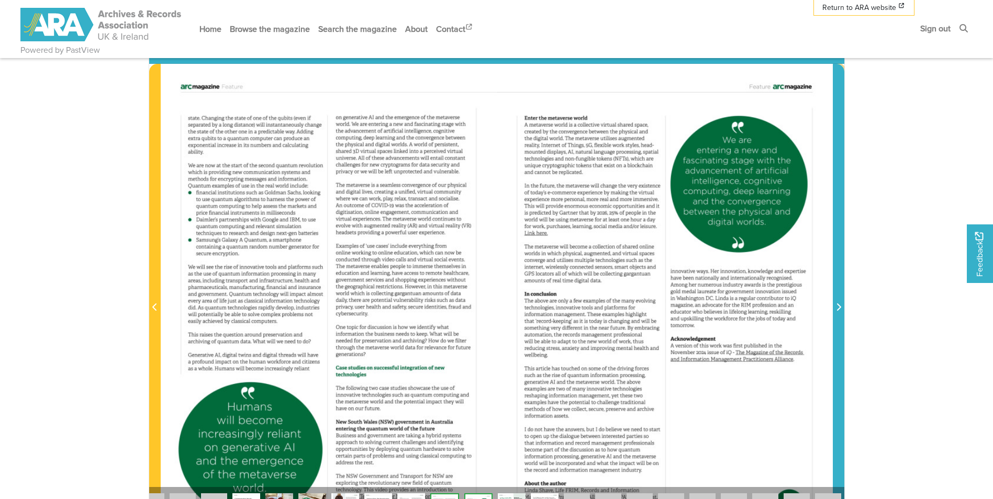
click at [837, 307] on icon "Next Page" at bounding box center [838, 307] width 5 height 8
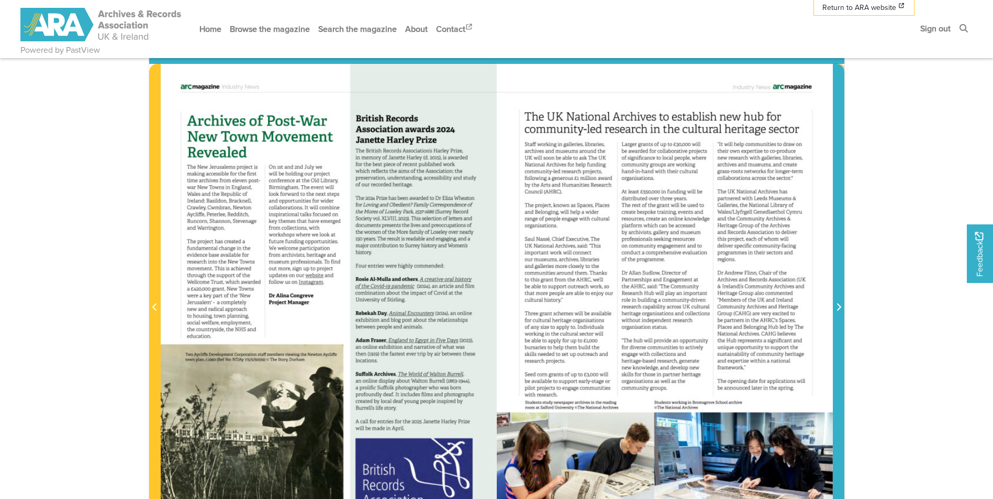
click at [837, 307] on icon "Next Page" at bounding box center [838, 307] width 5 height 8
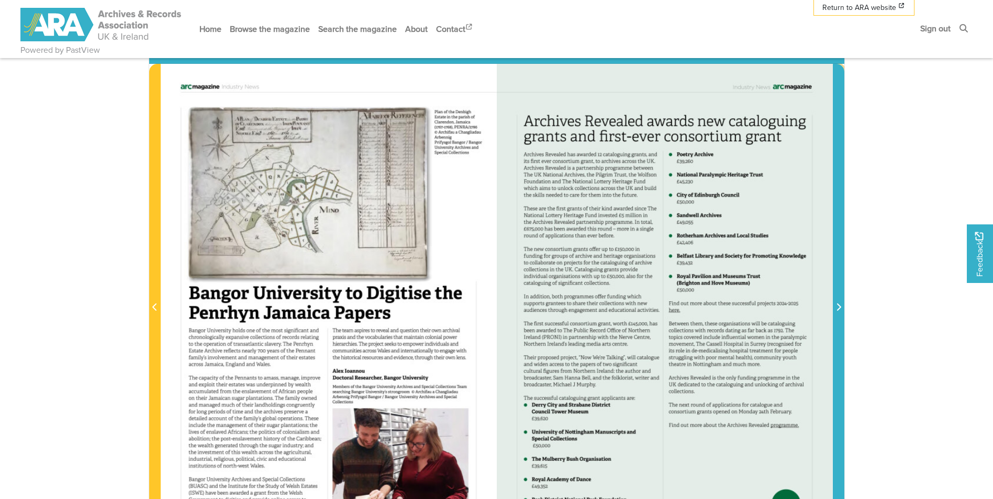
click at [837, 307] on icon "Next Page" at bounding box center [838, 307] width 5 height 8
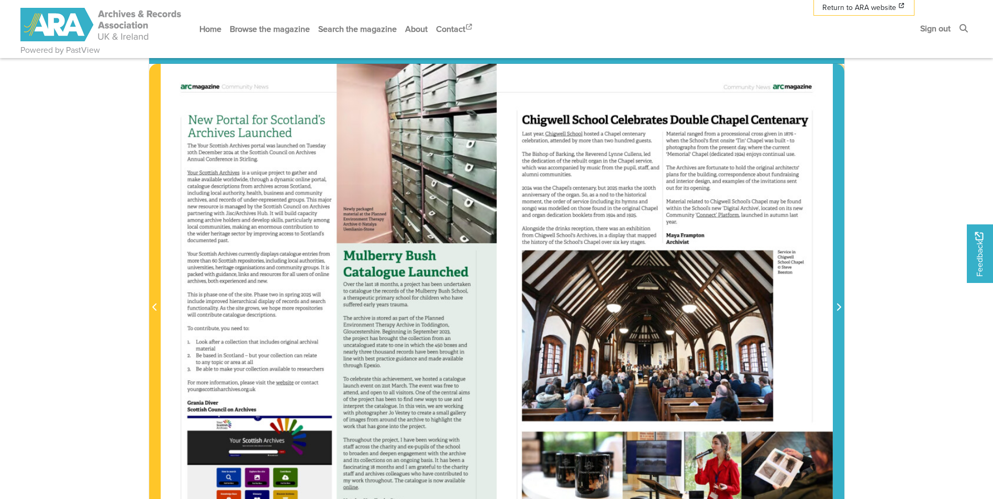
click at [837, 307] on icon "Next Page" at bounding box center [838, 307] width 5 height 8
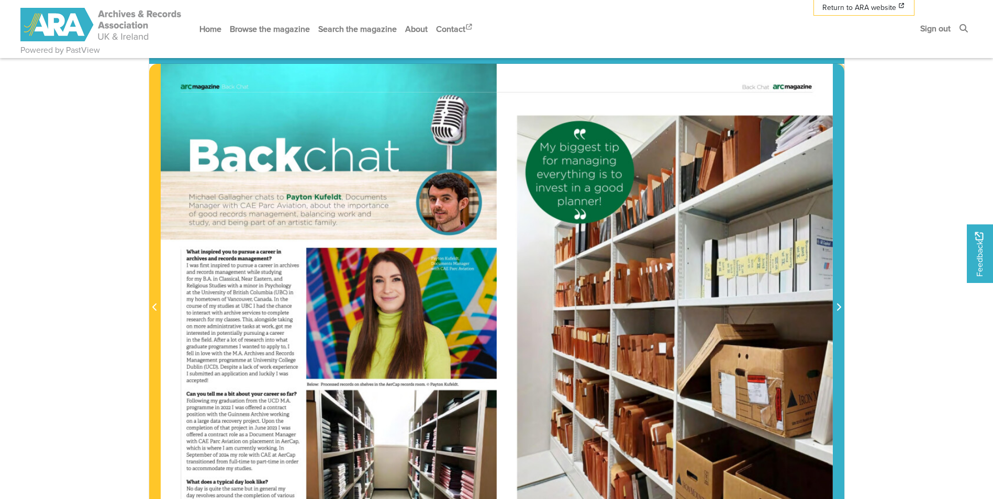
click at [837, 307] on icon "Next Page" at bounding box center [838, 307] width 5 height 8
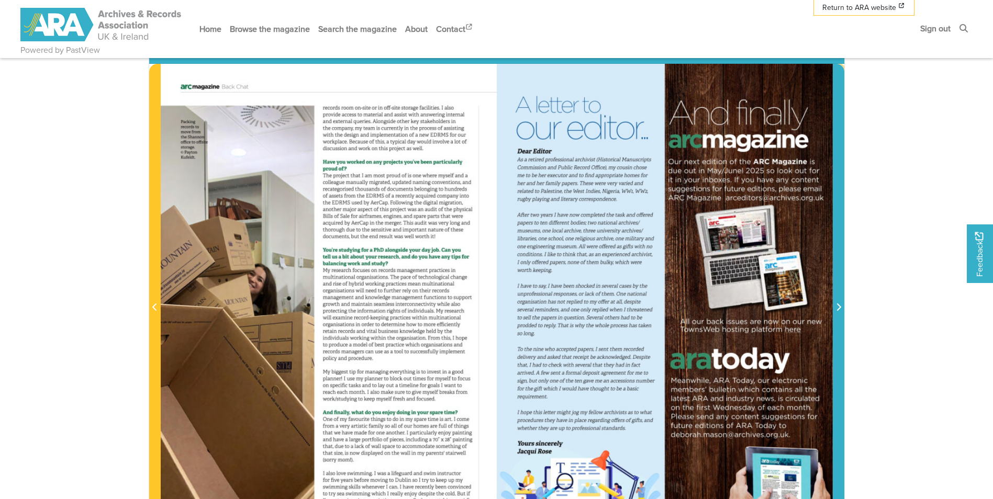
click at [837, 307] on icon "Next Page" at bounding box center [838, 307] width 5 height 8
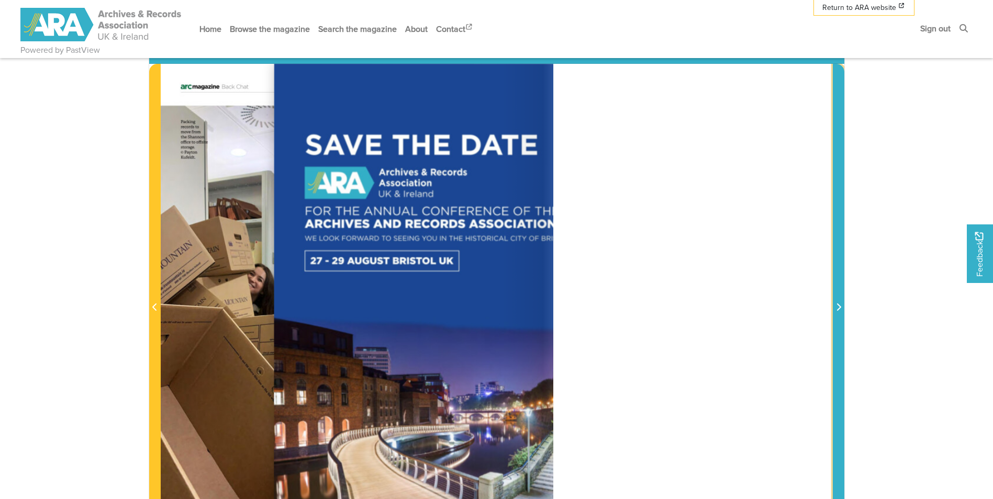
click at [837, 307] on icon "Next Page" at bounding box center [838, 307] width 5 height 8
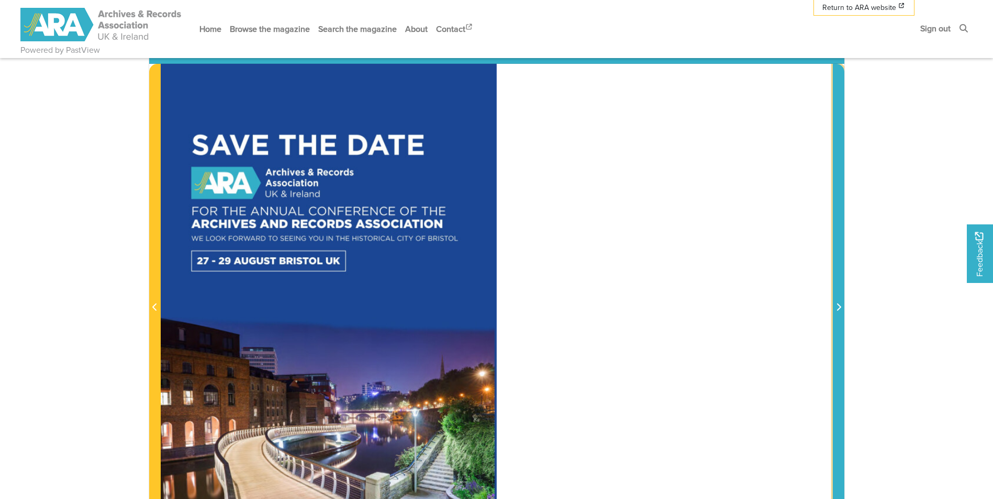
click at [837, 307] on icon "Next Page" at bounding box center [838, 307] width 5 height 8
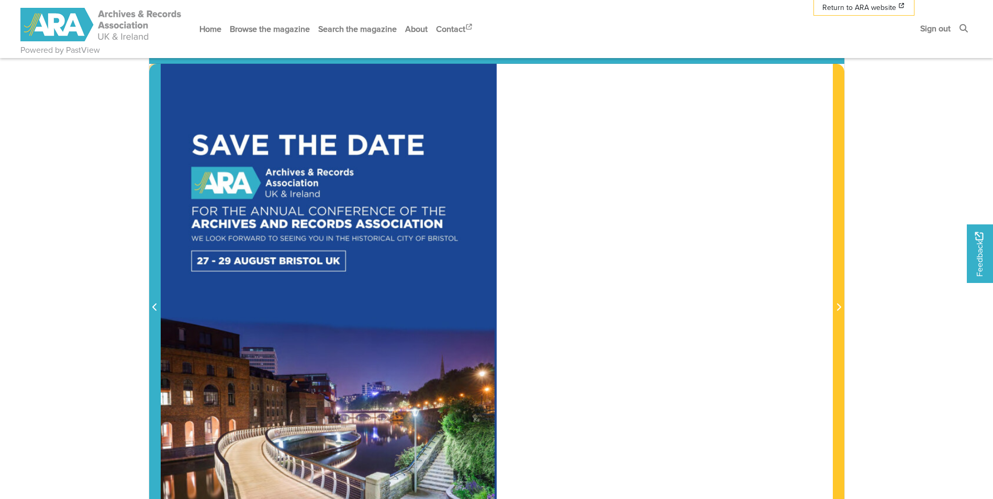
click at [155, 302] on span "Previous Page" at bounding box center [155, 307] width 10 height 13
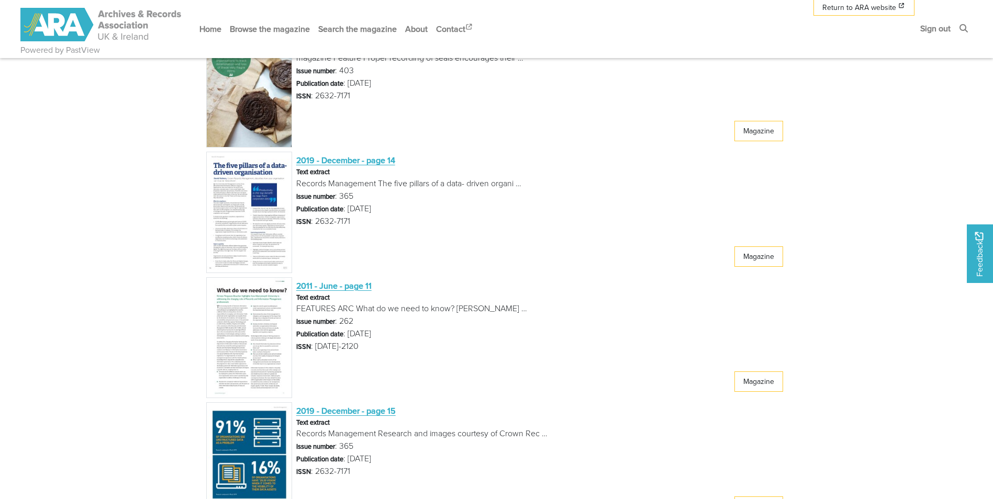
scroll to position [323, 0]
